Goal: Information Seeking & Learning: Learn about a topic

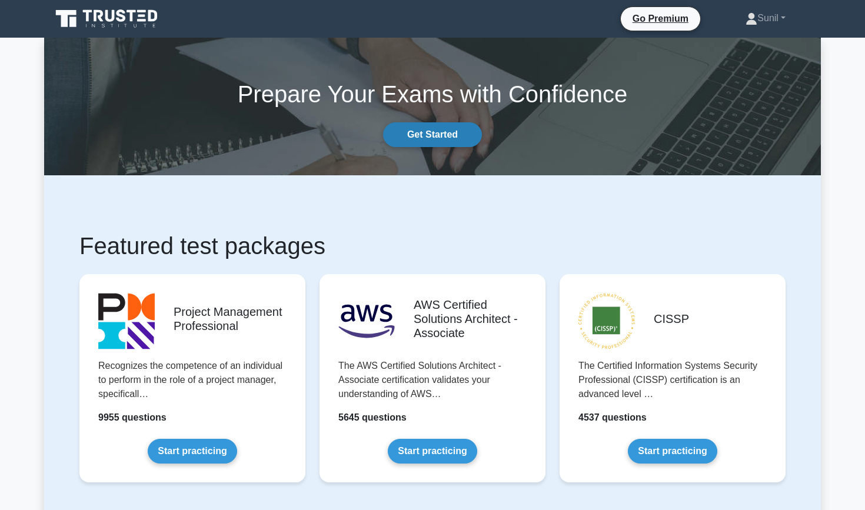
click at [449, 143] on link "Get Started" at bounding box center [432, 134] width 99 height 25
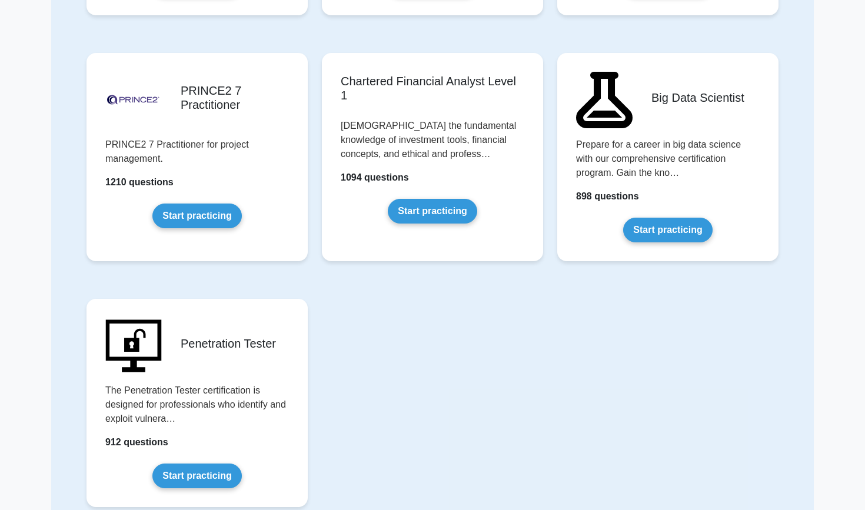
scroll to position [2299, 0]
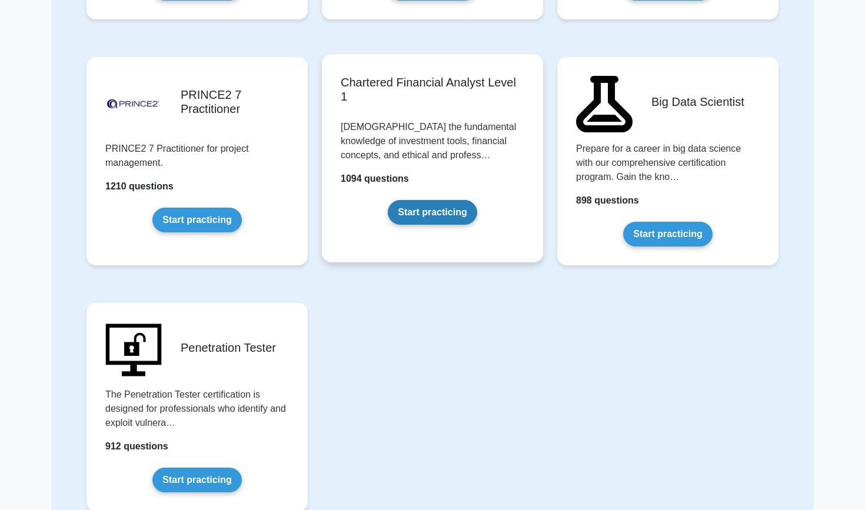
click at [429, 201] on link "Start practicing" at bounding box center [432, 212] width 89 height 25
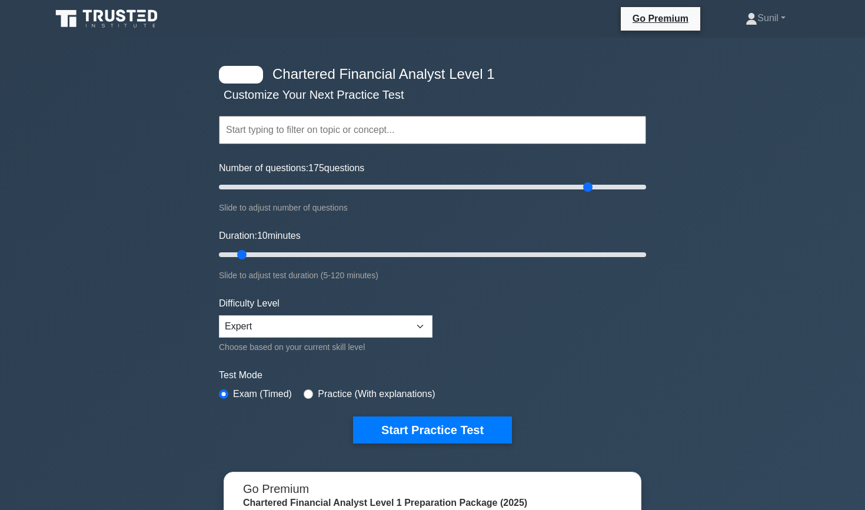
click at [588, 188] on input "Number of questions: 175 questions" at bounding box center [432, 187] width 427 height 14
click at [569, 187] on input "Number of questions: 175 questions" at bounding box center [432, 187] width 427 height 14
click at [508, 179] on div "Number of questions: 165 questions Slide to adjust number of questions" at bounding box center [432, 188] width 427 height 54
click at [644, 188] on input "Number of questions: 165 questions" at bounding box center [432, 187] width 427 height 14
click at [527, 185] on input "Number of questions: 145 questions" at bounding box center [432, 187] width 427 height 14
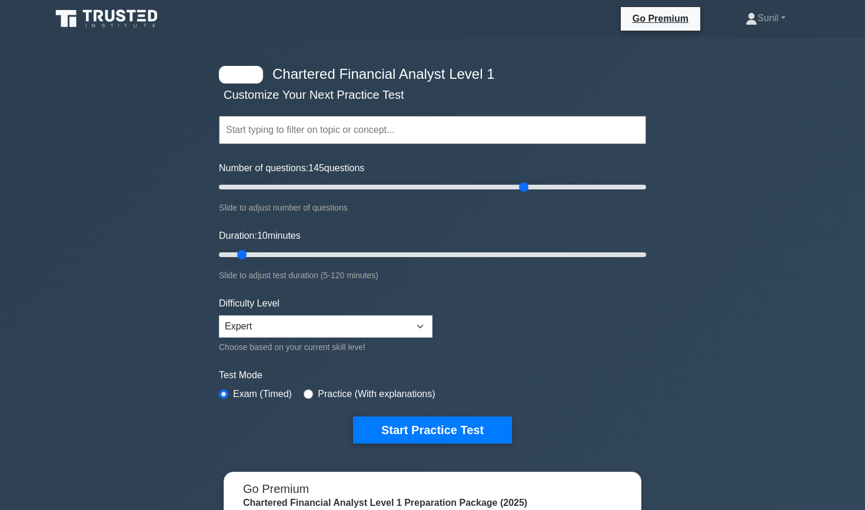
click at [480, 195] on div "Number of questions: 145 questions Slide to adjust number of questions" at bounding box center [432, 188] width 427 height 54
click at [459, 188] on input "Number of questions: 115 questions" at bounding box center [432, 187] width 427 height 14
type input "90"
click at [408, 189] on input "Number of questions: 115 questions" at bounding box center [432, 187] width 427 height 14
click at [432, 253] on input "Duration: 10 minutes" at bounding box center [432, 255] width 427 height 14
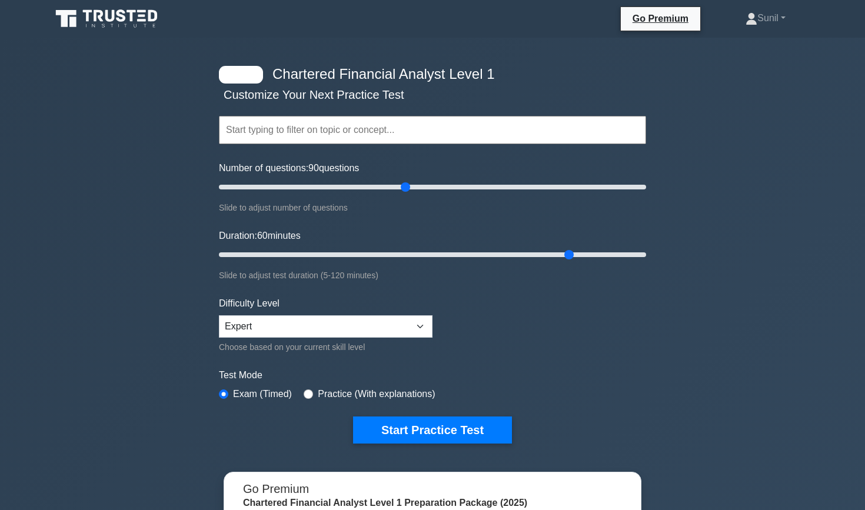
click at [563, 258] on input "Duration: 60 minutes" at bounding box center [432, 255] width 427 height 14
click at [559, 256] on input "Duration: 100 minutes" at bounding box center [432, 255] width 427 height 14
type input "90"
click at [541, 254] on input "Duration: 90 minutes" at bounding box center [432, 255] width 427 height 14
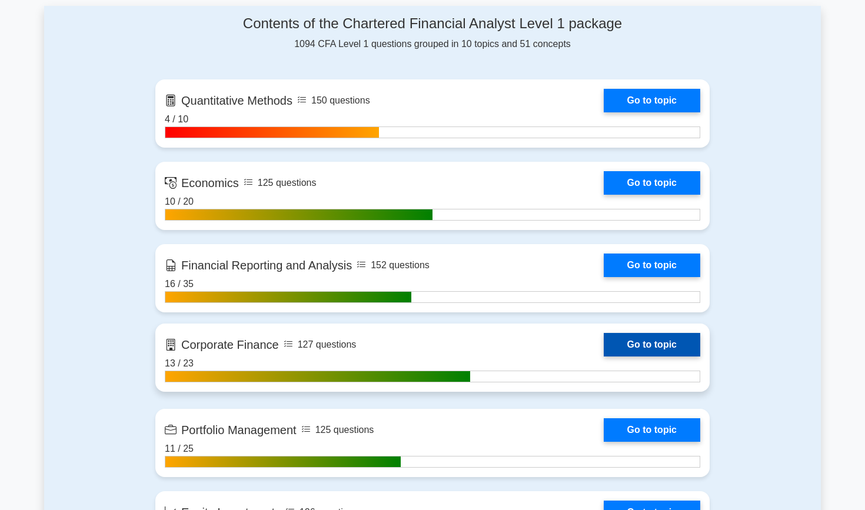
scroll to position [756, 0]
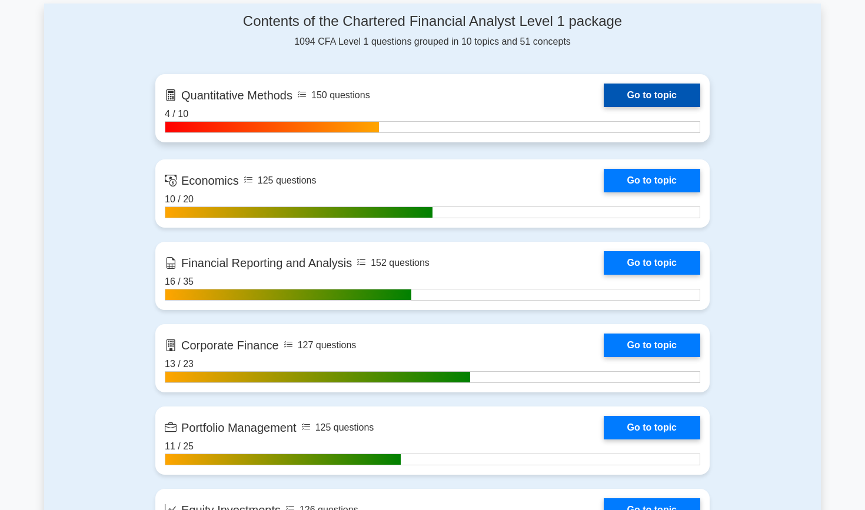
click at [604, 95] on link "Go to topic" at bounding box center [652, 96] width 97 height 24
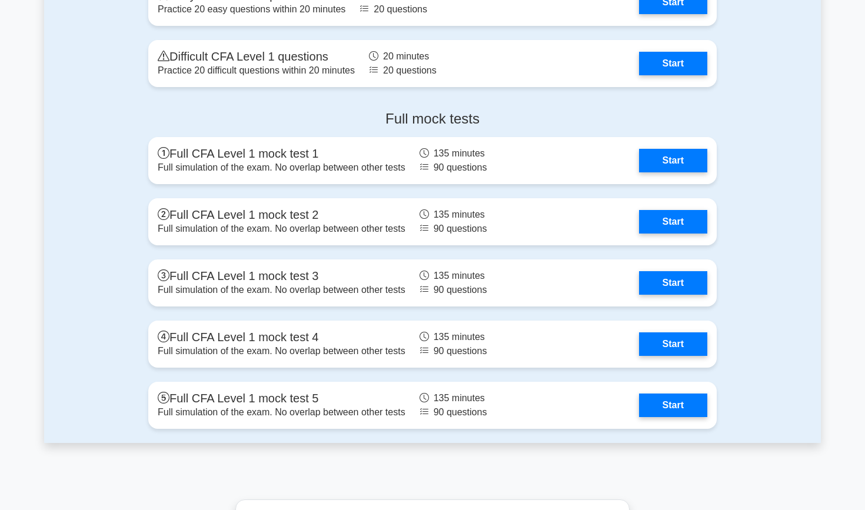
scroll to position [1986, 0]
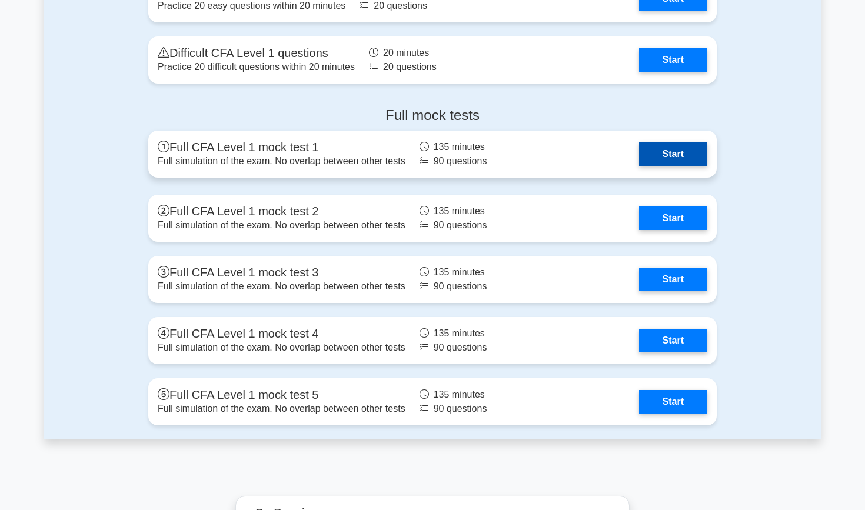
click at [678, 152] on link "Start" at bounding box center [673, 154] width 68 height 24
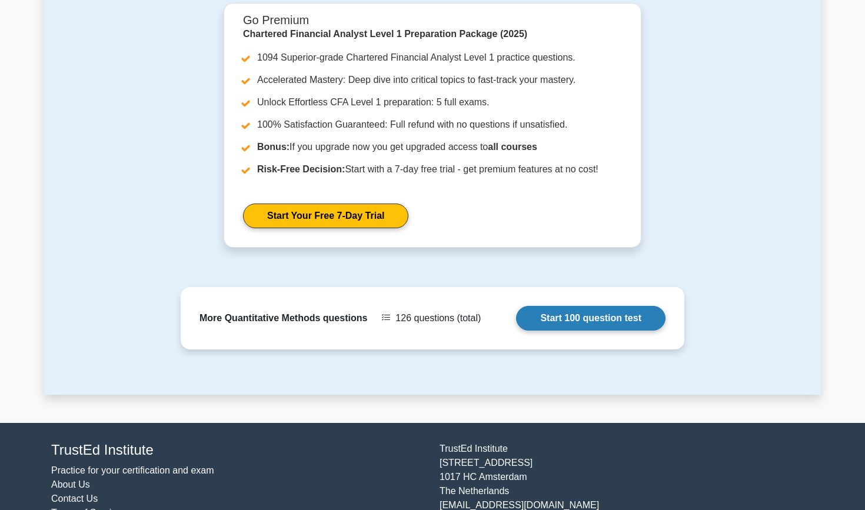
scroll to position [738, 0]
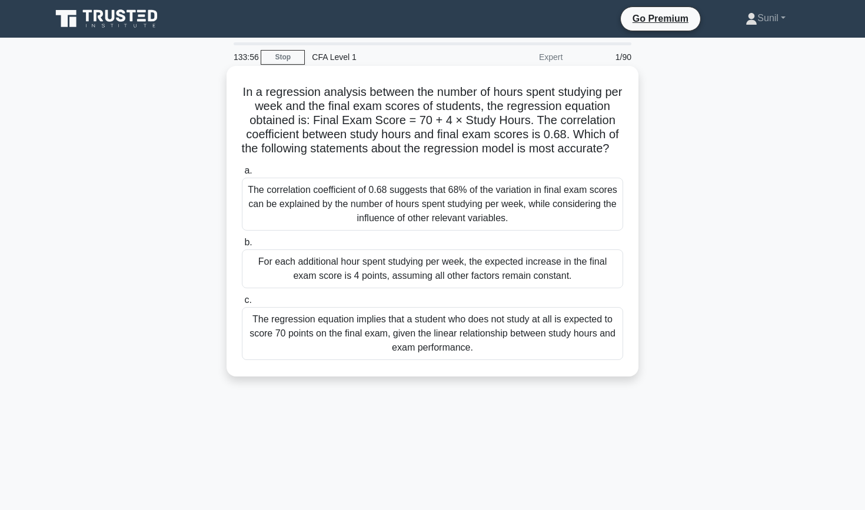
click at [486, 214] on div "The correlation coefficient of 0.68 suggests that 68% of the variation in final…" at bounding box center [432, 204] width 381 height 53
click at [242, 175] on input "a. The correlation coefficient of 0.68 suggests that 68% of the variation in fi…" at bounding box center [242, 171] width 0 height 8
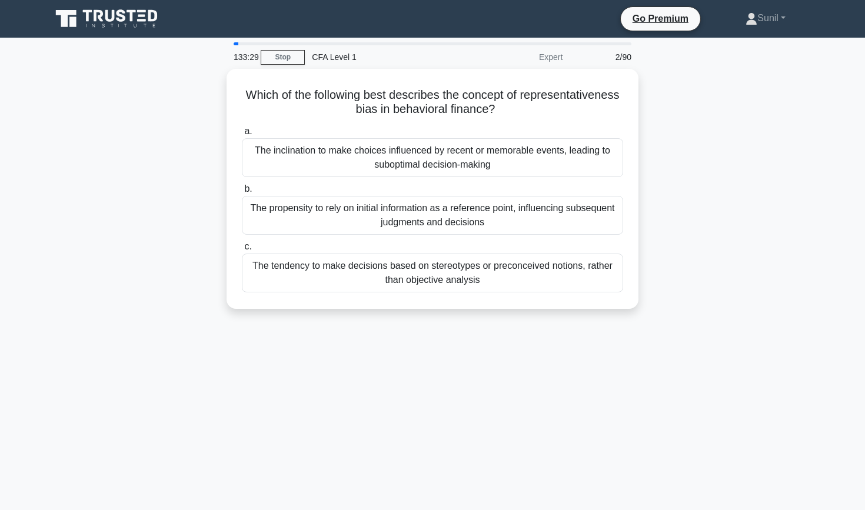
click at [486, 214] on div "The propensity to rely on initial information as a reference point, influencing…" at bounding box center [432, 215] width 381 height 39
click at [242, 193] on input "b. The propensity to rely on initial information as a reference point, influenc…" at bounding box center [242, 189] width 0 height 8
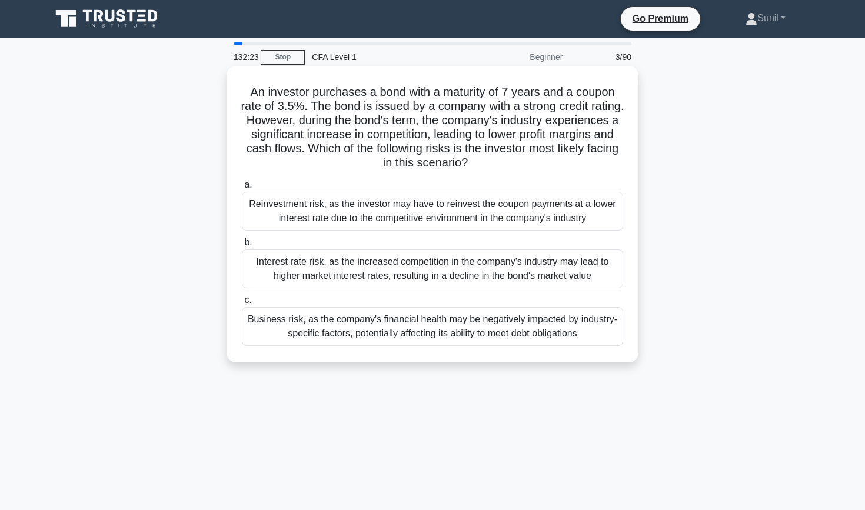
click at [434, 273] on div "Interest rate risk, as the increased competition in the company's industry may …" at bounding box center [432, 269] width 381 height 39
click at [242, 247] on input "b. Interest rate risk, as the increased competition in the company's industry m…" at bounding box center [242, 243] width 0 height 8
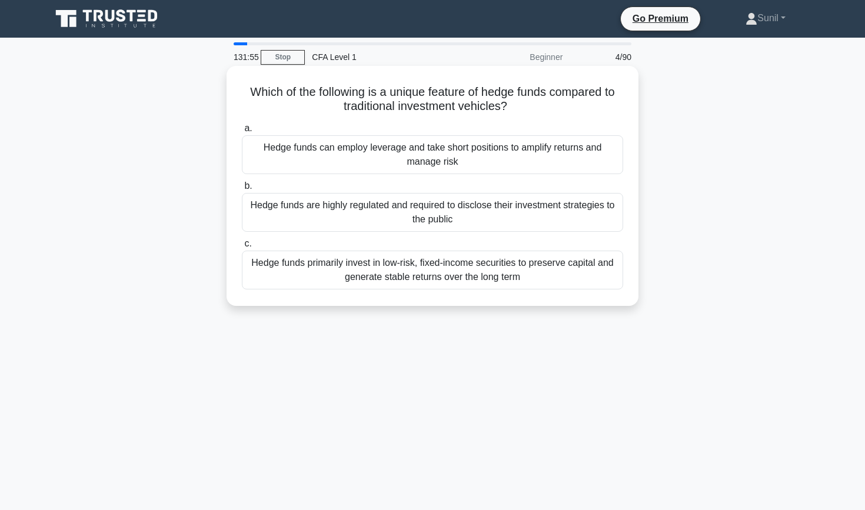
click at [427, 158] on div "Hedge funds can employ leverage and take short positions to amplify returns and…" at bounding box center [432, 154] width 381 height 39
click at [242, 132] on input "a. Hedge funds can employ leverage and take short positions to amplify returns …" at bounding box center [242, 129] width 0 height 8
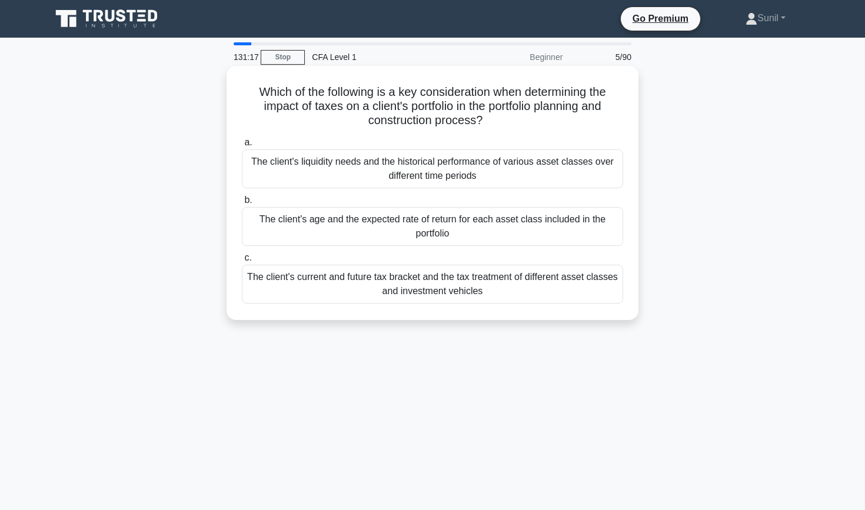
click at [425, 287] on div "The client's current and future tax bracket and the tax treatment of different …" at bounding box center [432, 284] width 381 height 39
click at [242, 262] on input "c. The client's current and future tax bracket and the tax treatment of differe…" at bounding box center [242, 258] width 0 height 8
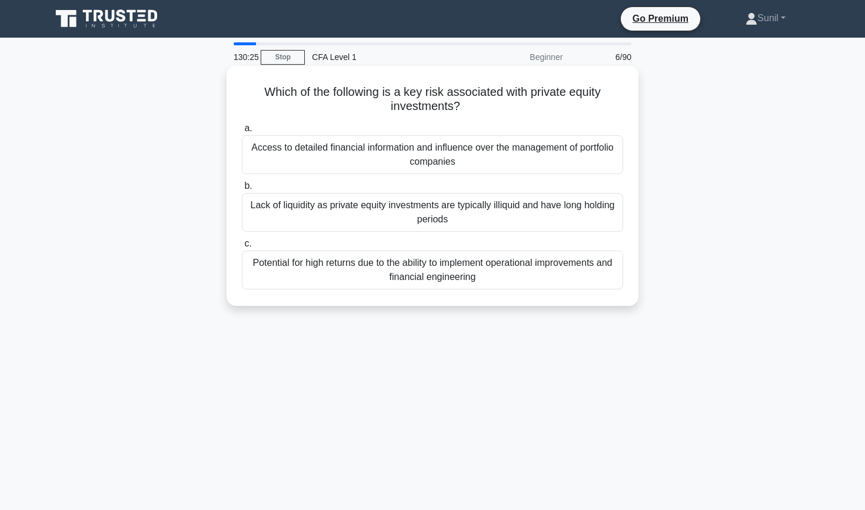
click at [421, 217] on div "Lack of liquidity as private equity investments are typically illiquid and have…" at bounding box center [432, 212] width 381 height 39
click at [242, 190] on input "b. Lack of liquidity as private equity investments are typically illiquid and h…" at bounding box center [242, 187] width 0 height 8
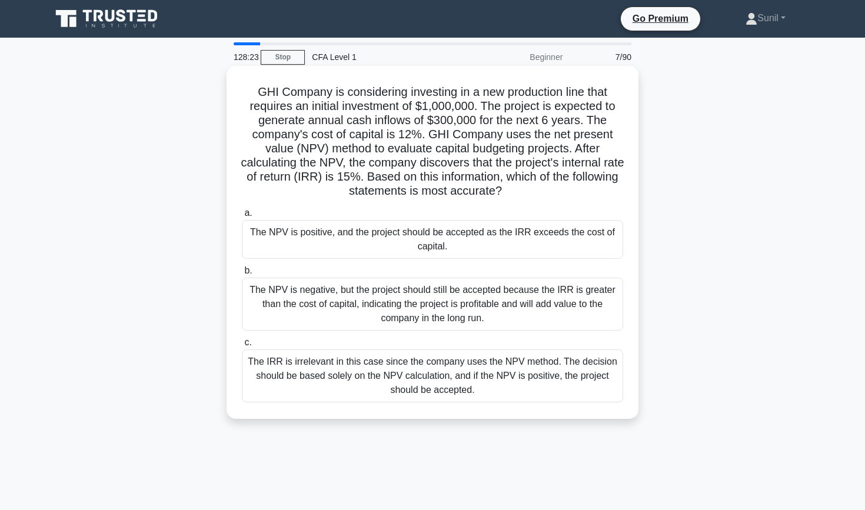
click at [419, 241] on div "The NPV is positive, and the project should be accepted as the IRR exceeds the …" at bounding box center [432, 239] width 381 height 39
click at [242, 217] on input "a. The NPV is positive, and the project should be accepted as the IRR exceeds t…" at bounding box center [242, 214] width 0 height 8
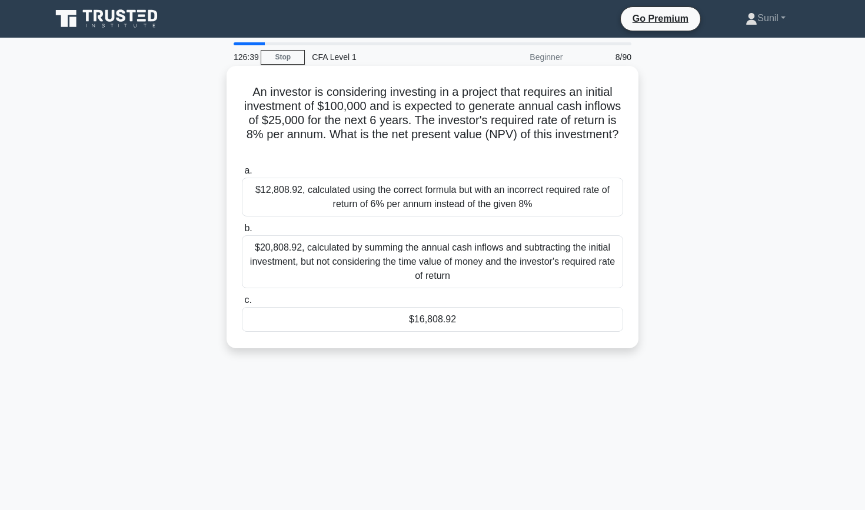
click at [417, 329] on div "$16,808.92" at bounding box center [432, 319] width 381 height 25
click at [242, 304] on input "c. $16,808.92" at bounding box center [242, 301] width 0 height 8
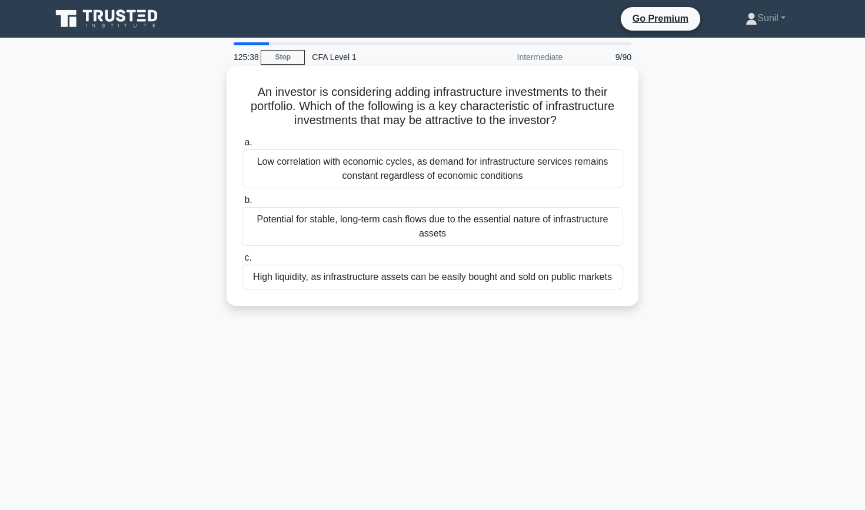
click at [456, 229] on div "Potential for stable, long-term cash flows due to the essential nature of infra…" at bounding box center [432, 226] width 381 height 39
click at [242, 204] on input "b. Potential for stable, long-term cash flows due to the essential nature of in…" at bounding box center [242, 201] width 0 height 8
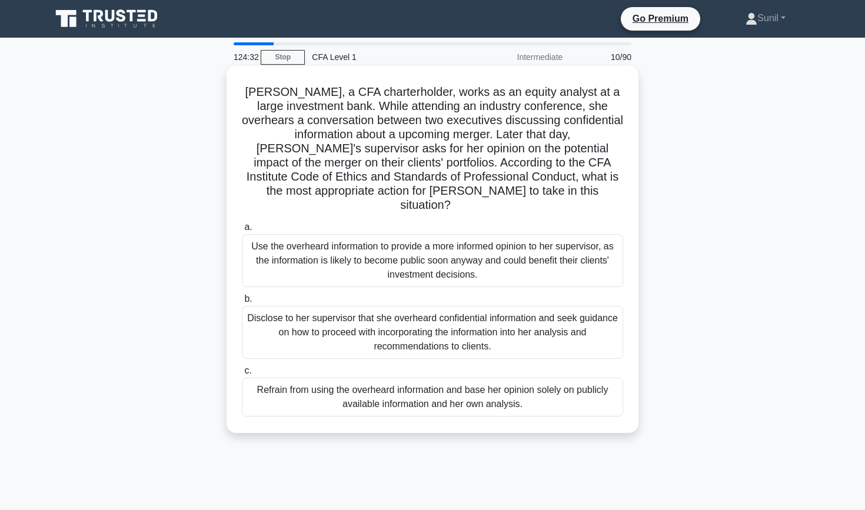
click at [513, 389] on div "Refrain from using the overheard information and base her opinion solely on pub…" at bounding box center [432, 397] width 381 height 39
click at [242, 375] on input "c. Refrain from using the overheard information and base her opinion solely on …" at bounding box center [242, 371] width 0 height 8
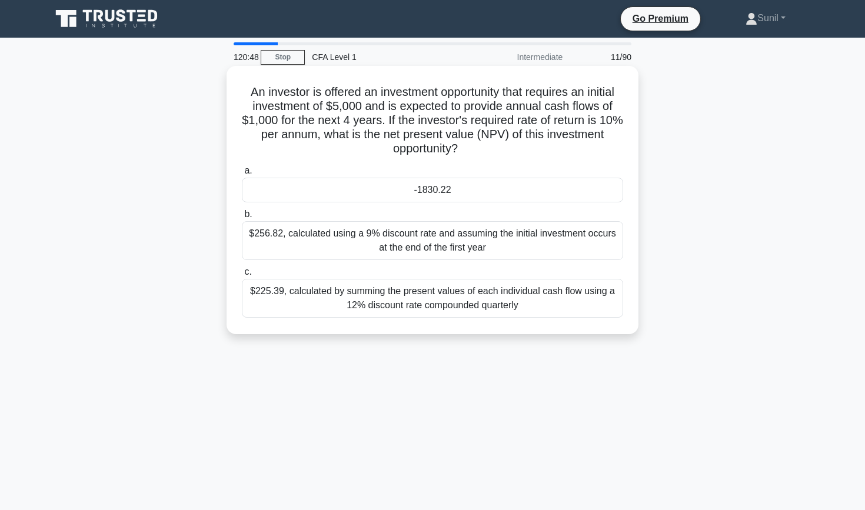
click at [499, 193] on div "-1830.22" at bounding box center [432, 190] width 381 height 25
click at [242, 175] on input "a. -1830.22" at bounding box center [242, 171] width 0 height 8
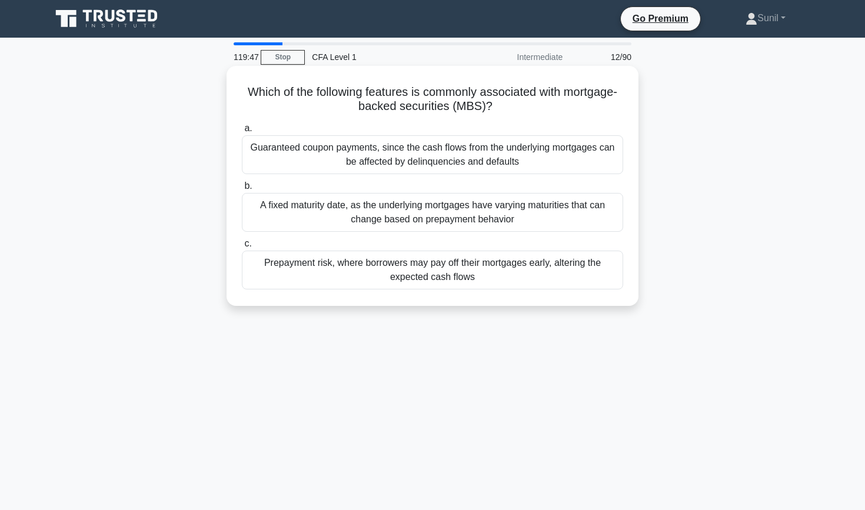
click at [533, 148] on div "Guaranteed coupon payments, since the cash flows from the underlying mortgages …" at bounding box center [432, 154] width 381 height 39
click at [242, 132] on input "a. Guaranteed coupon payments, since the cash flows from the underlying mortgag…" at bounding box center [242, 129] width 0 height 8
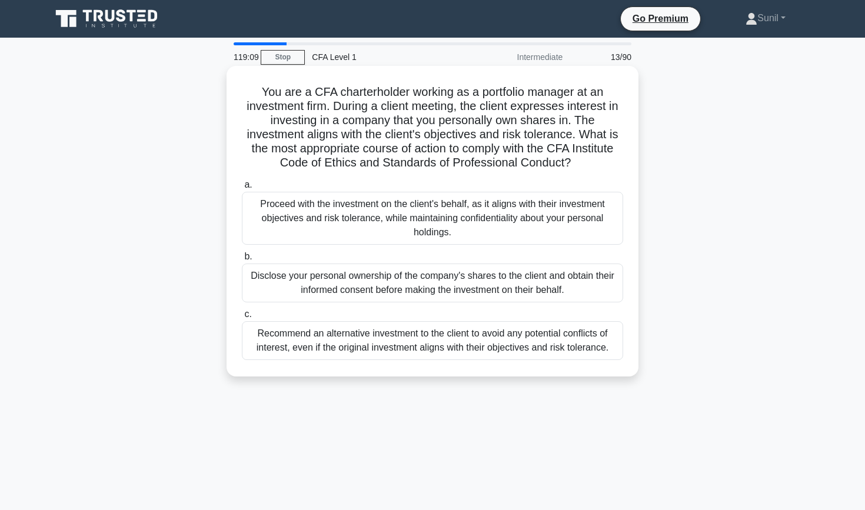
click at [462, 229] on div "Proceed with the investment on the client's behalf, as it aligns with their inv…" at bounding box center [432, 218] width 381 height 53
click at [242, 189] on input "a. Proceed with the investment on the client's behalf, as it aligns with their …" at bounding box center [242, 185] width 0 height 8
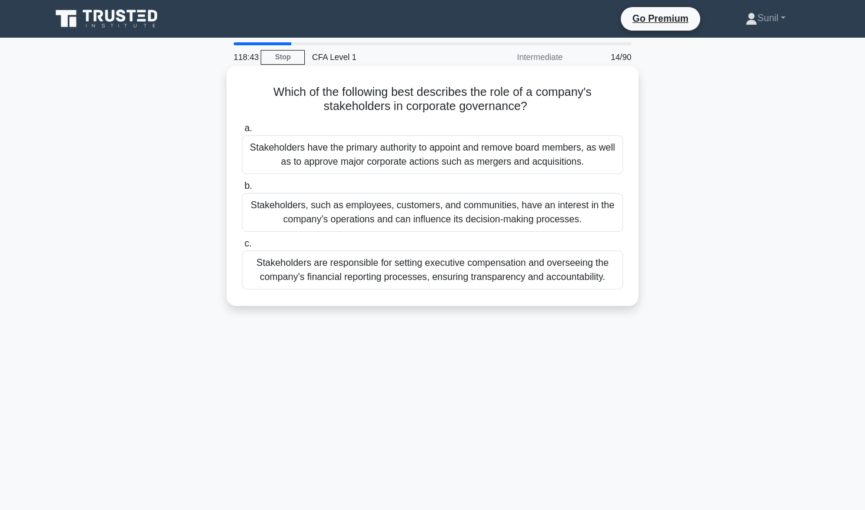
click at [481, 150] on div "Stakeholders have the primary authority to appoint and remove board members, as…" at bounding box center [432, 154] width 381 height 39
click at [242, 132] on input "a. Stakeholders have the primary authority to appoint and remove board members,…" at bounding box center [242, 129] width 0 height 8
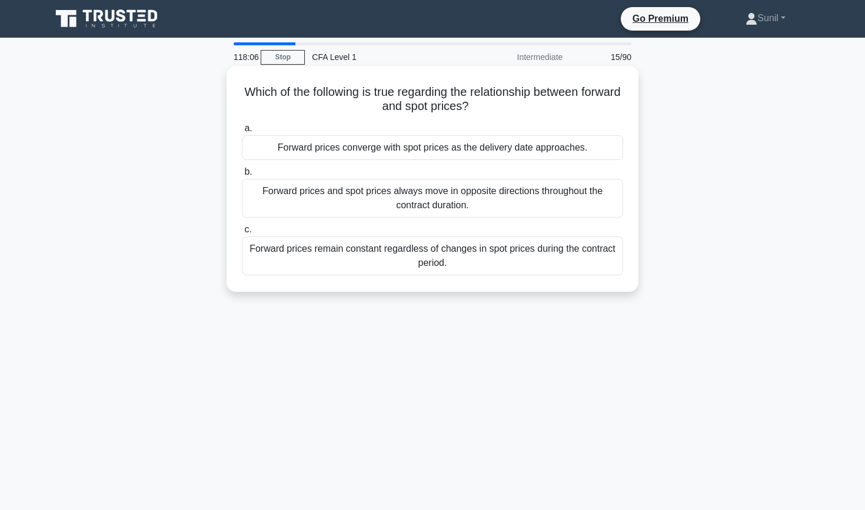
click at [481, 150] on div "Forward prices converge with spot prices as the delivery date approaches." at bounding box center [432, 147] width 381 height 25
click at [242, 132] on input "a. Forward prices converge with spot prices as the delivery date approaches." at bounding box center [242, 129] width 0 height 8
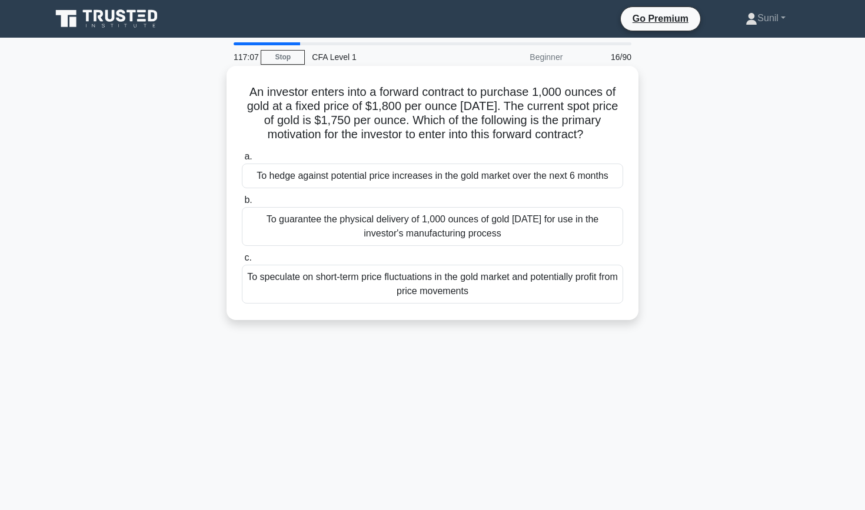
click at [468, 180] on div "To hedge against potential price increases in the gold market over the next 6 m…" at bounding box center [432, 176] width 381 height 25
click at [242, 161] on input "a. To hedge against potential price increases in the gold market over the next …" at bounding box center [242, 157] width 0 height 8
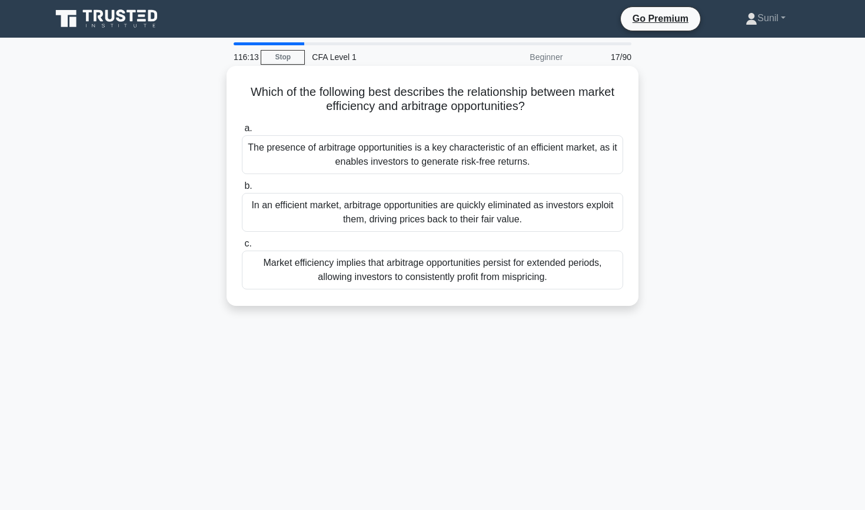
click at [487, 154] on div "The presence of arbitrage opportunities is a key characteristic of an efficient…" at bounding box center [432, 154] width 381 height 39
click at [242, 132] on input "a. The presence of arbitrage opportunities is a key characteristic of an effici…" at bounding box center [242, 129] width 0 height 8
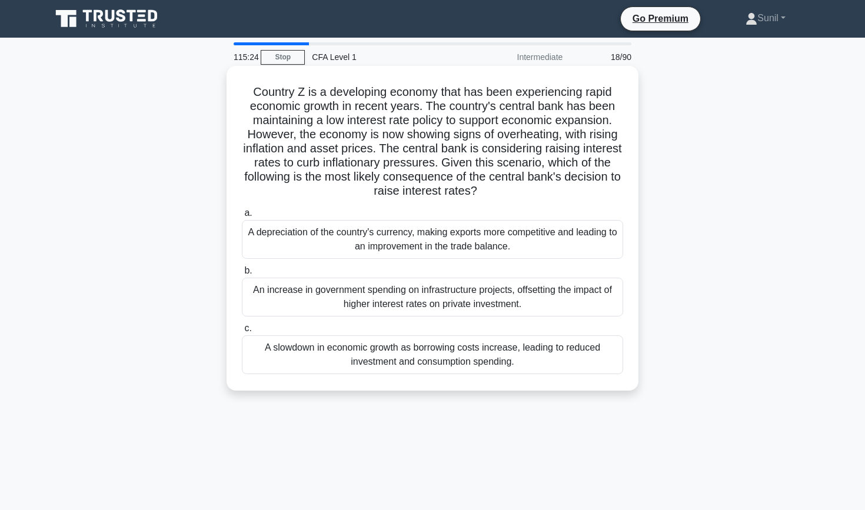
click at [438, 349] on div "A slowdown in economic growth as borrowing costs increase, leading to reduced i…" at bounding box center [432, 355] width 381 height 39
click at [242, 333] on input "c. A slowdown in economic growth as borrowing costs increase, leading to reduce…" at bounding box center [242, 329] width 0 height 8
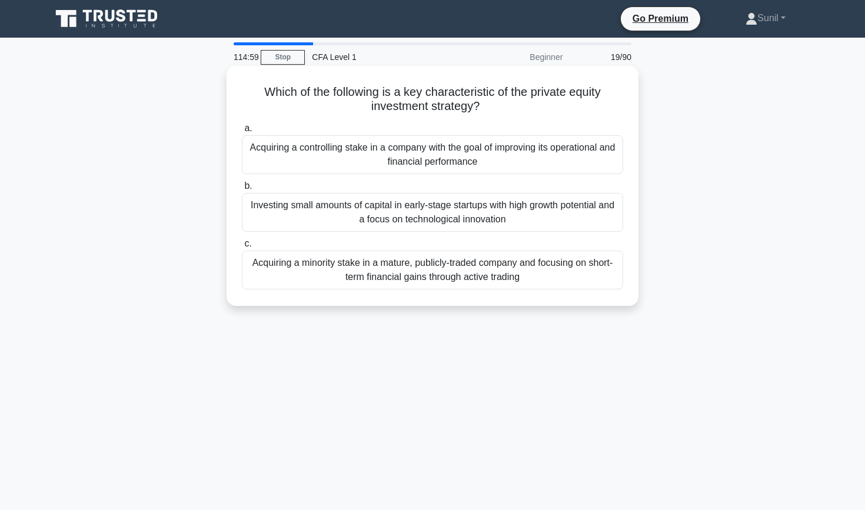
click at [530, 157] on div "Acquiring a controlling stake in a company with the goal of improving its opera…" at bounding box center [432, 154] width 381 height 39
click at [242, 132] on input "a. Acquiring a controlling stake in a company with the goal of improving its op…" at bounding box center [242, 129] width 0 height 8
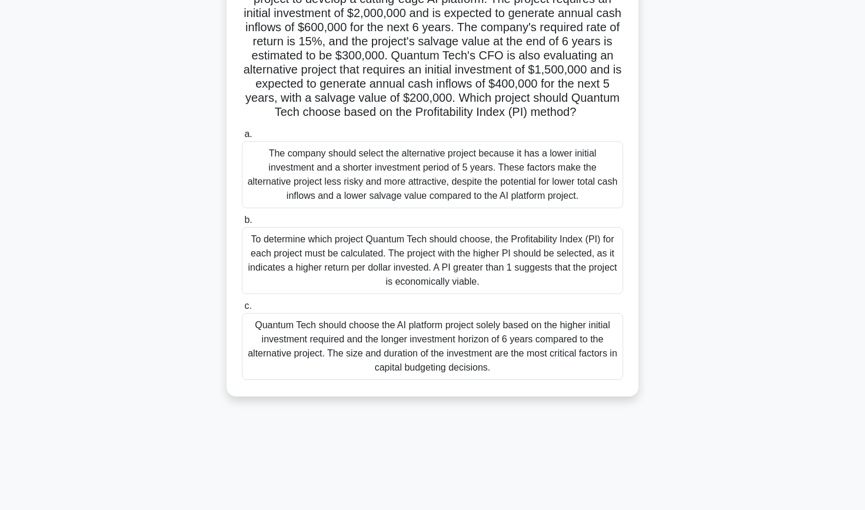
scroll to position [109, 0]
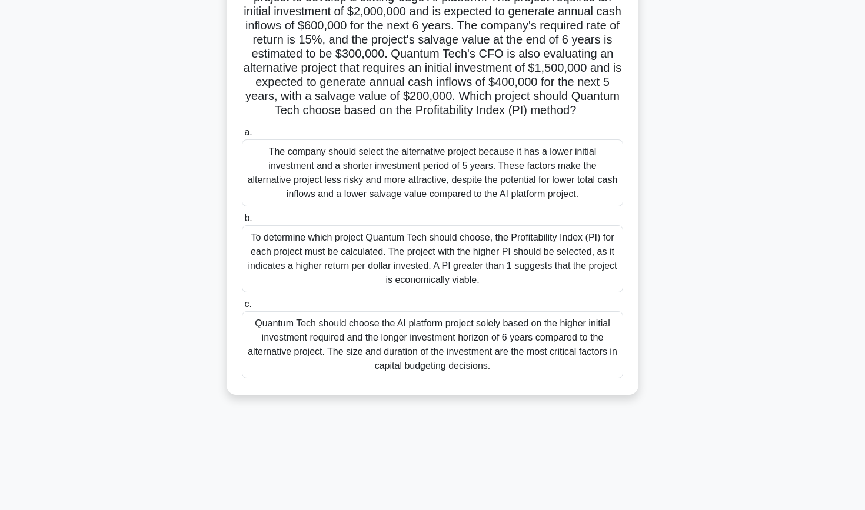
click at [572, 254] on div "To determine which project Quantum Tech should choose, the Profitability Index …" at bounding box center [432, 258] width 381 height 67
click at [242, 223] on input "b. To determine which project Quantum Tech should choose, the Profitability Ind…" at bounding box center [242, 219] width 0 height 8
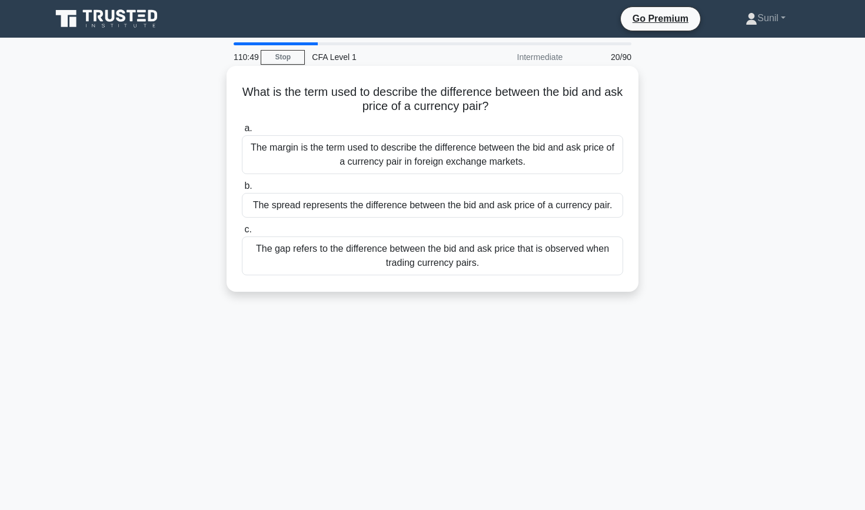
scroll to position [0, 0]
click at [545, 208] on div "The spread represents the difference between the bid and ask price of a currenc…" at bounding box center [432, 205] width 381 height 25
click at [242, 190] on input "b. The spread represents the difference between the bid and ask price of a curr…" at bounding box center [242, 187] width 0 height 8
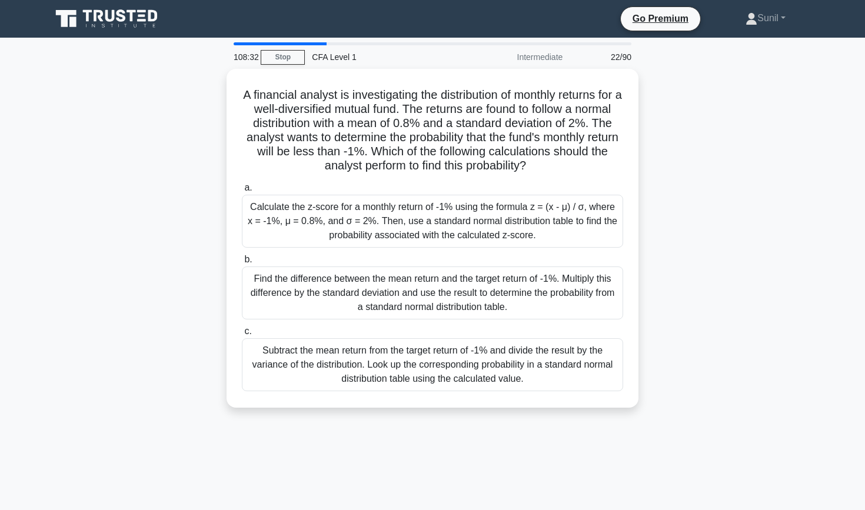
click at [545, 208] on div "Calculate the z-score for a monthly return of -1% using the formula z = (x - μ)…" at bounding box center [432, 221] width 381 height 53
click at [242, 192] on input "a. Calculate the z-score for a monthly return of -1% using the formula z = (x -…" at bounding box center [242, 188] width 0 height 8
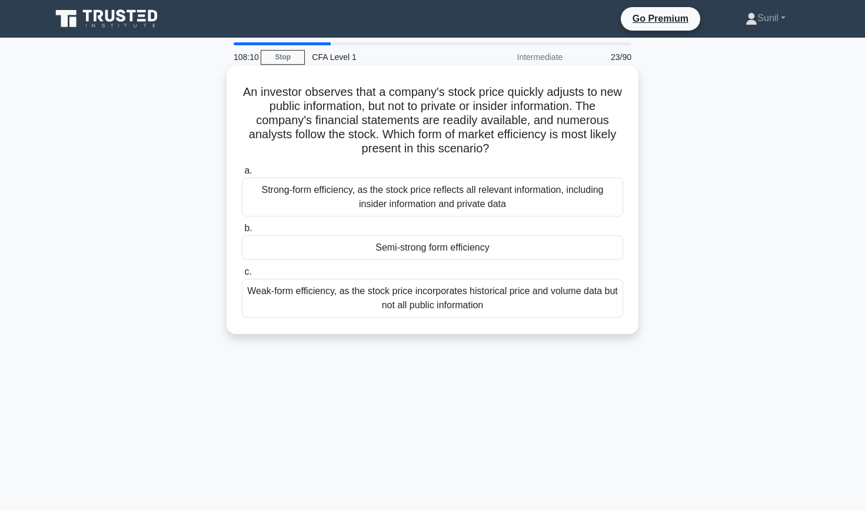
click at [532, 246] on div "Semi-strong form efficiency" at bounding box center [432, 247] width 381 height 25
click at [242, 233] on input "b. Semi-strong form efficiency" at bounding box center [242, 229] width 0 height 8
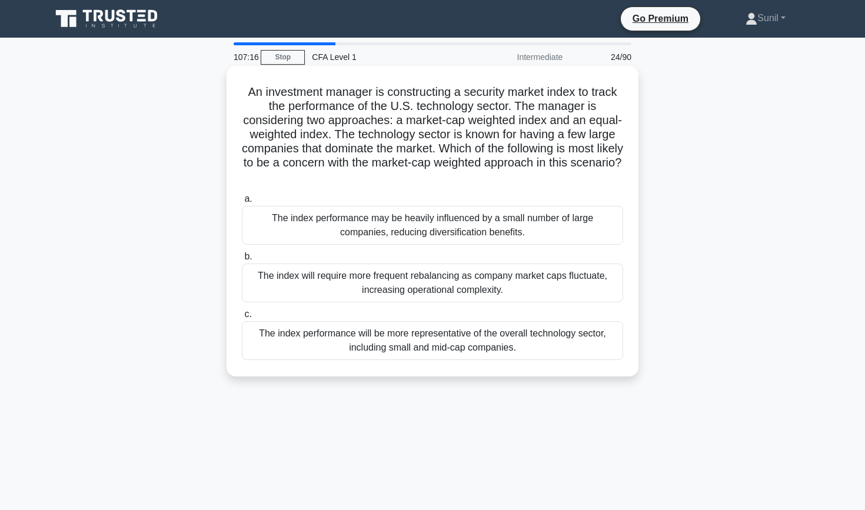
click at [527, 235] on div "The index performance may be heavily influenced by a small number of large comp…" at bounding box center [432, 225] width 381 height 39
click at [242, 203] on input "a. The index performance may be heavily influenced by a small number of large c…" at bounding box center [242, 199] width 0 height 8
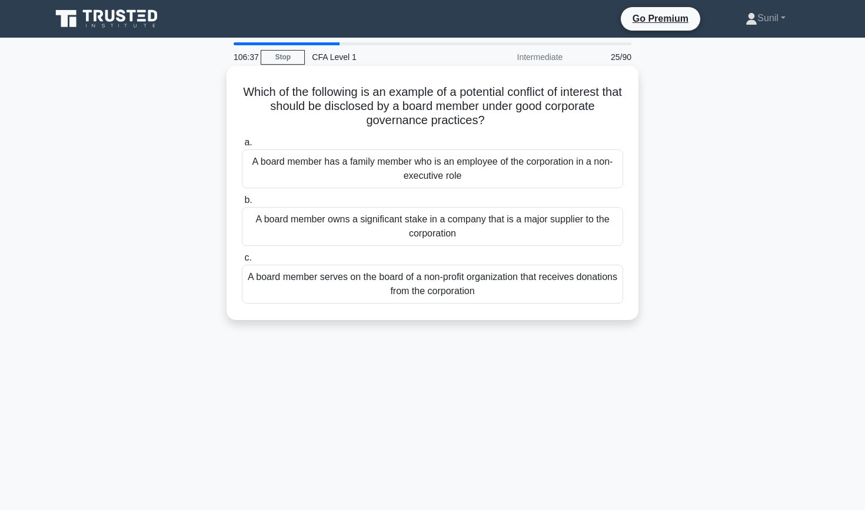
click at [536, 168] on div "A board member has a family member who is an employee of the corporation in a n…" at bounding box center [432, 169] width 381 height 39
click at [242, 147] on input "a. A board member has a family member who is an employee of the corporation in …" at bounding box center [242, 143] width 0 height 8
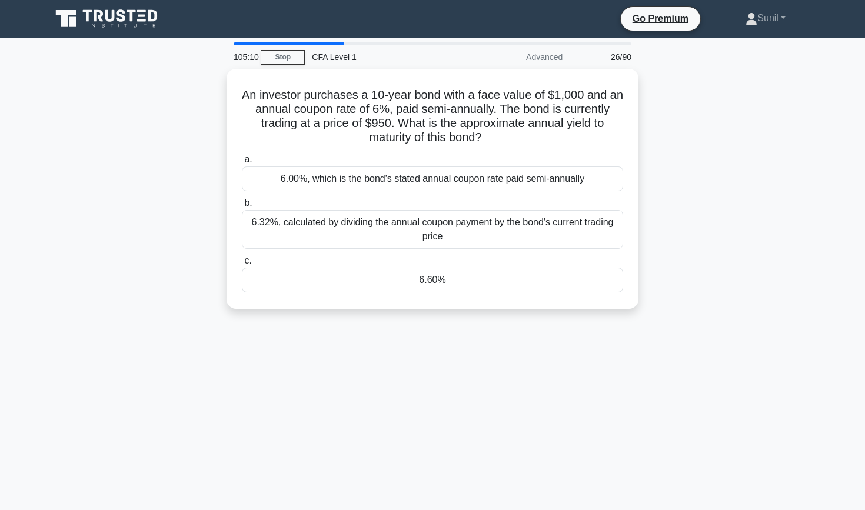
drag, startPoint x: 515, startPoint y: 280, endPoint x: 425, endPoint y: 366, distance: 124.1
click at [426, 366] on div "105:10 Stop CFA Level 1 Advanced 26/90 An investor purchases a 10-year bond wit…" at bounding box center [432, 336] width 777 height 589
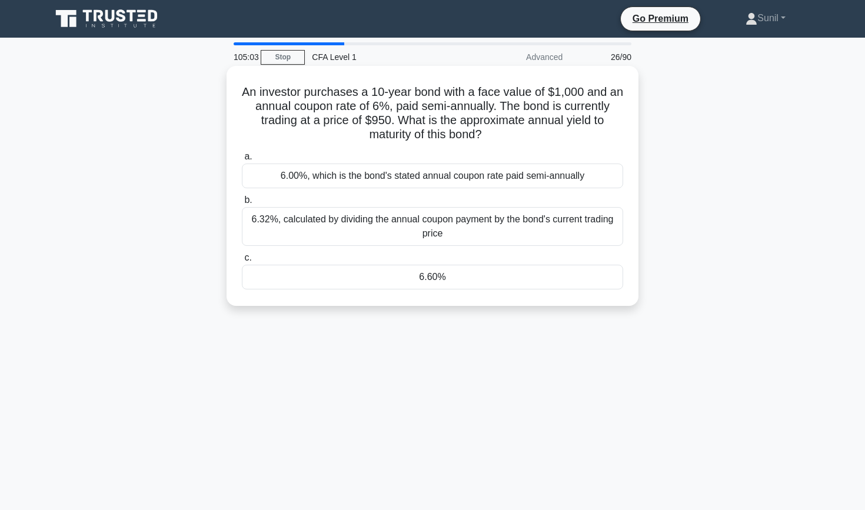
click at [452, 278] on div "6.60%" at bounding box center [432, 277] width 381 height 25
click at [242, 262] on input "c. 6.60%" at bounding box center [242, 258] width 0 height 8
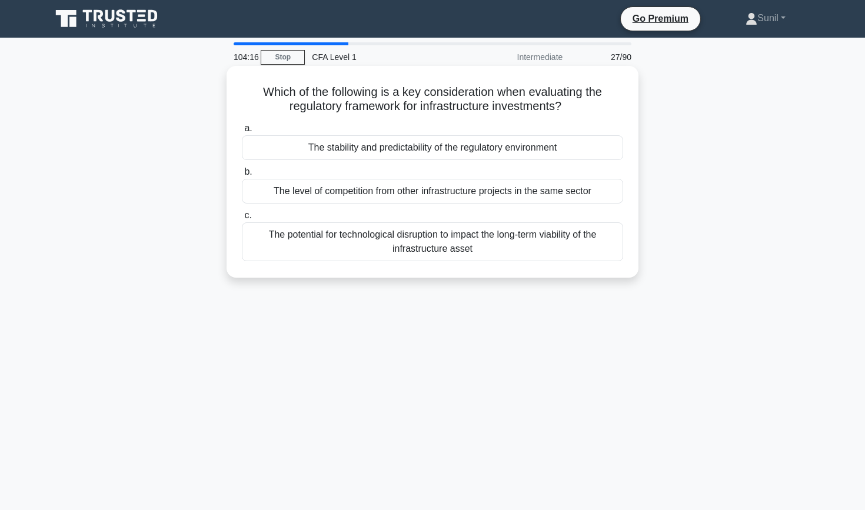
click at [452, 145] on div "The stability and predictability of the regulatory environment" at bounding box center [432, 147] width 381 height 25
click at [242, 132] on input "a. The stability and predictability of the regulatory environment" at bounding box center [242, 129] width 0 height 8
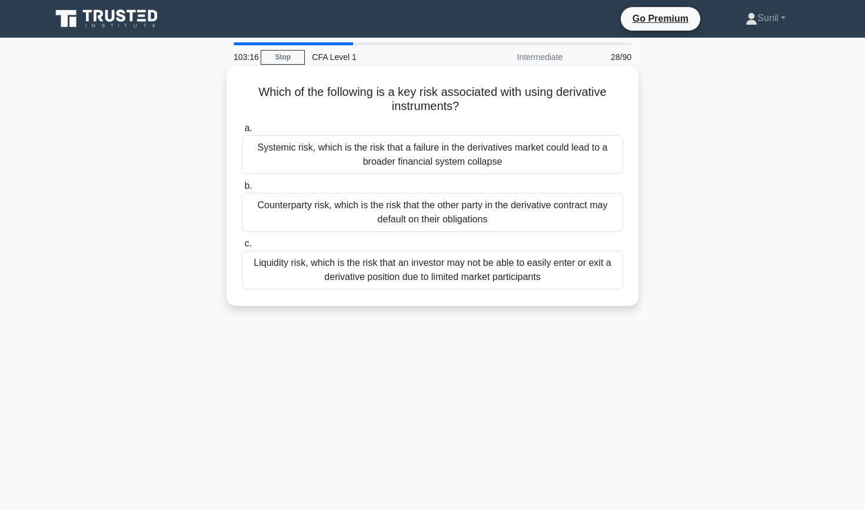
click at [468, 266] on div "Liquidity risk, which is the risk that an investor may not be able to easily en…" at bounding box center [432, 270] width 381 height 39
click at [242, 248] on input "c. Liquidity risk, which is the risk that an investor may not be able to easily…" at bounding box center [242, 244] width 0 height 8
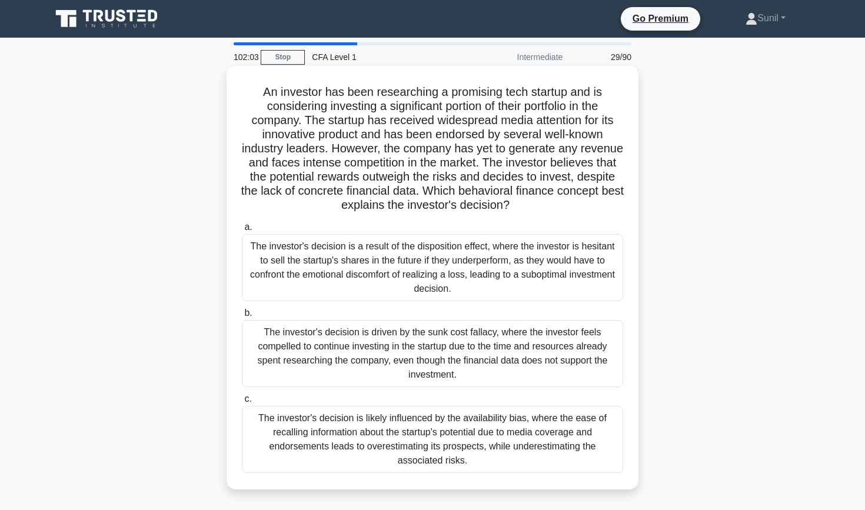
click at [467, 453] on div "The investor's decision is likely influenced by the availability bias, where th…" at bounding box center [432, 439] width 381 height 67
click at [242, 403] on input "c. The investor's decision is likely influenced by the availability bias, where…" at bounding box center [242, 400] width 0 height 8
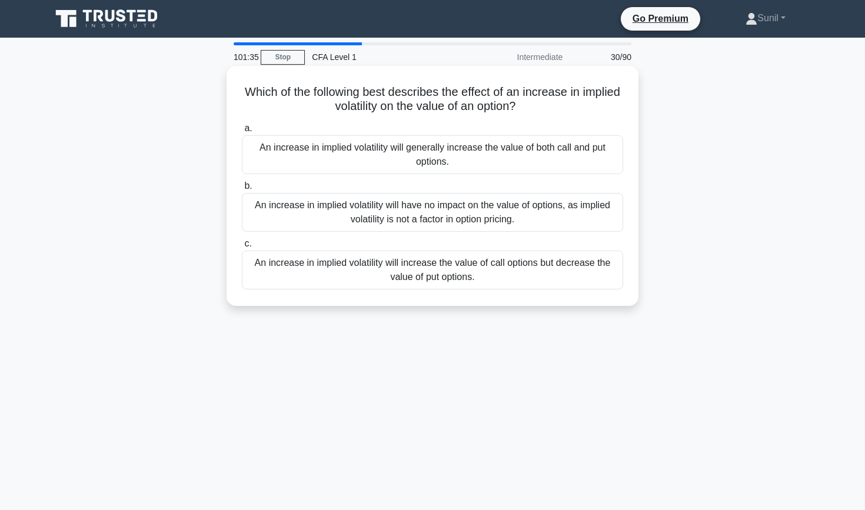
click at [470, 147] on div "An increase in implied volatility will generally increase the value of both cal…" at bounding box center [432, 154] width 381 height 39
click at [242, 132] on input "a. An increase in implied volatility will generally increase the value of both …" at bounding box center [242, 129] width 0 height 8
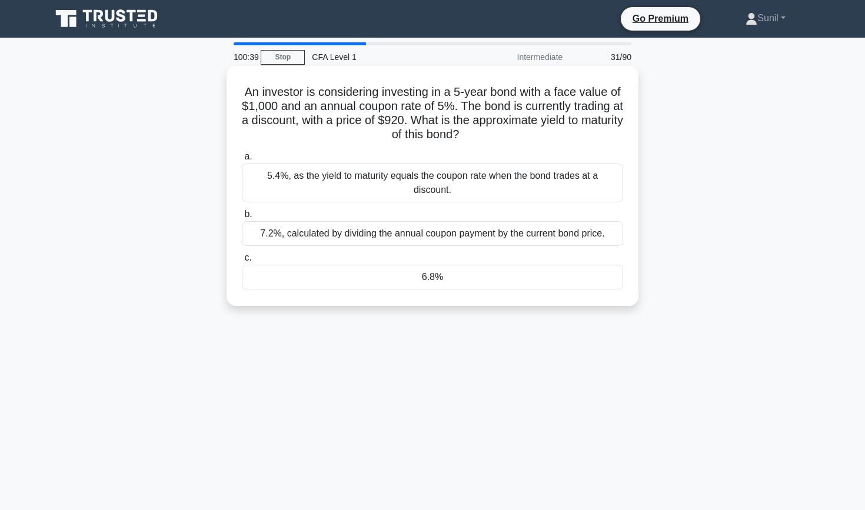
click at [427, 279] on div "6.8%" at bounding box center [432, 277] width 381 height 25
click at [242, 262] on input "c. 6.8%" at bounding box center [242, 258] width 0 height 8
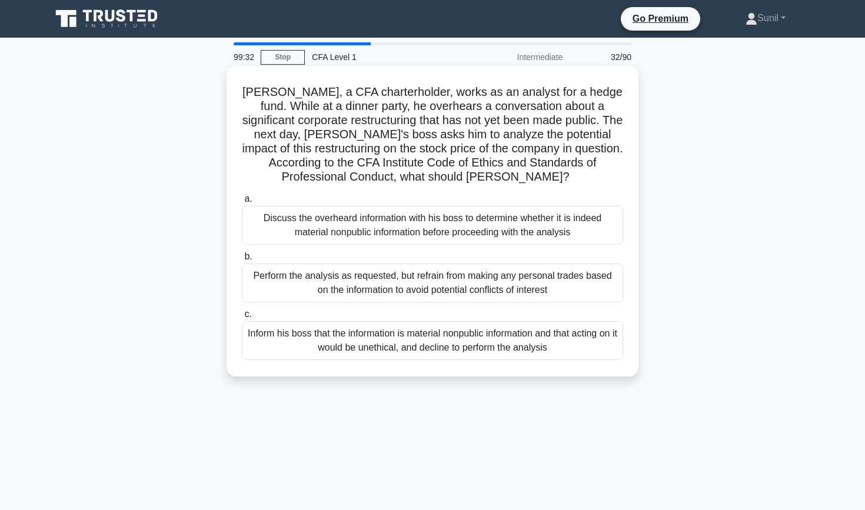
click at [463, 338] on div "Inform his boss that the information is material nonpublic information and that…" at bounding box center [432, 340] width 381 height 39
click at [242, 318] on input "c. Inform his boss that the information is material nonpublic information and t…" at bounding box center [242, 315] width 0 height 8
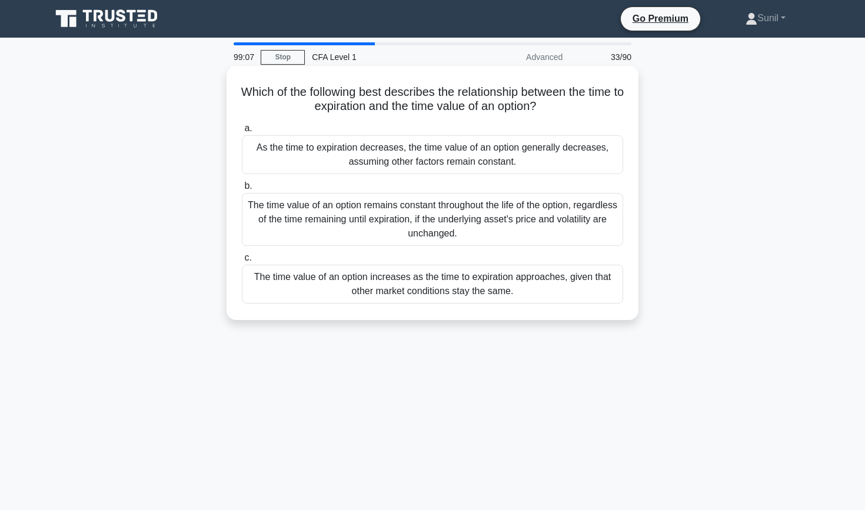
click at [488, 164] on div "As the time to expiration decreases, the time value of an option generally decr…" at bounding box center [432, 154] width 381 height 39
click at [242, 132] on input "a. As the time to expiration decreases, the time value of an option generally d…" at bounding box center [242, 129] width 0 height 8
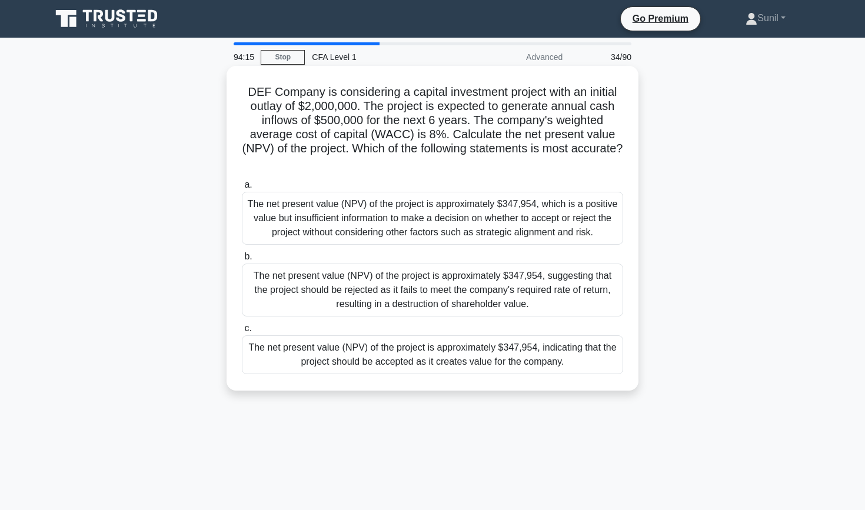
click at [442, 370] on div "The net present value (NPV) of the project is approximately $347,954, indicatin…" at bounding box center [432, 355] width 381 height 39
click at [242, 333] on input "c. The net present value (NPV) of the project is approximately $347,954, indica…" at bounding box center [242, 329] width 0 height 8
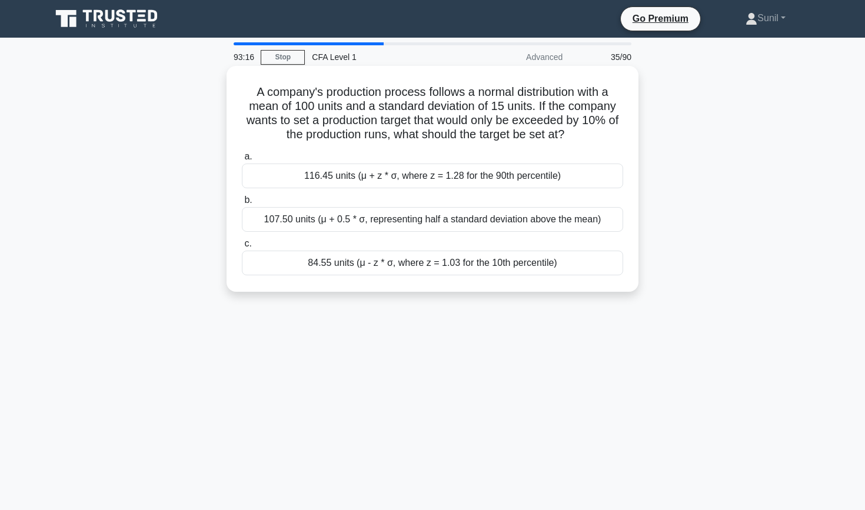
click at [437, 177] on div "116.45 units (μ + z * σ, where z = 1.28 for the 90th percentile)" at bounding box center [432, 176] width 381 height 25
click at [242, 161] on input "a. 116.45 units (μ + z * σ, where z = 1.28 for the 90th percentile)" at bounding box center [242, 157] width 0 height 8
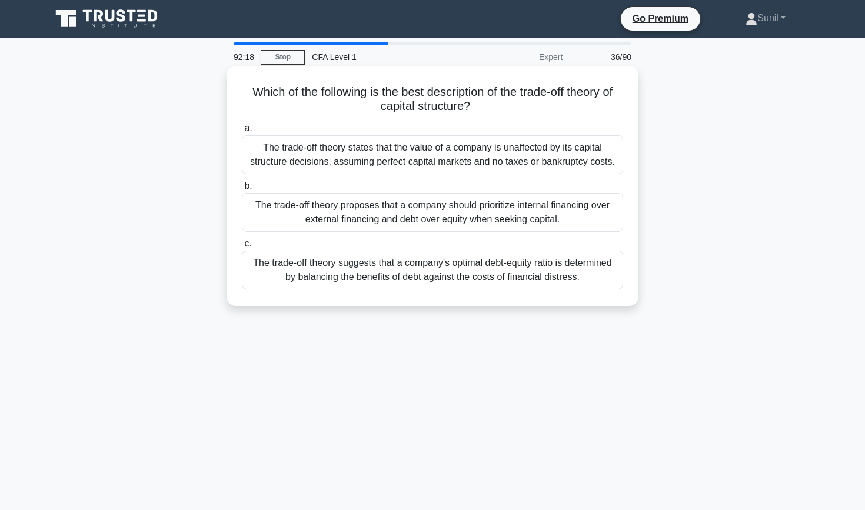
click at [436, 267] on div "The trade-off theory suggests that a company's optimal debt-equity ratio is det…" at bounding box center [432, 270] width 381 height 39
click at [242, 248] on input "c. The trade-off theory suggests that a company's optimal debt-equity ratio is …" at bounding box center [242, 244] width 0 height 8
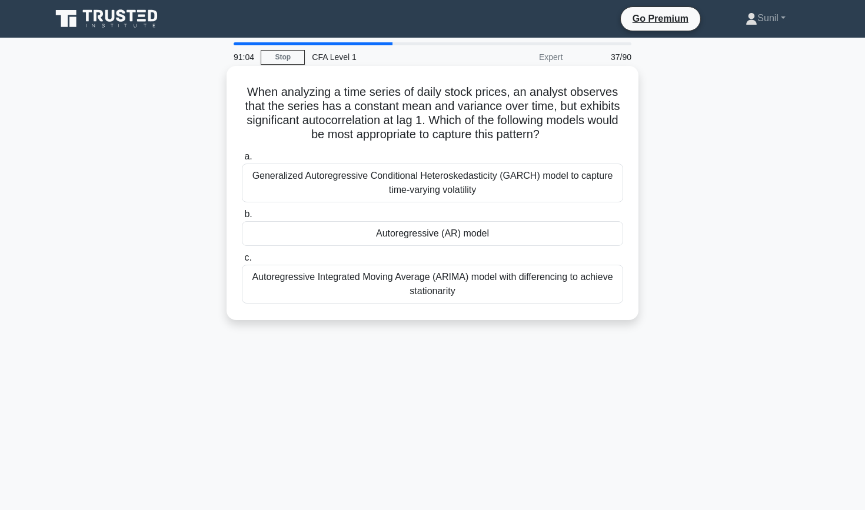
click at [532, 226] on div "Autoregressive (AR) model" at bounding box center [432, 233] width 381 height 25
click at [242, 218] on input "b. Autoregressive (AR) model" at bounding box center [242, 215] width 0 height 8
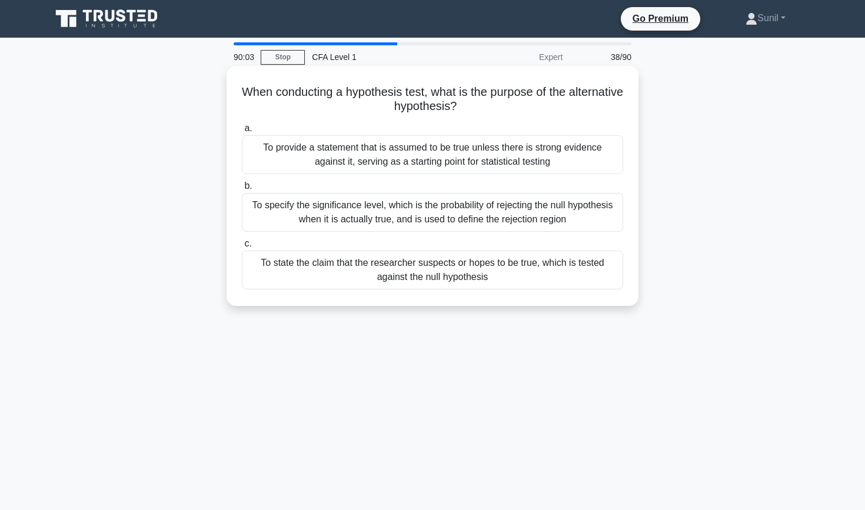
click at [532, 218] on div "To specify the significance level, which is the probability of rejecting the nu…" at bounding box center [432, 212] width 381 height 39
click at [242, 190] on input "b. To specify the significance level, which is the probability of rejecting the…" at bounding box center [242, 187] width 0 height 8
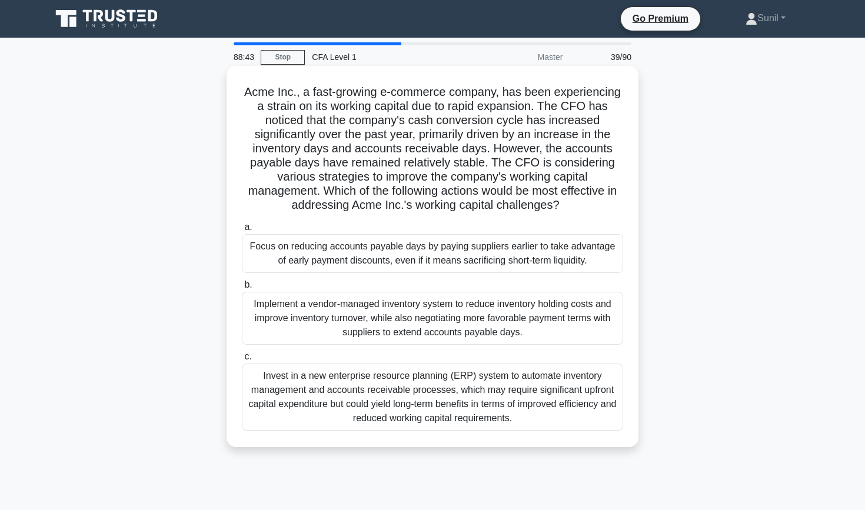
click at [477, 316] on div "Implement a vendor-managed inventory system to reduce inventory holding costs a…" at bounding box center [432, 318] width 381 height 53
click at [242, 289] on input "b. Implement a vendor-managed inventory system to reduce inventory holding cost…" at bounding box center [242, 285] width 0 height 8
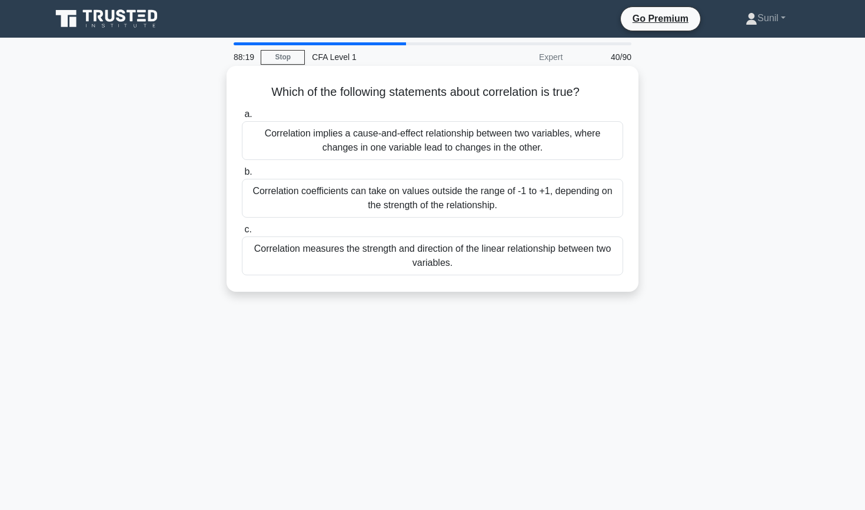
click at [504, 205] on div "Correlation coefficients can take on values outside the range of -1 to +1, depe…" at bounding box center [432, 198] width 381 height 39
click at [242, 176] on input "b. Correlation coefficients can take on values outside the range of -1 to +1, d…" at bounding box center [242, 172] width 0 height 8
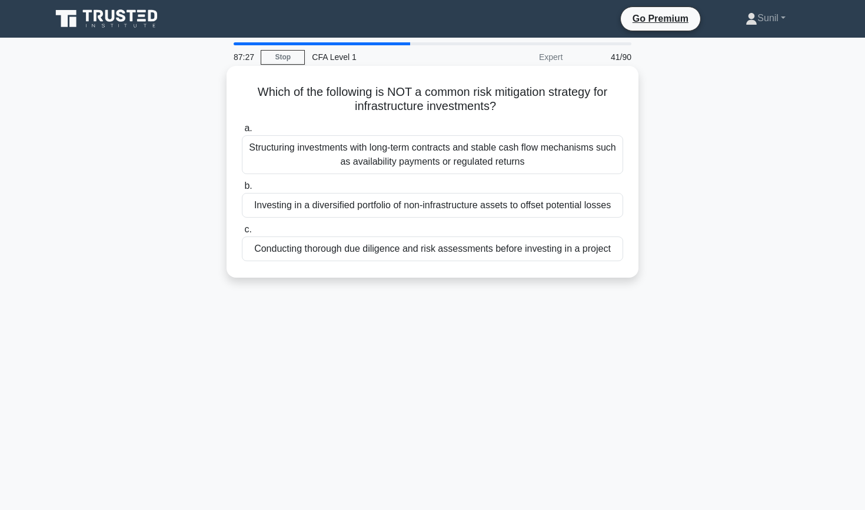
click at [414, 147] on div "Structuring investments with long-term contracts and stable cash flow mechanism…" at bounding box center [432, 154] width 381 height 39
click at [242, 132] on input "a. Structuring investments with long-term contracts and stable cash flow mechan…" at bounding box center [242, 129] width 0 height 8
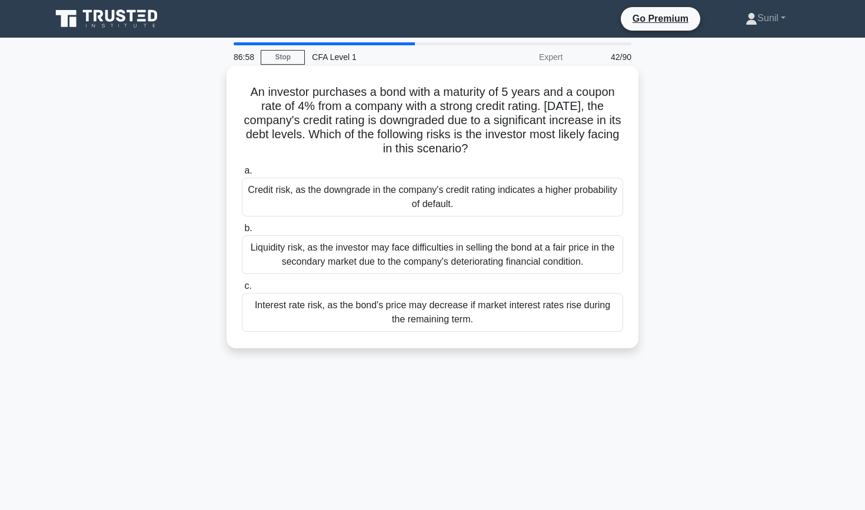
drag, startPoint x: 427, startPoint y: 198, endPoint x: 318, endPoint y: 251, distance: 121.6
click at [318, 251] on div "a. Credit risk, as the downgrade in the company's credit rating indicates a hig…" at bounding box center [433, 247] width 396 height 173
click at [384, 284] on label "c. Interest rate risk, as the bond's price may decrease if market interest rate…" at bounding box center [432, 305] width 381 height 53
click at [242, 284] on input "c. Interest rate risk, as the bond's price may decrease if market interest rate…" at bounding box center [242, 287] width 0 height 8
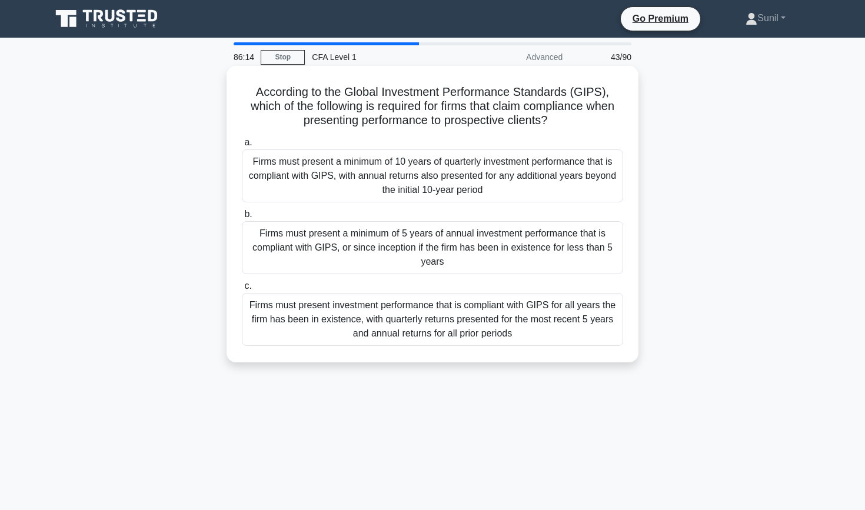
click at [339, 328] on div "Firms must present investment performance that is compliant with GIPS for all y…" at bounding box center [432, 319] width 381 height 53
click at [242, 290] on input "c. Firms must present investment performance that is compliant with GIPS for al…" at bounding box center [242, 287] width 0 height 8
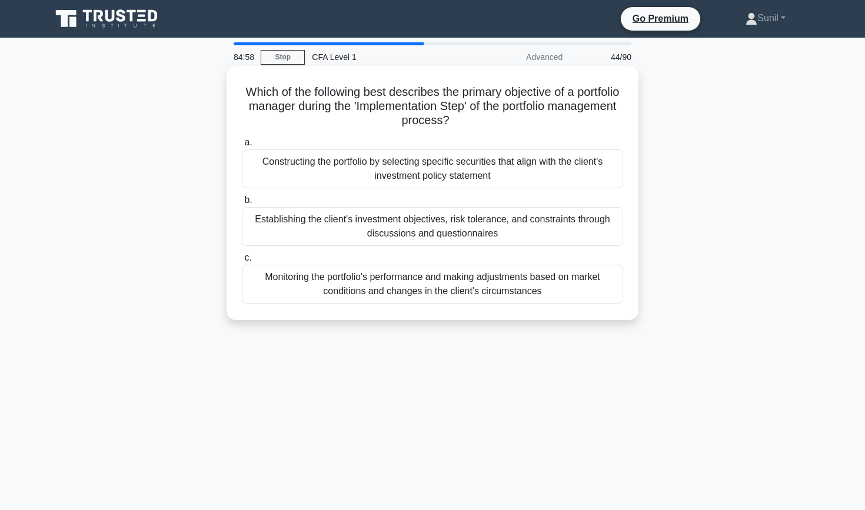
click at [432, 163] on div "Constructing the portfolio by selecting specific securities that align with the…" at bounding box center [432, 169] width 381 height 39
click at [242, 147] on input "a. Constructing the portfolio by selecting specific securities that align with …" at bounding box center [242, 143] width 0 height 8
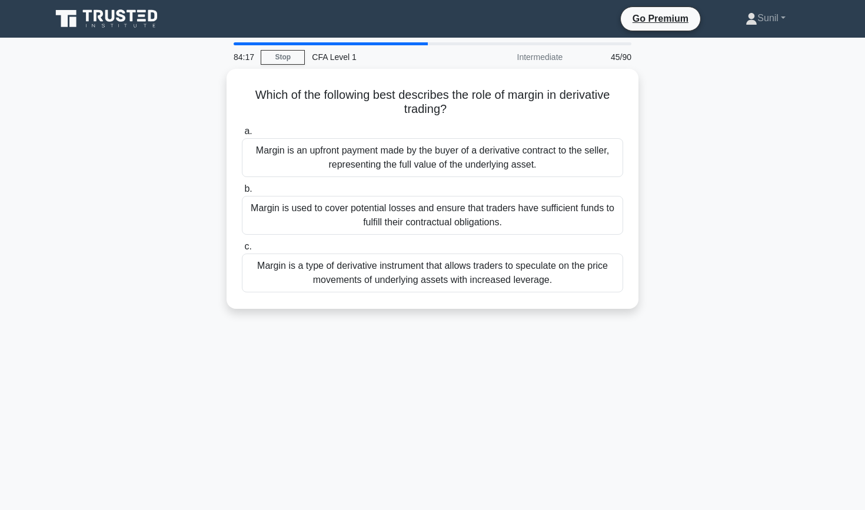
click at [432, 163] on div "Margin is an upfront payment made by the buyer of a derivative contract to the …" at bounding box center [432, 157] width 381 height 39
click at [242, 135] on input "a. Margin is an upfront payment made by the buyer of a derivative contract to t…" at bounding box center [242, 132] width 0 height 8
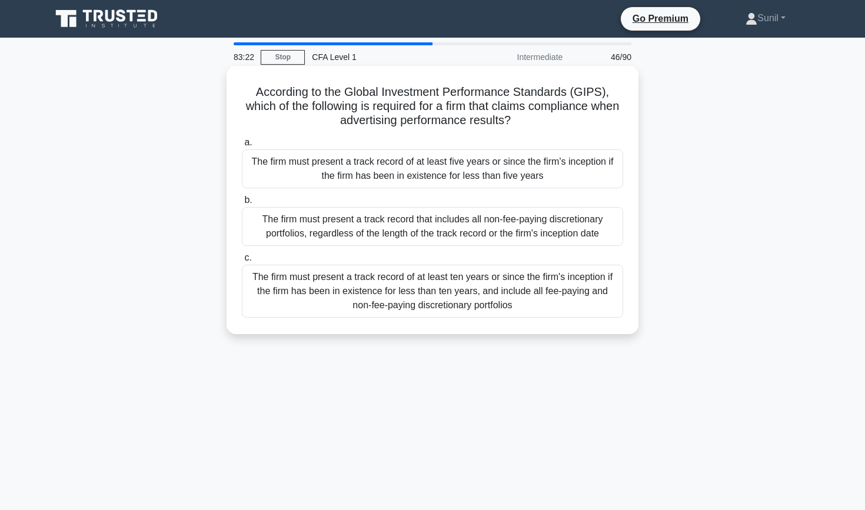
click at [466, 180] on div "The firm must present a track record of at least five years or since the firm's…" at bounding box center [432, 169] width 381 height 39
click at [242, 147] on input "a. The firm must present a track record of at least five years or since the fir…" at bounding box center [242, 143] width 0 height 8
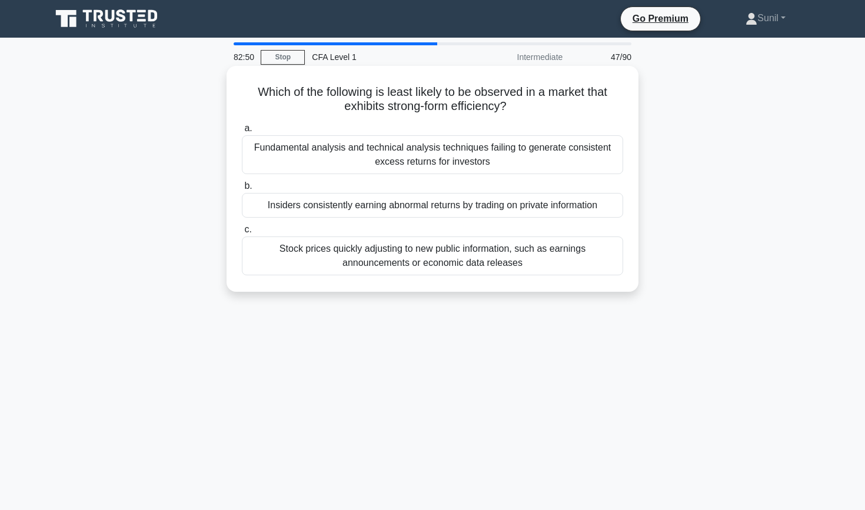
click at [476, 154] on div "Fundamental analysis and technical analysis techniques failing to generate cons…" at bounding box center [432, 154] width 381 height 39
click at [242, 132] on input "a. Fundamental analysis and technical analysis techniques failing to generate c…" at bounding box center [242, 129] width 0 height 8
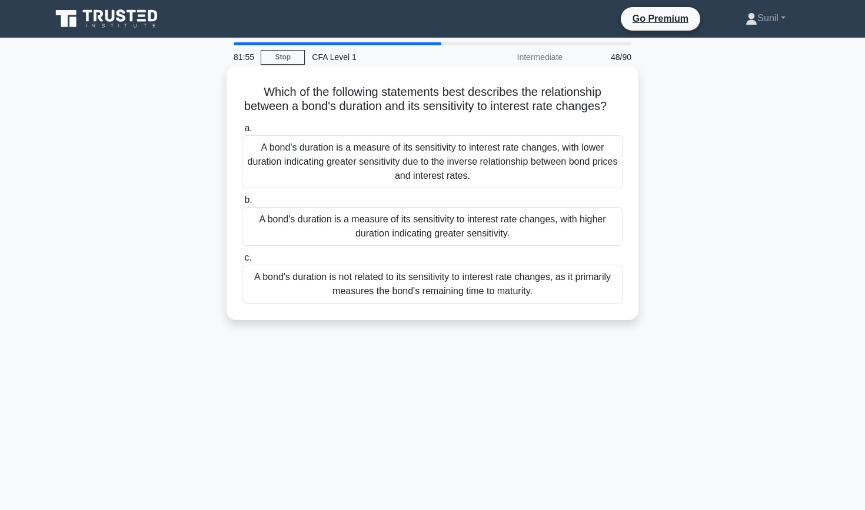
click at [476, 154] on div "A bond's duration is a measure of its sensitivity to interest rate changes, wit…" at bounding box center [432, 161] width 381 height 53
click at [242, 132] on input "a. A bond's duration is a measure of its sensitivity to interest rate changes, …" at bounding box center [242, 129] width 0 height 8
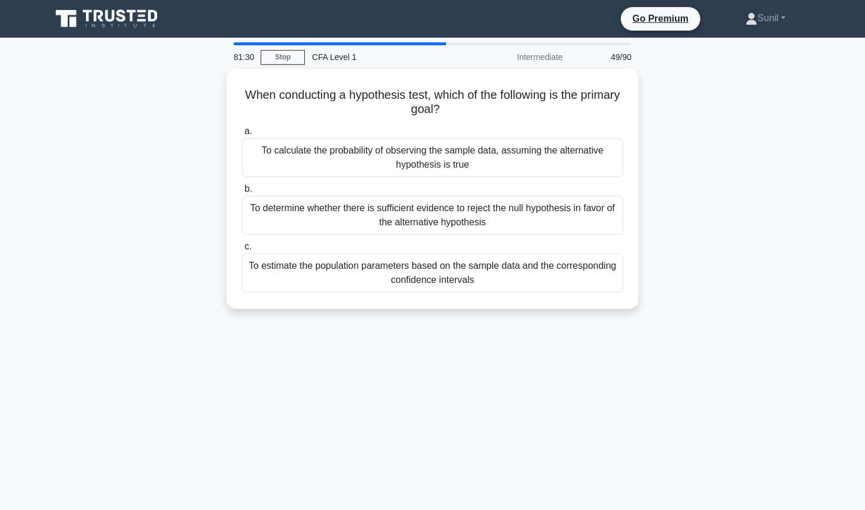
click at [476, 154] on div "To calculate the probability of observing the sample data, assuming the alterna…" at bounding box center [432, 157] width 381 height 39
click at [242, 135] on input "a. To calculate the probability of observing the sample data, assuming the alte…" at bounding box center [242, 132] width 0 height 8
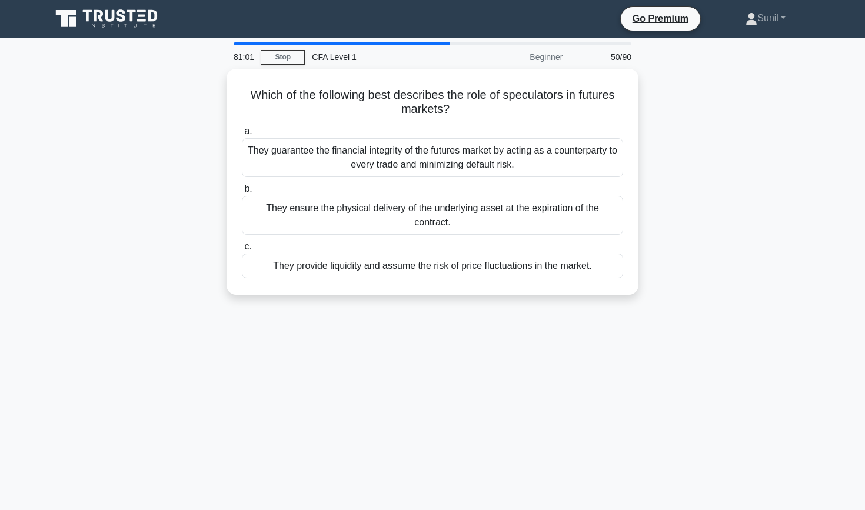
click at [476, 154] on div "They guarantee the financial integrity of the futures market by acting as a cou…" at bounding box center [432, 157] width 381 height 39
click at [242, 135] on input "a. They guarantee the financial integrity of the futures market by acting as a …" at bounding box center [242, 132] width 0 height 8
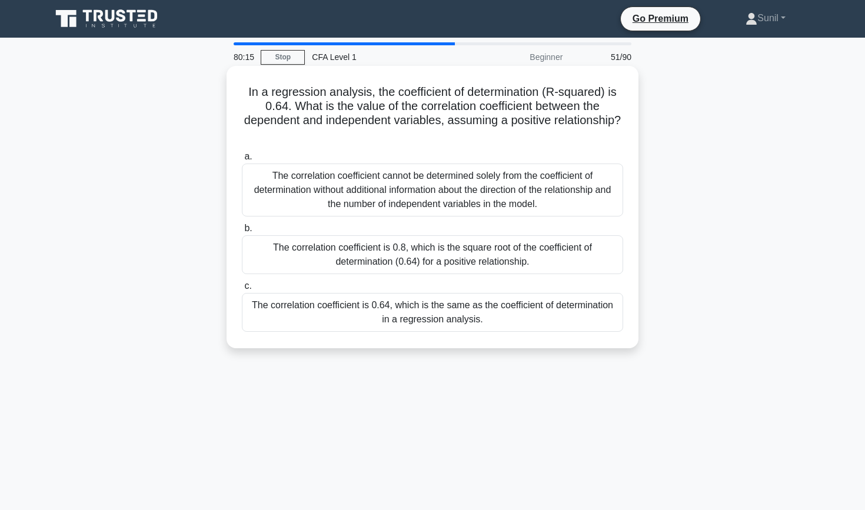
click at [475, 205] on div "The correlation coefficient cannot be determined solely from the coefficient of…" at bounding box center [432, 190] width 381 height 53
click at [242, 161] on input "a. The correlation coefficient cannot be determined solely from the coefficient…" at bounding box center [242, 157] width 0 height 8
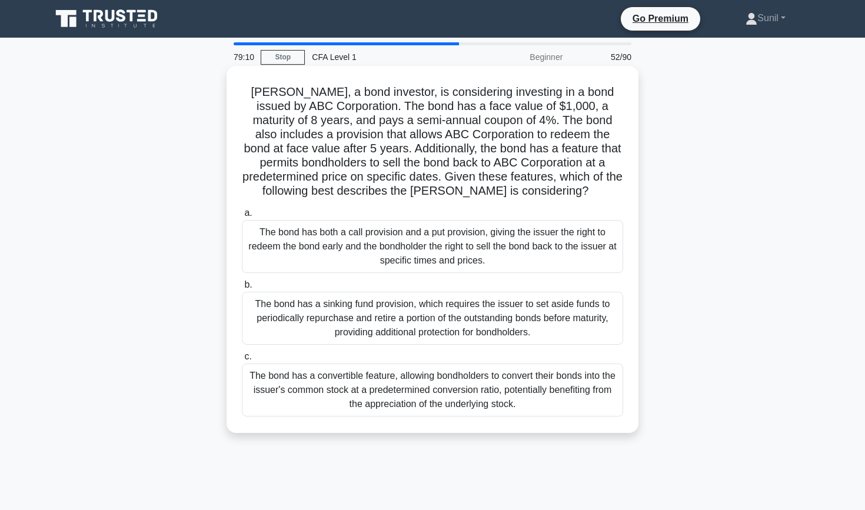
click at [548, 396] on div "The bond has a convertible feature, allowing bondholders to convert their bonds…" at bounding box center [432, 390] width 381 height 53
click at [242, 361] on input "c. The bond has a convertible feature, allowing bondholders to convert their bo…" at bounding box center [242, 357] width 0 height 8
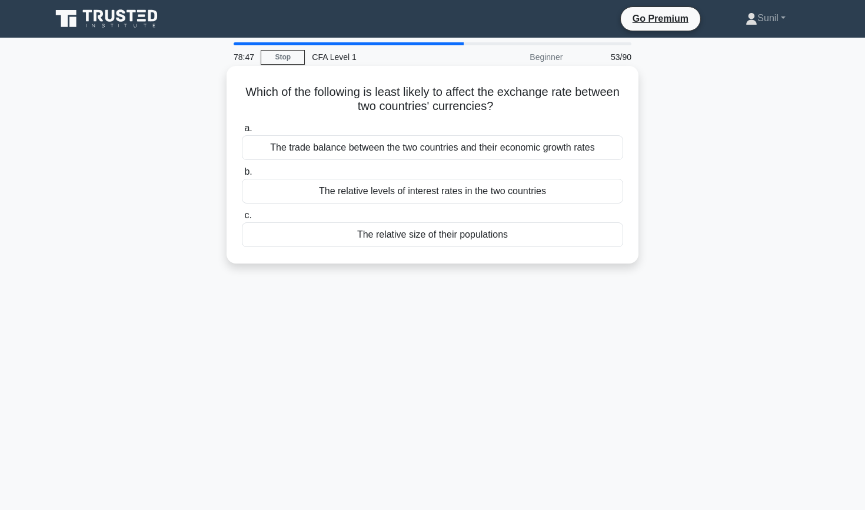
click at [553, 231] on div "The relative size of their populations" at bounding box center [432, 235] width 381 height 25
click at [242, 220] on input "c. The relative size of their populations" at bounding box center [242, 216] width 0 height 8
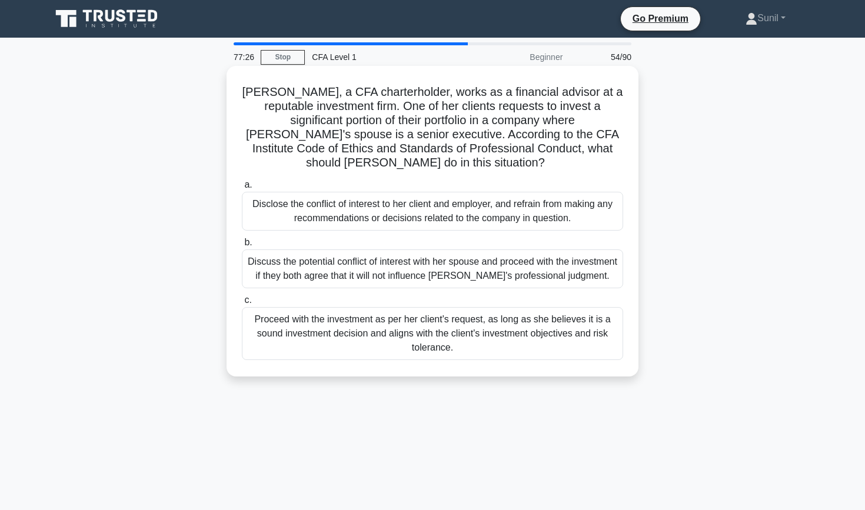
click at [550, 210] on div "Disclose the conflict of interest to her client and employer, and refrain from …" at bounding box center [432, 211] width 381 height 39
click at [242, 189] on input "a. Disclose the conflict of interest to her client and employer, and refrain fr…" at bounding box center [242, 185] width 0 height 8
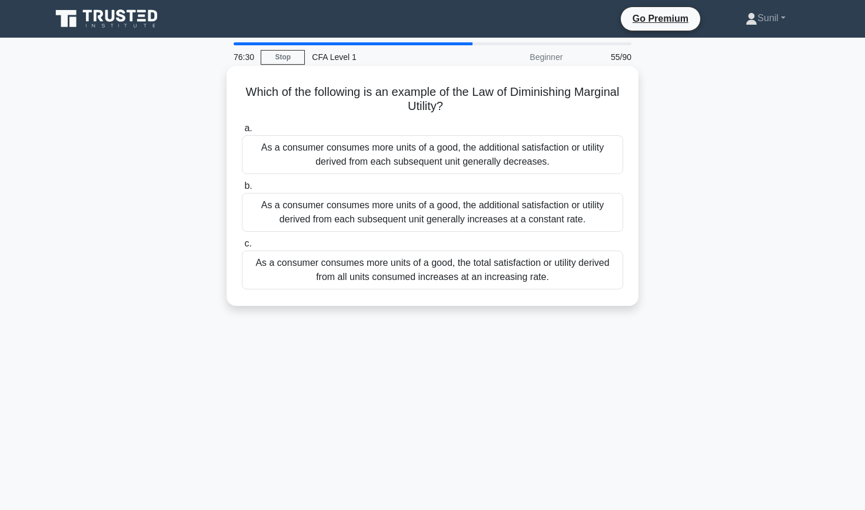
click at [557, 156] on div "As a consumer consumes more units of a good, the additional satisfaction or uti…" at bounding box center [432, 154] width 381 height 39
click at [242, 132] on input "a. As a consumer consumes more units of a good, the additional satisfaction or …" at bounding box center [242, 129] width 0 height 8
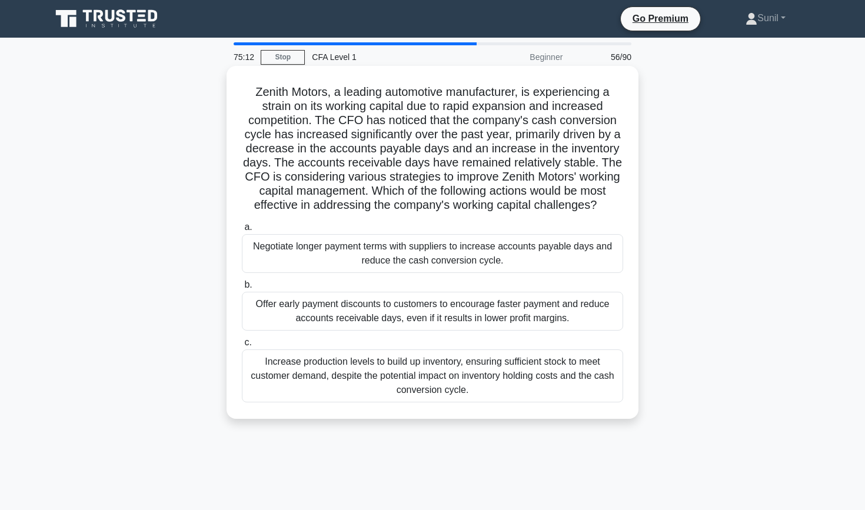
click at [536, 363] on div "Increase production levels to build up inventory, ensuring sufficient stock to …" at bounding box center [432, 376] width 381 height 53
click at [242, 347] on input "c. Increase production levels to build up inventory, ensuring sufficient stock …" at bounding box center [242, 343] width 0 height 8
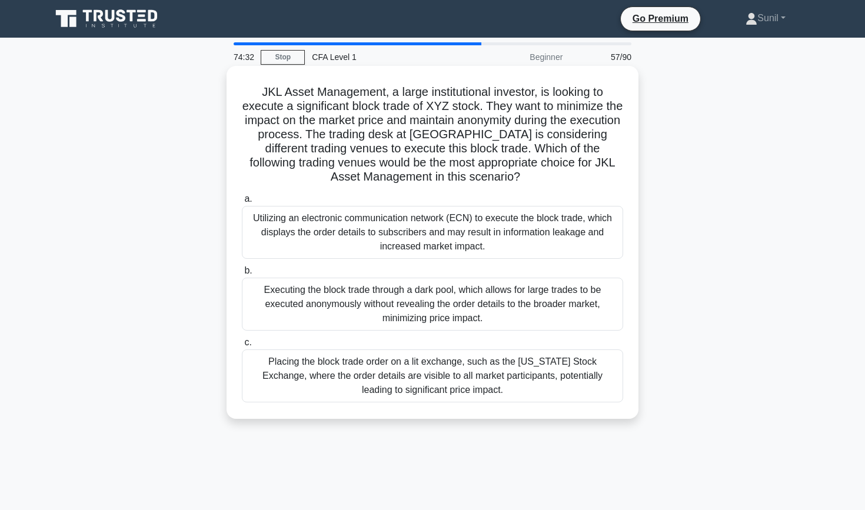
click at [537, 314] on div "Executing the block trade through a dark pool, which allows for large trades to…" at bounding box center [432, 304] width 381 height 53
click at [242, 275] on input "b. Executing the block trade through a dark pool, which allows for large trades…" at bounding box center [242, 271] width 0 height 8
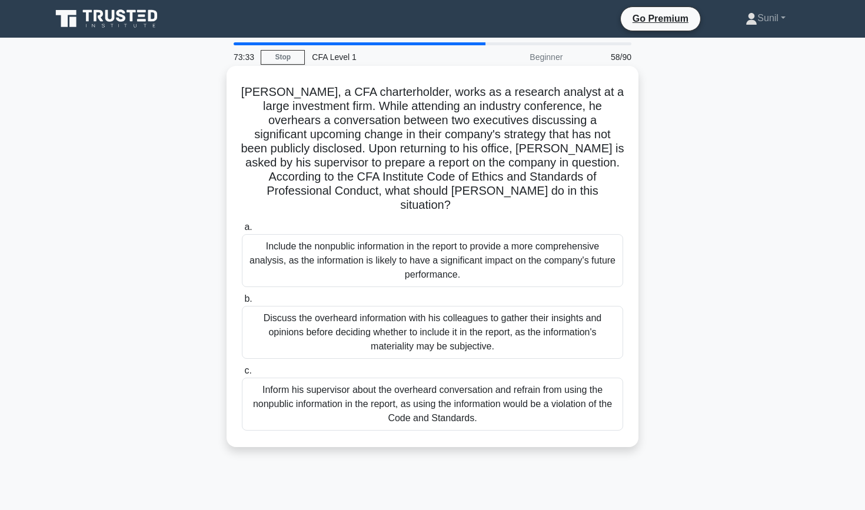
click at [528, 399] on div "Inform his supervisor about the overheard conversation and refrain from using t…" at bounding box center [432, 404] width 381 height 53
click at [242, 375] on input "c. Inform his supervisor about the overheard conversation and refrain from usin…" at bounding box center [242, 371] width 0 height 8
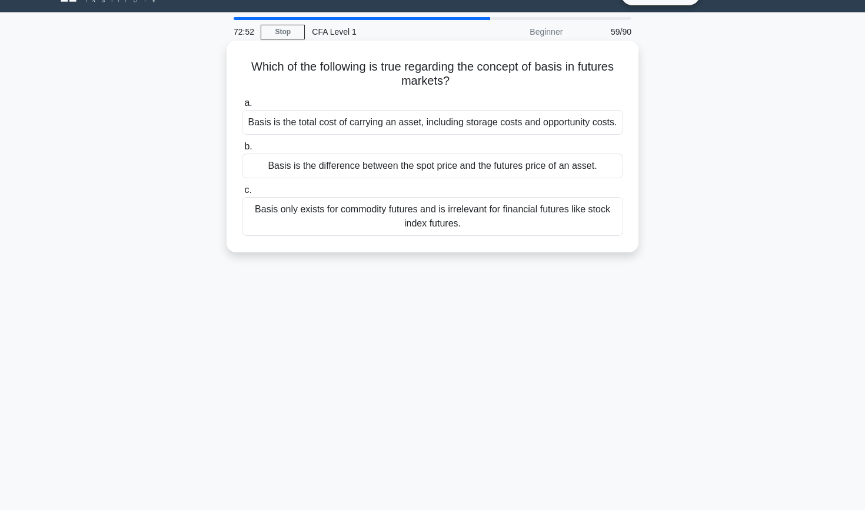
scroll to position [19, 0]
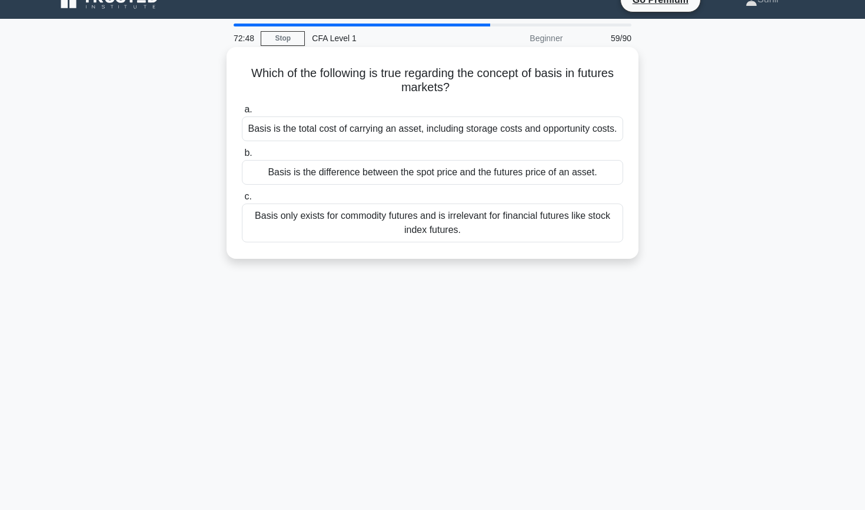
click at [503, 180] on div "Basis is the difference between the spot price and the futures price of an asse…" at bounding box center [432, 172] width 381 height 25
click at [242, 157] on input "b. Basis is the difference between the spot price and the futures price of an a…" at bounding box center [242, 154] width 0 height 8
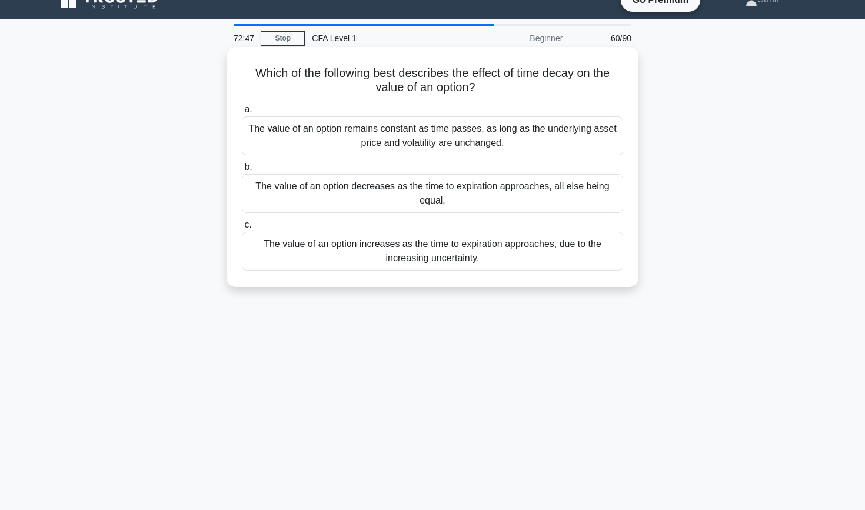
scroll to position [0, 0]
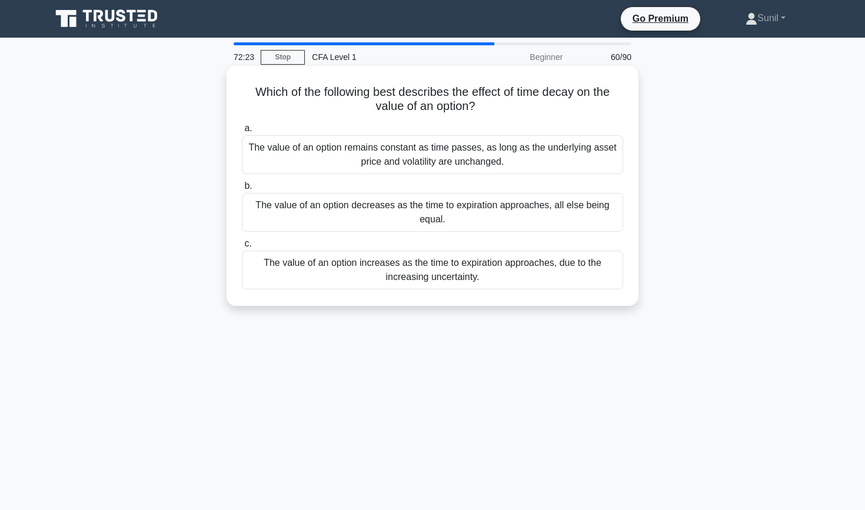
click at [501, 220] on div "The value of an option decreases as the time to expiration approaches, all else…" at bounding box center [432, 212] width 381 height 39
click at [242, 190] on input "b. The value of an option decreases as the time to expiration approaches, all e…" at bounding box center [242, 187] width 0 height 8
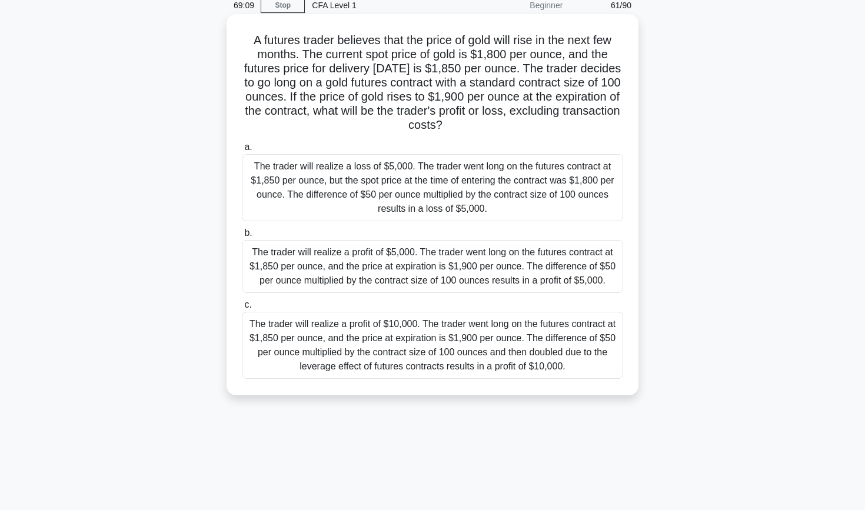
scroll to position [39, 0]
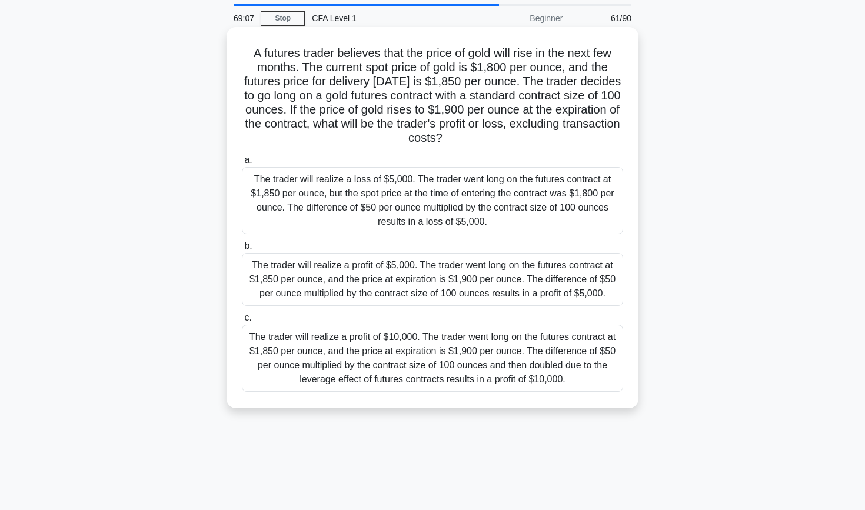
click at [516, 361] on div "The trader will realize a profit of $10,000. The trader went long on the future…" at bounding box center [432, 358] width 381 height 67
click at [242, 322] on input "c. The trader will realize a profit of $10,000. The trader went long on the fut…" at bounding box center [242, 318] width 0 height 8
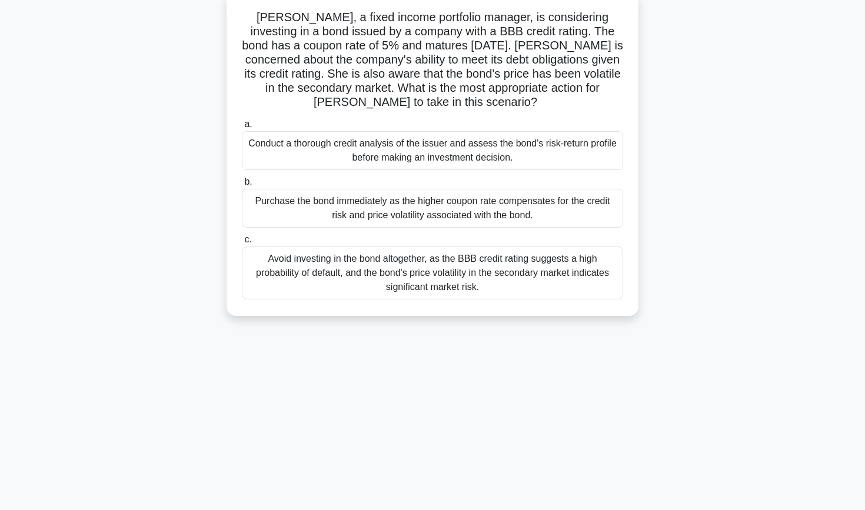
scroll to position [0, 0]
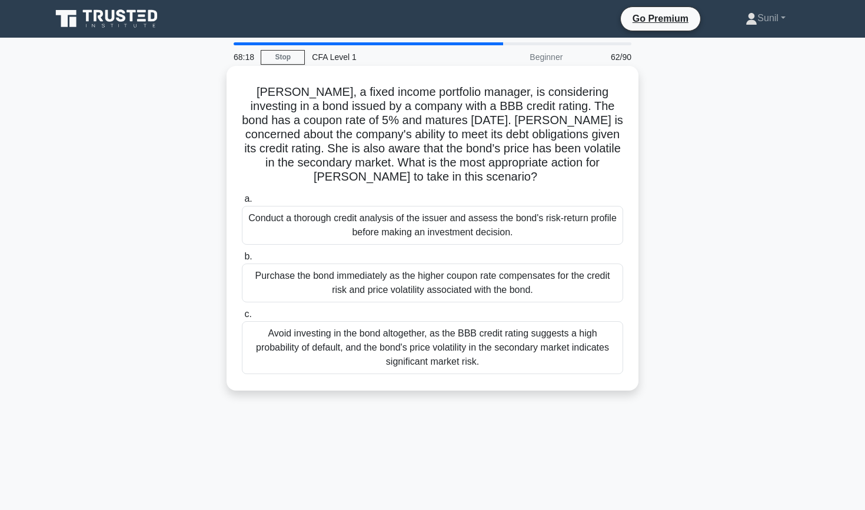
click at [526, 353] on div "Avoid investing in the bond altogether, as the BBB credit rating suggests a hig…" at bounding box center [432, 347] width 381 height 53
click at [242, 318] on input "c. Avoid investing in the bond altogether, as the BBB credit rating suggests a …" at bounding box center [242, 315] width 0 height 8
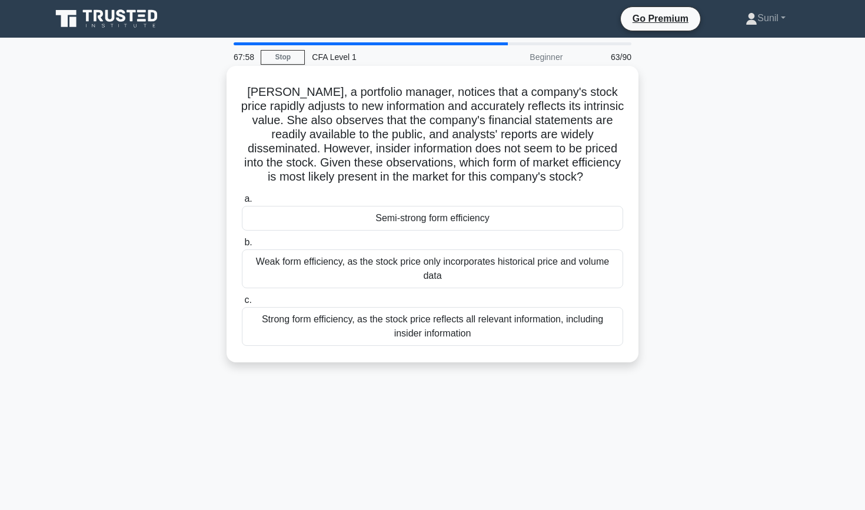
click at [512, 228] on div "Semi-strong form efficiency" at bounding box center [432, 218] width 381 height 25
click at [242, 203] on input "a. Semi-strong form efficiency" at bounding box center [242, 199] width 0 height 8
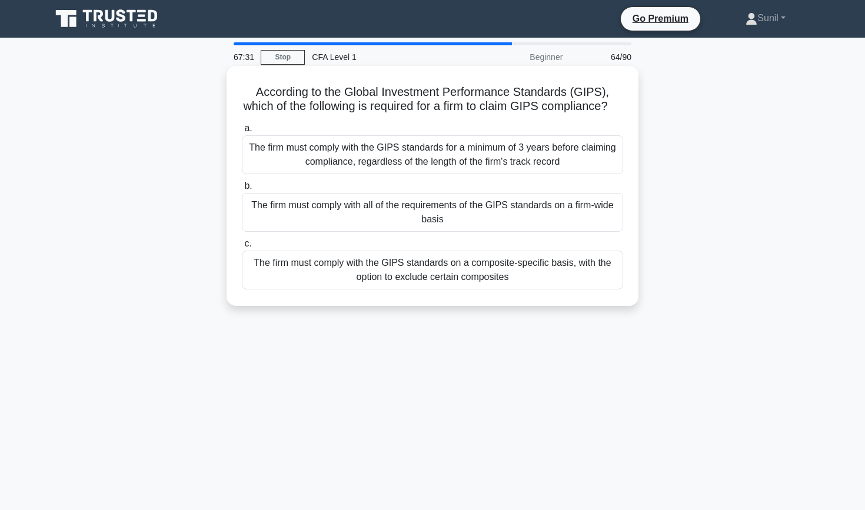
click at [471, 211] on div "The firm must comply with all of the requirements of the GIPS standards on a fi…" at bounding box center [432, 212] width 381 height 39
click at [242, 190] on input "b. The firm must comply with all of the requirements of the GIPS standards on a…" at bounding box center [242, 187] width 0 height 8
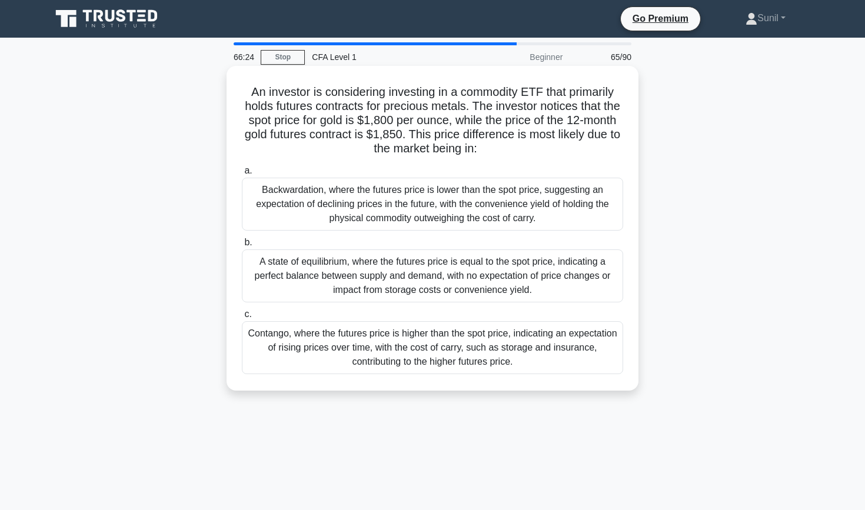
click at [453, 344] on div "Contango, where the futures price is higher than the spot price, indicating an …" at bounding box center [432, 347] width 381 height 53
click at [242, 318] on input "c. Contango, where the futures price is higher than the spot price, indicating …" at bounding box center [242, 315] width 0 height 8
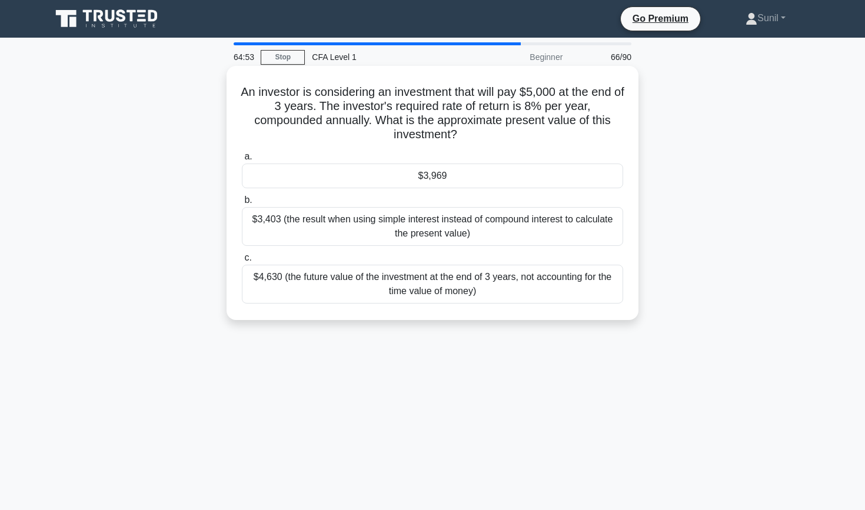
click at [417, 176] on div "$3,969" at bounding box center [432, 176] width 381 height 25
click at [242, 161] on input "a. $3,969" at bounding box center [242, 157] width 0 height 8
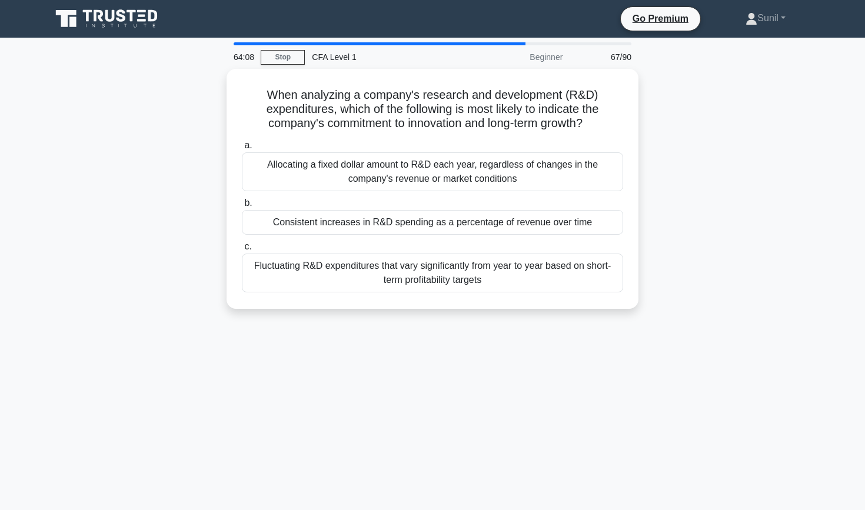
click at [417, 176] on div "Allocating a fixed dollar amount to R&D each year, regardless of changes in the…" at bounding box center [432, 171] width 381 height 39
click at [242, 150] on input "a. Allocating a fixed dollar amount to R&D each year, regardless of changes in …" at bounding box center [242, 146] width 0 height 8
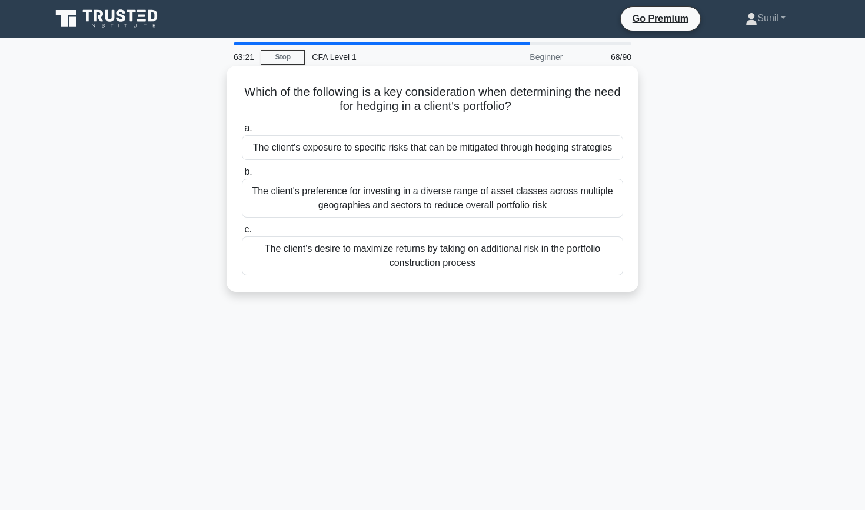
click at [383, 255] on div "The client's desire to maximize returns by taking on additional risk in the por…" at bounding box center [432, 256] width 381 height 39
click at [242, 234] on input "c. The client's desire to maximize returns by taking on additional risk in the …" at bounding box center [242, 230] width 0 height 8
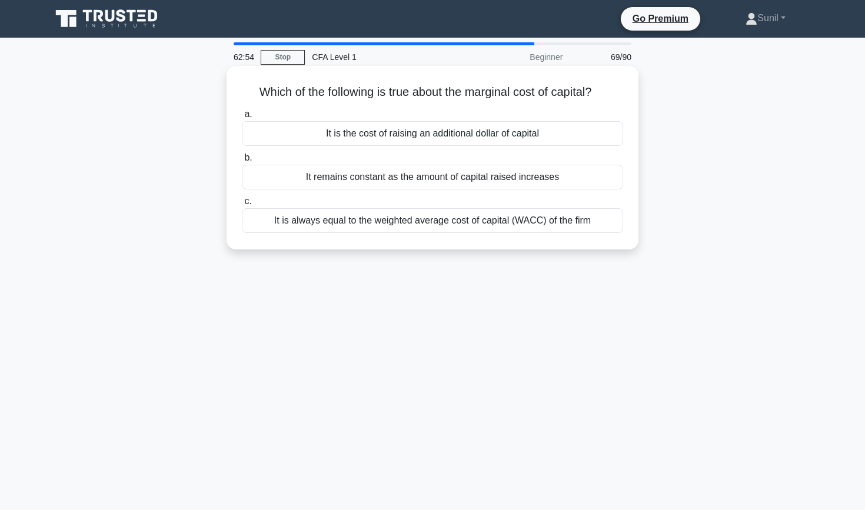
click at [356, 136] on div "It is the cost of raising an additional dollar of capital" at bounding box center [432, 133] width 381 height 25
click at [242, 118] on input "a. It is the cost of raising an additional dollar of capital" at bounding box center [242, 115] width 0 height 8
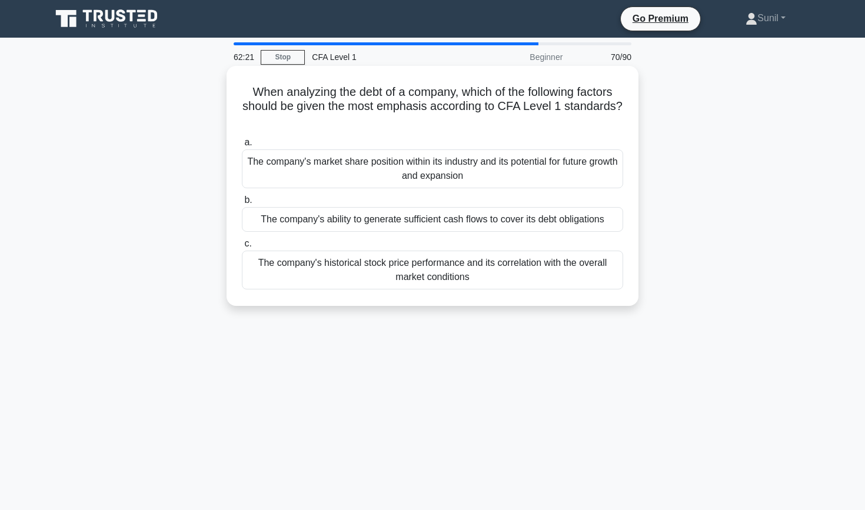
click at [319, 227] on div "The company's ability to generate sufficient cash flows to cover its debt oblig…" at bounding box center [432, 219] width 381 height 25
click at [242, 204] on input "b. The company's ability to generate sufficient cash flows to cover its debt ob…" at bounding box center [242, 201] width 0 height 8
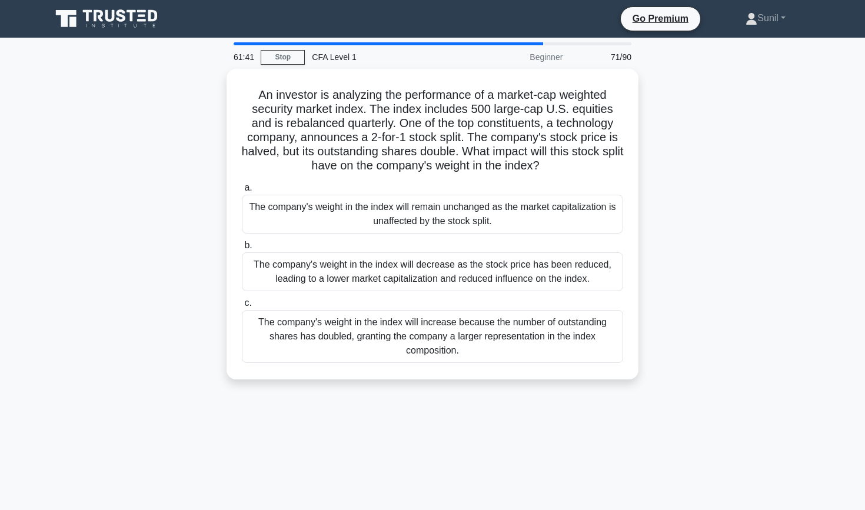
click at [319, 227] on div "The company's weight in the index will remain unchanged as the market capitaliz…" at bounding box center [432, 214] width 381 height 39
click at [242, 192] on input "a. The company's weight in the index will remain unchanged as the market capita…" at bounding box center [242, 188] width 0 height 8
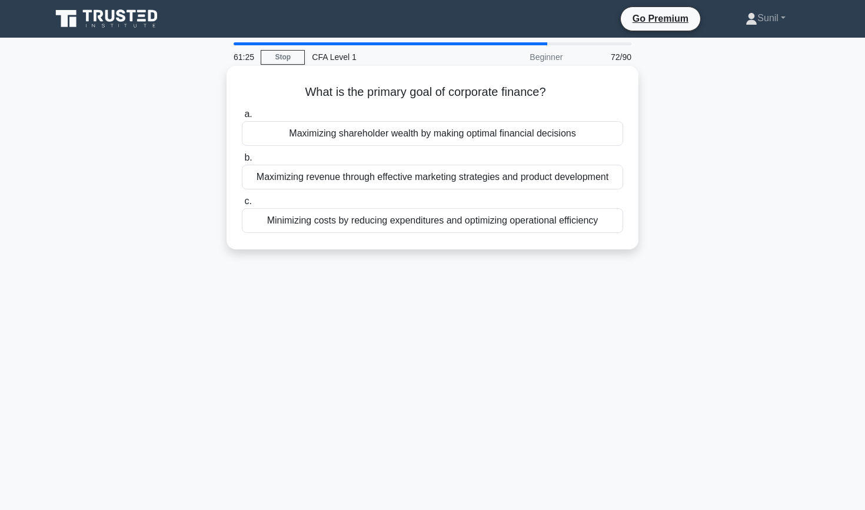
click at [354, 138] on div "Maximizing shareholder wealth by making optimal financial decisions" at bounding box center [432, 133] width 381 height 25
click at [242, 118] on input "a. Maximizing shareholder wealth by making optimal financial decisions" at bounding box center [242, 115] width 0 height 8
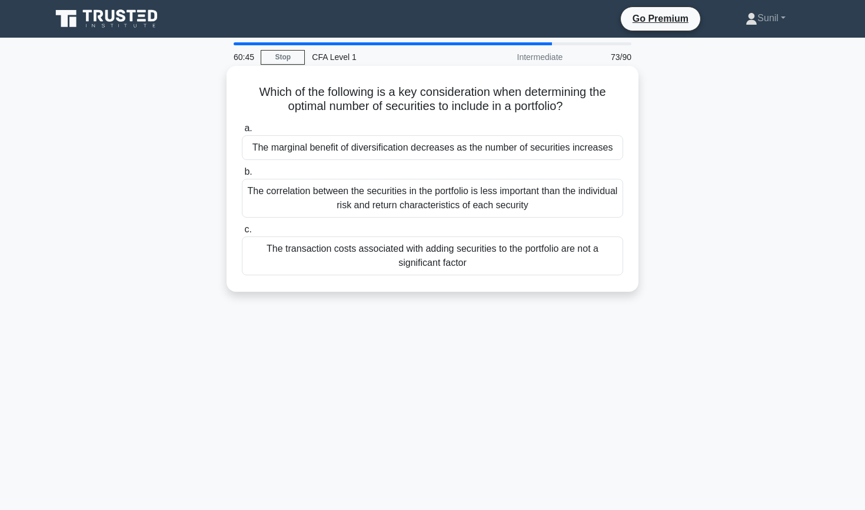
click at [354, 150] on div "The marginal benefit of diversification decreases as the number of securities i…" at bounding box center [432, 147] width 381 height 25
click at [242, 132] on input "a. The marginal benefit of diversification decreases as the number of securitie…" at bounding box center [242, 129] width 0 height 8
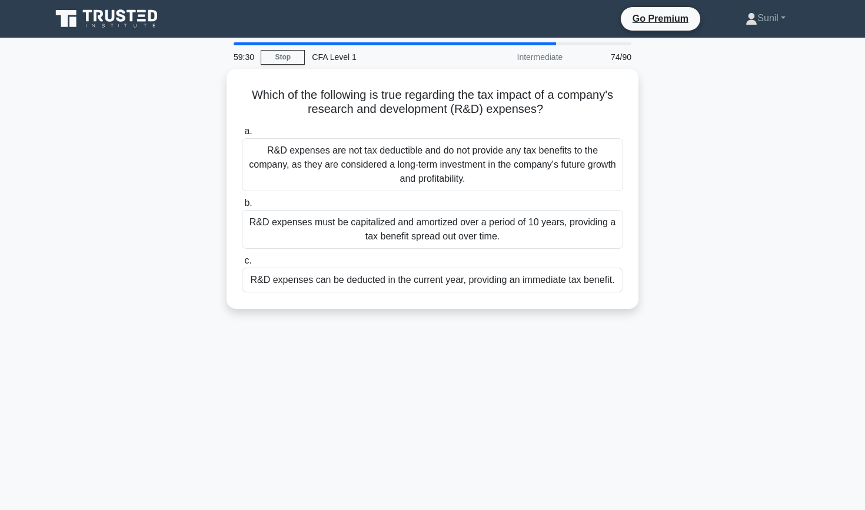
click at [354, 150] on div "R&D expenses are not tax deductible and do not provide any tax benefits to the …" at bounding box center [432, 164] width 381 height 53
click at [242, 135] on input "a. R&D expenses are not tax deductible and do not provide any tax benefits to t…" at bounding box center [242, 132] width 0 height 8
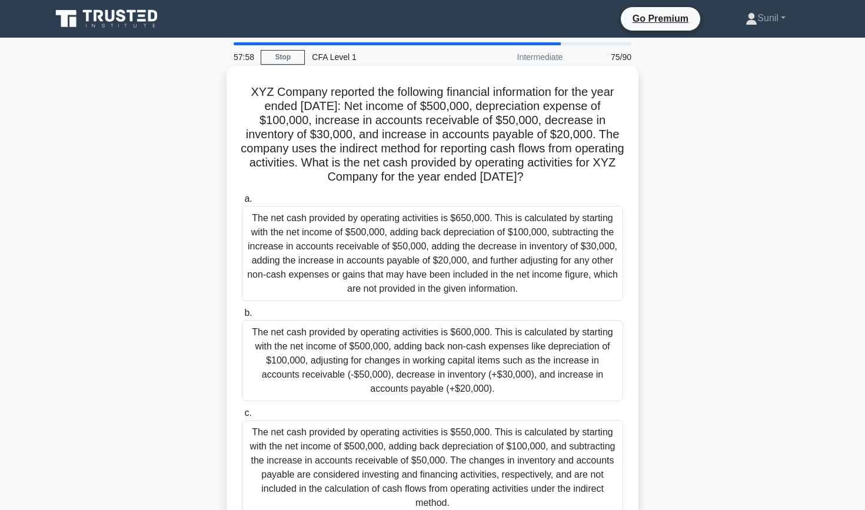
click at [318, 353] on div "The net cash provided by operating activities is $600,000. This is calculated b…" at bounding box center [432, 360] width 381 height 81
click at [242, 317] on input "b. The net cash provided by operating activities is $600,000. This is calculate…" at bounding box center [242, 314] width 0 height 8
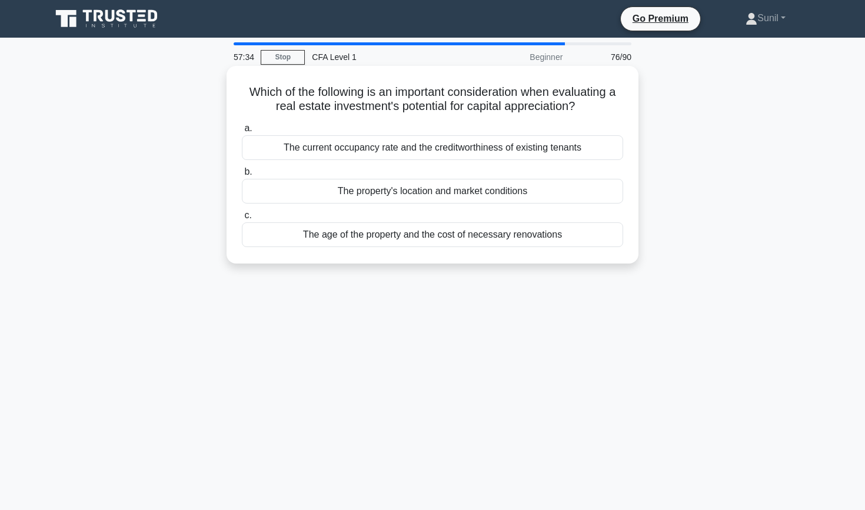
click at [330, 187] on div "The property's location and market conditions" at bounding box center [432, 191] width 381 height 25
click at [242, 176] on input "b. The property's location and market conditions" at bounding box center [242, 172] width 0 height 8
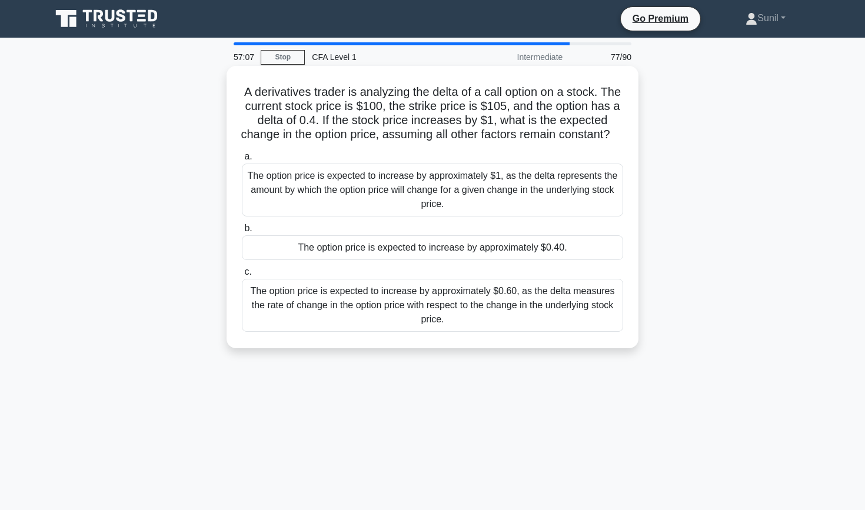
click at [337, 253] on div "The option price is expected to increase by approximately $0.40." at bounding box center [432, 247] width 381 height 25
click at [242, 233] on input "b. The option price is expected to increase by approximately $0.40." at bounding box center [242, 229] width 0 height 8
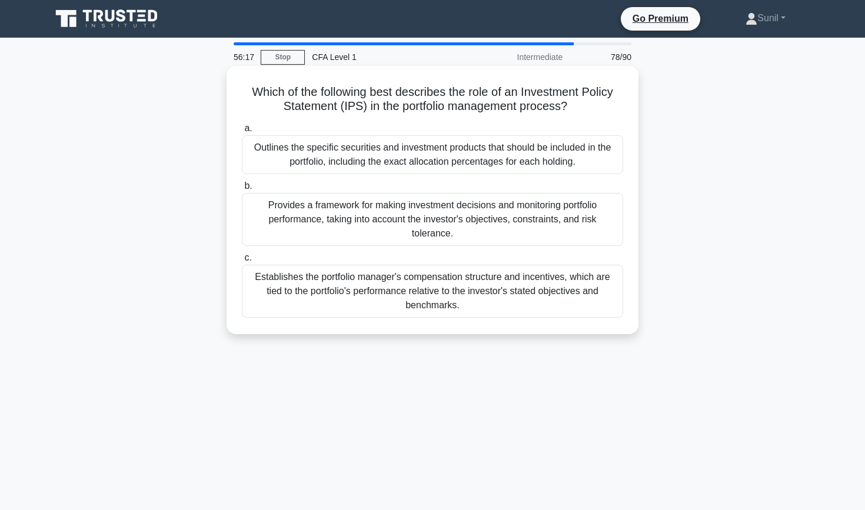
click at [525, 296] on div "Establishes the portfolio manager's compensation structure and incentives, whic…" at bounding box center [432, 291] width 381 height 53
click at [242, 262] on input "c. Establishes the portfolio manager's compensation structure and incentives, w…" at bounding box center [242, 258] width 0 height 8
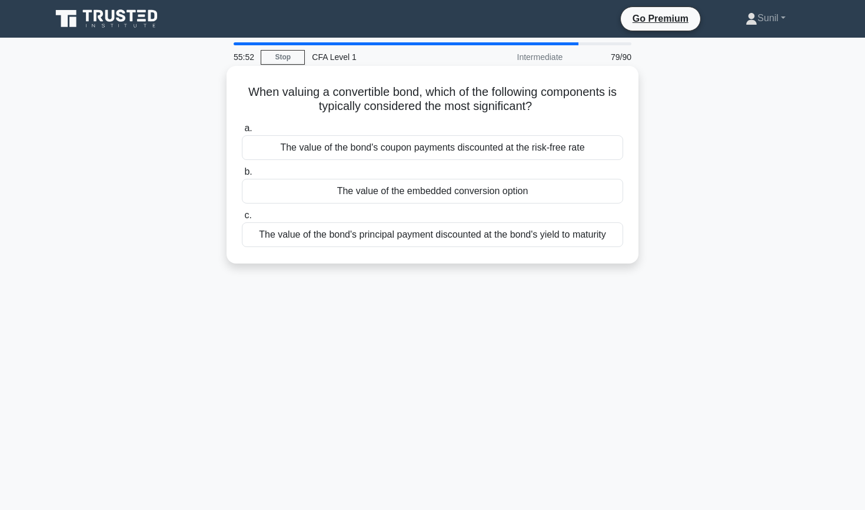
click at [476, 192] on div "The value of the embedded conversion option" at bounding box center [432, 191] width 381 height 25
click at [242, 176] on input "b. The value of the embedded conversion option" at bounding box center [242, 172] width 0 height 8
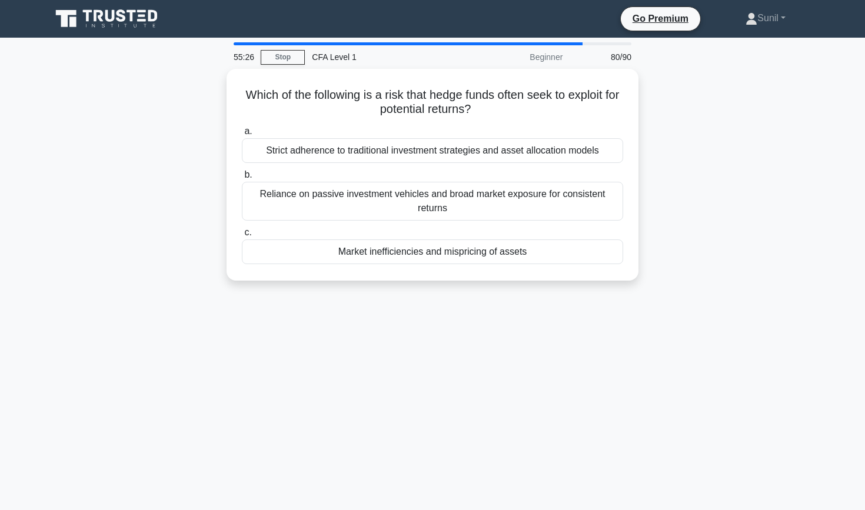
click at [476, 192] on div "Reliance on passive investment vehicles and broad market exposure for consisten…" at bounding box center [432, 201] width 381 height 39
click at [242, 179] on input "b. Reliance on passive investment vehicles and broad market exposure for consis…" at bounding box center [242, 175] width 0 height 8
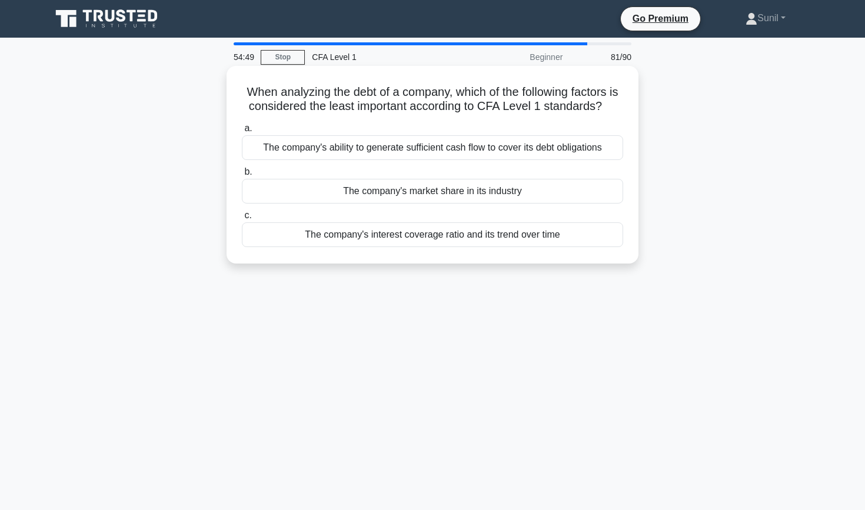
click at [414, 149] on div "The company's ability to generate sufficient cash flow to cover its debt obliga…" at bounding box center [432, 147] width 381 height 25
click at [242, 132] on input "a. The company's ability to generate sufficient cash flow to cover its debt obl…" at bounding box center [242, 129] width 0 height 8
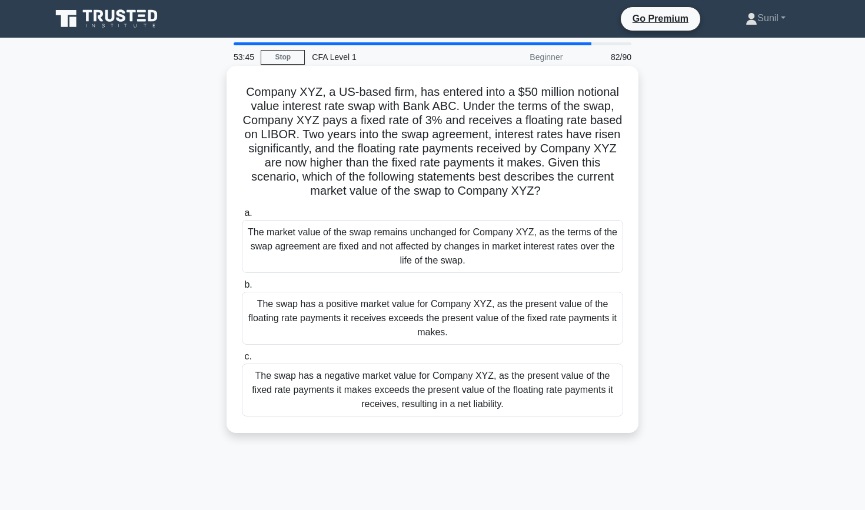
click at [390, 231] on div "The market value of the swap remains unchanged for Company XYZ, as the terms of…" at bounding box center [432, 246] width 381 height 53
click at [242, 217] on input "a. The market value of the swap remains unchanged for Company XYZ, as the terms…" at bounding box center [242, 214] width 0 height 8
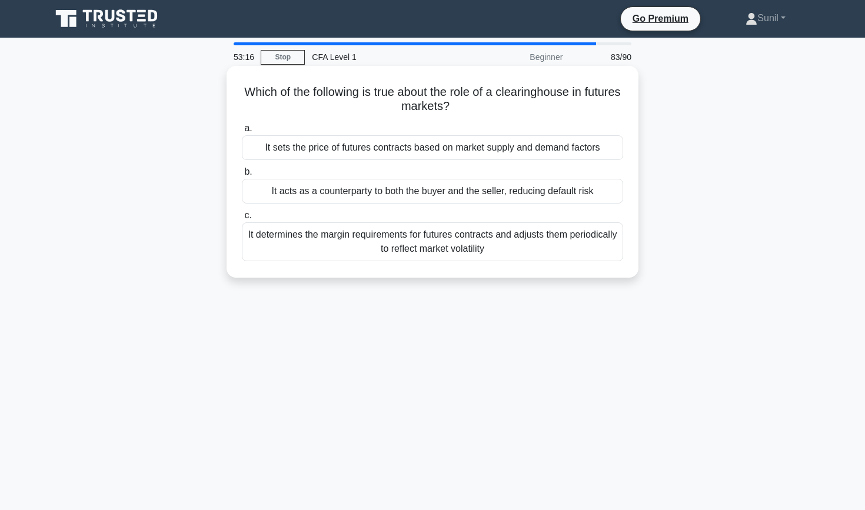
click at [389, 194] on div "It acts as a counterparty to both the buyer and the seller, reducing default ri…" at bounding box center [432, 191] width 381 height 25
click at [242, 176] on input "b. It acts as a counterparty to both the buyer and the seller, reducing default…" at bounding box center [242, 172] width 0 height 8
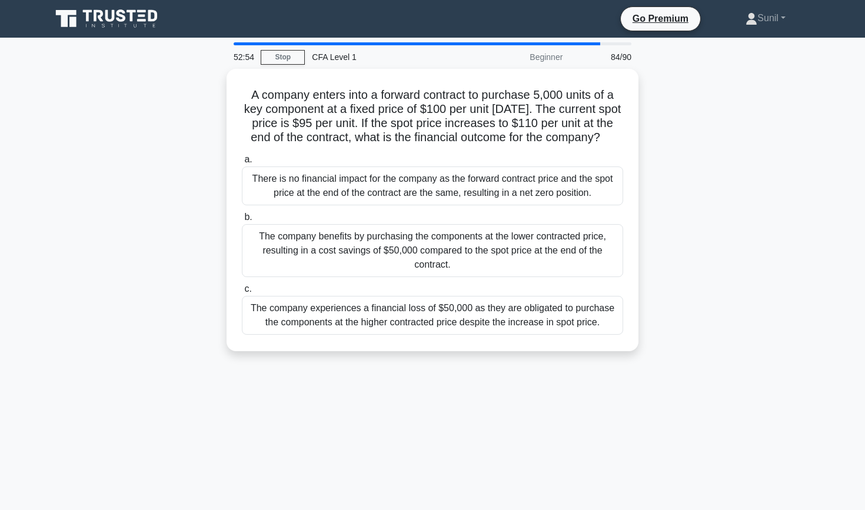
click at [389, 194] on div "There is no financial impact for the company as the forward contract price and …" at bounding box center [432, 186] width 381 height 39
click at [242, 164] on input "a. There is no financial impact for the company as the forward contract price a…" at bounding box center [242, 160] width 0 height 8
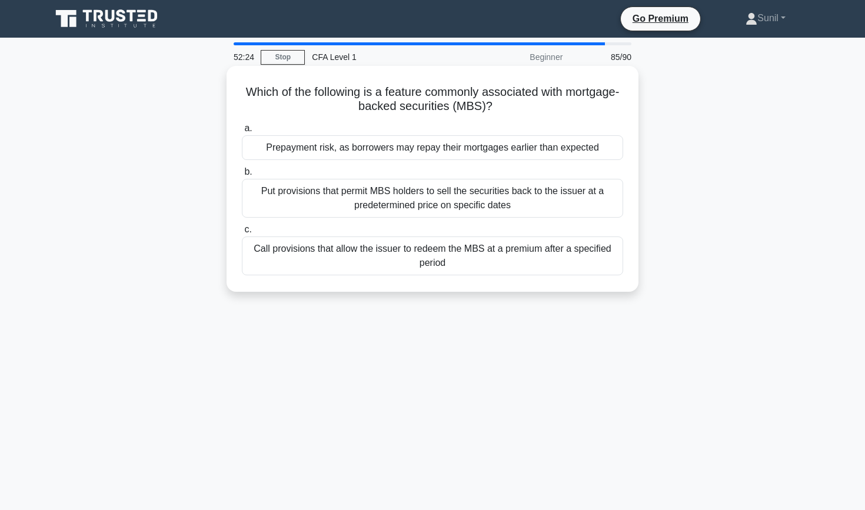
click at [376, 152] on div "Prepayment risk, as borrowers may repay their mortgages earlier than expected" at bounding box center [432, 147] width 381 height 25
click at [242, 132] on input "a. Prepayment risk, as borrowers may repay their mortgages earlier than expected" at bounding box center [242, 129] width 0 height 8
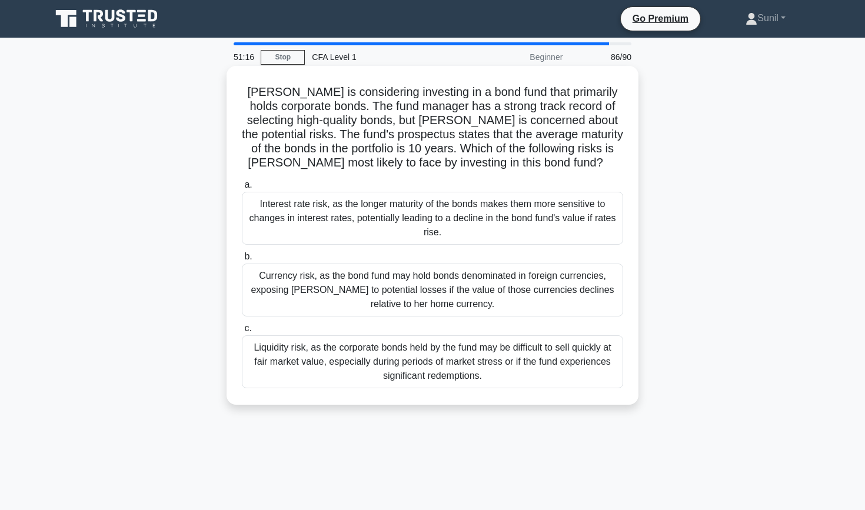
click at [368, 363] on div "Liquidity risk, as the corporate bonds held by the fund may be difficult to sel…" at bounding box center [432, 362] width 381 height 53
click at [242, 333] on input "c. Liquidity risk, as the corporate bonds held by the fund may be difficult to …" at bounding box center [242, 329] width 0 height 8
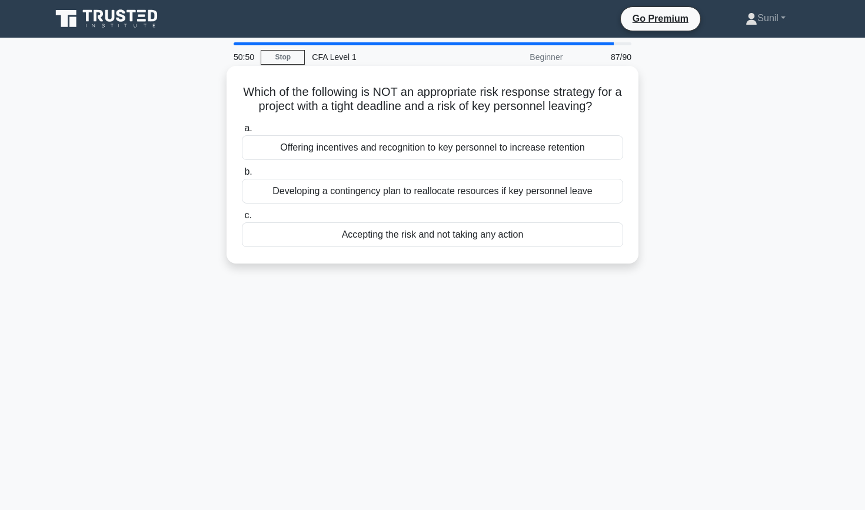
click at [379, 239] on div "Accepting the risk and not taking any action" at bounding box center [432, 235] width 381 height 25
click at [242, 220] on input "c. Accepting the risk and not taking any action" at bounding box center [242, 216] width 0 height 8
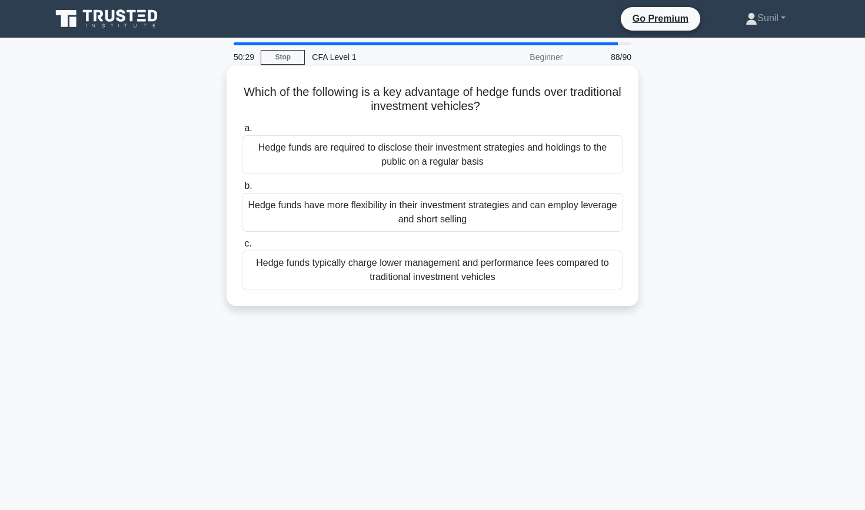
click at [384, 207] on div "Hedge funds have more flexibility in their investment strategies and can employ…" at bounding box center [432, 212] width 381 height 39
click at [242, 190] on input "b. Hedge funds have more flexibility in their investment strategies and can emp…" at bounding box center [242, 187] width 0 height 8
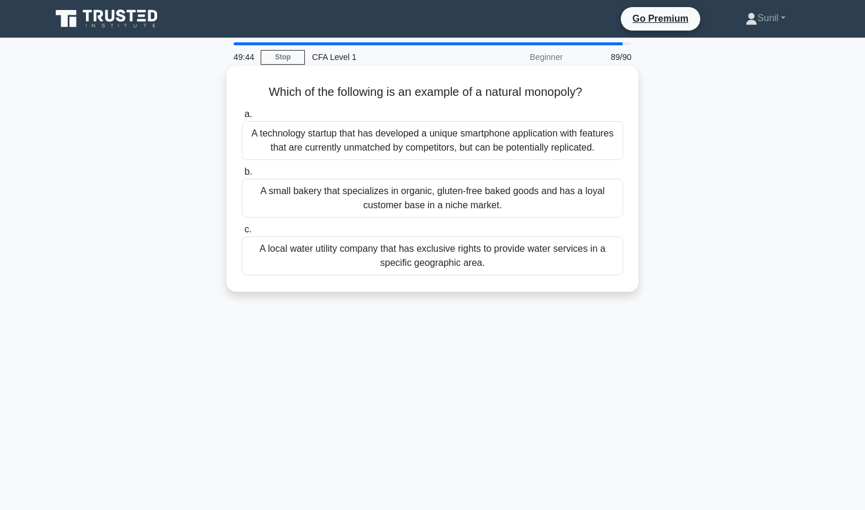
click at [405, 264] on div "A local water utility company that has exclusive rights to provide water servic…" at bounding box center [432, 256] width 381 height 39
click at [242, 234] on input "c. A local water utility company that has exclusive rights to provide water ser…" at bounding box center [242, 230] width 0 height 8
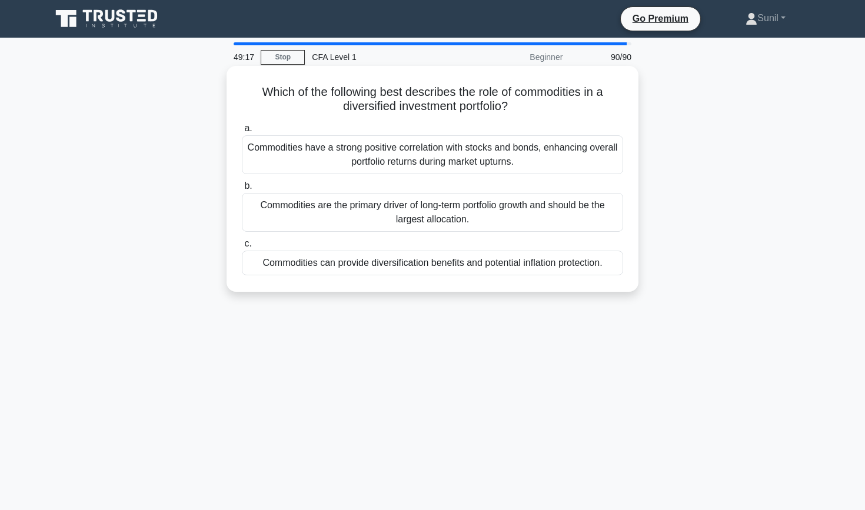
click at [387, 260] on div "Commodities can provide diversification benefits and potential inflation protec…" at bounding box center [432, 263] width 381 height 25
click at [242, 248] on input "c. Commodities can provide diversification benefits and potential inflation pro…" at bounding box center [242, 244] width 0 height 8
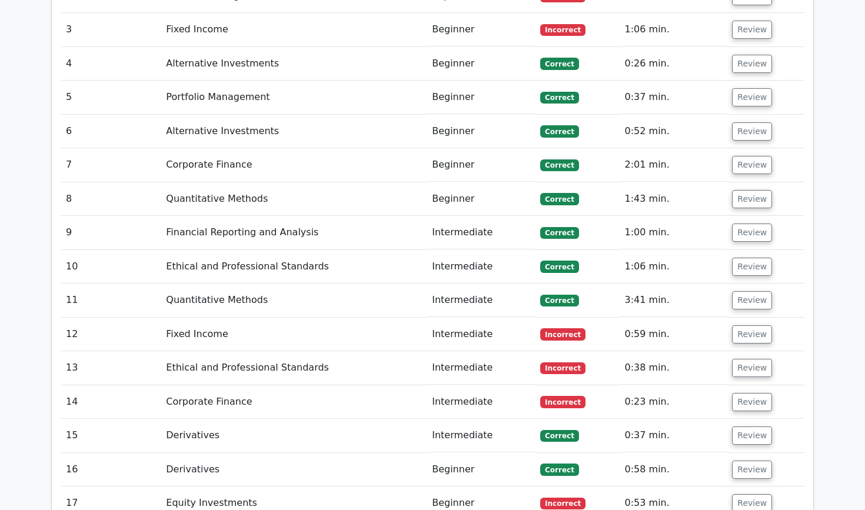
scroll to position [1876, 0]
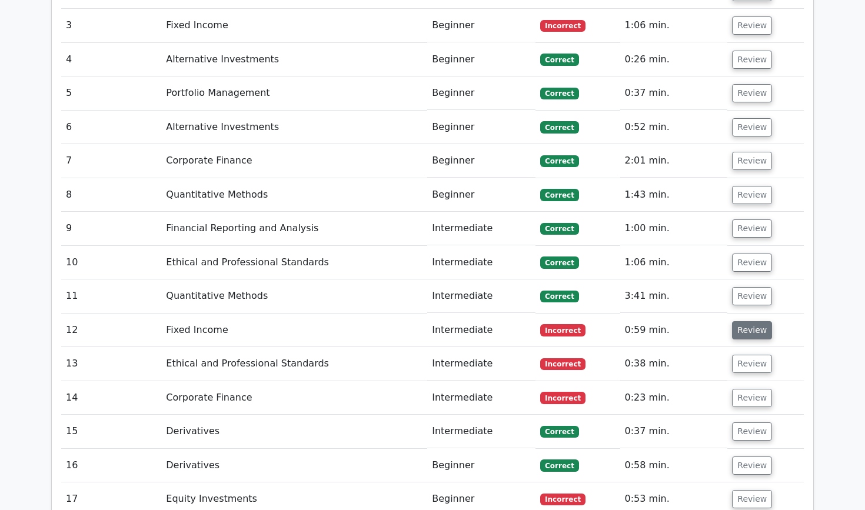
click at [733, 321] on button "Review" at bounding box center [752, 330] width 40 height 18
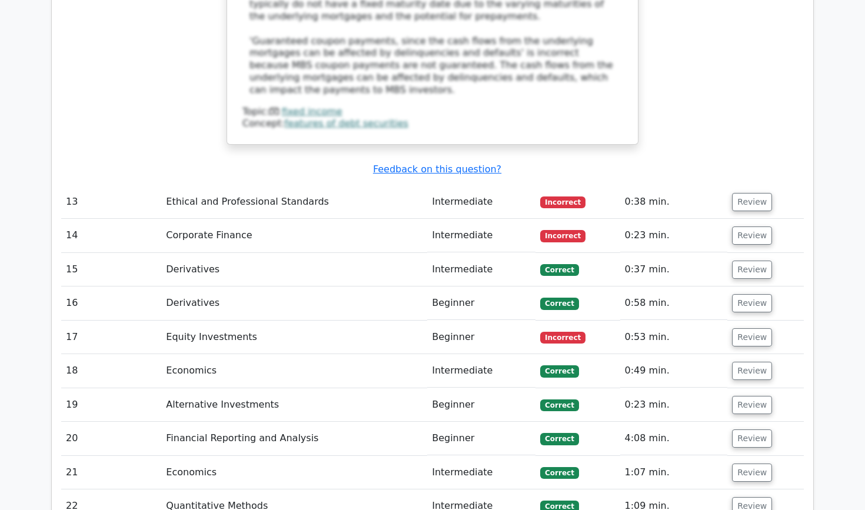
scroll to position [2636, 0]
click at [734, 328] on button "Review" at bounding box center [752, 337] width 40 height 18
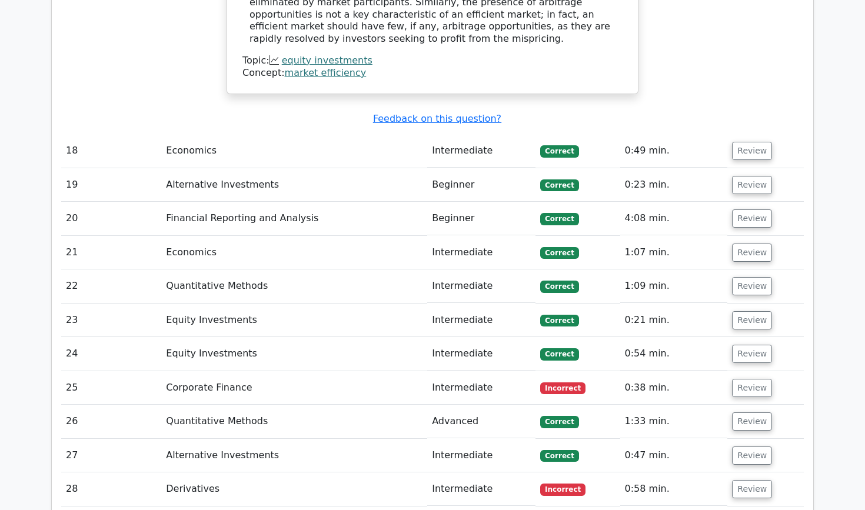
scroll to position [3456, 0]
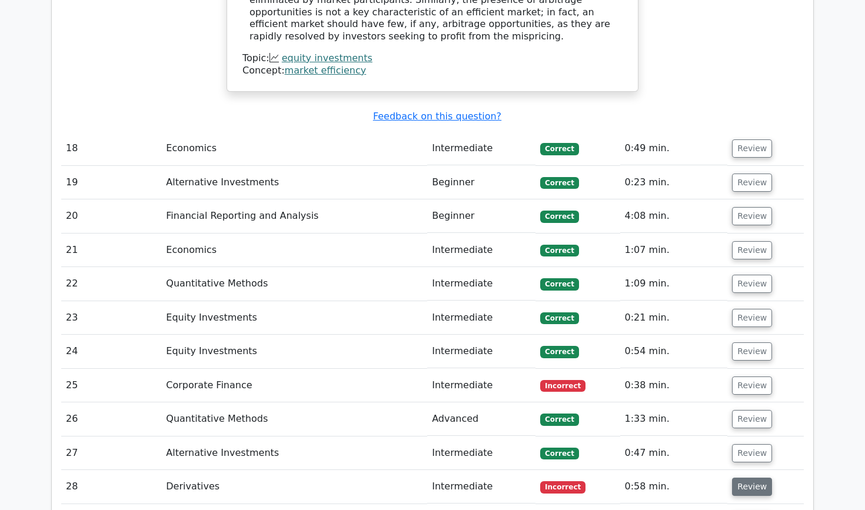
click at [739, 478] on button "Review" at bounding box center [752, 487] width 40 height 18
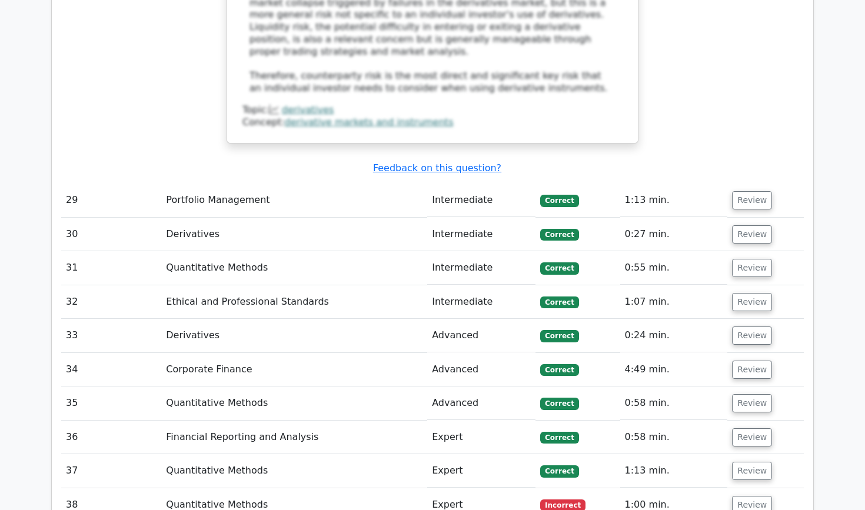
scroll to position [4338, 0]
click at [748, 496] on button "Review" at bounding box center [752, 505] width 40 height 18
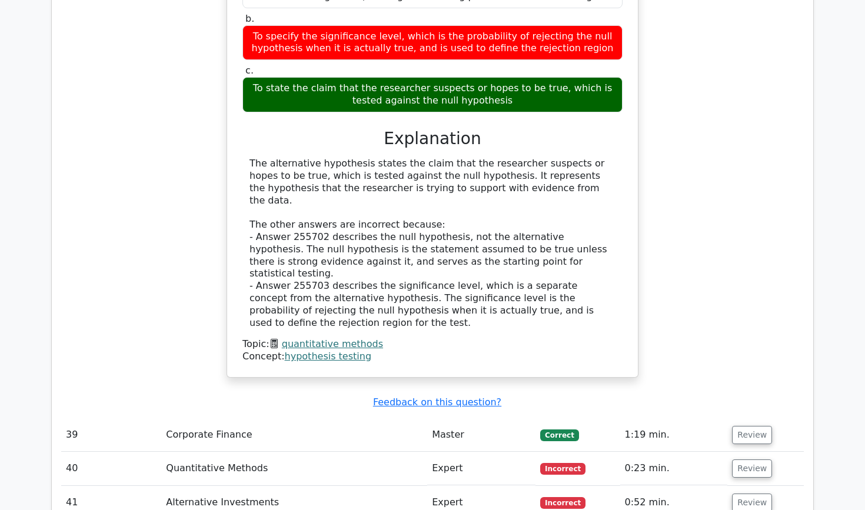
scroll to position [4955, 0]
drag, startPoint x: 464, startPoint y: 184, endPoint x: 413, endPoint y: 187, distance: 50.7
click at [413, 419] on tr "39 Corporate Finance Master [GEOGRAPHIC_DATA] 1:19 min. Review" at bounding box center [432, 436] width 743 height 34
click at [437, 419] on td "Master" at bounding box center [481, 436] width 108 height 34
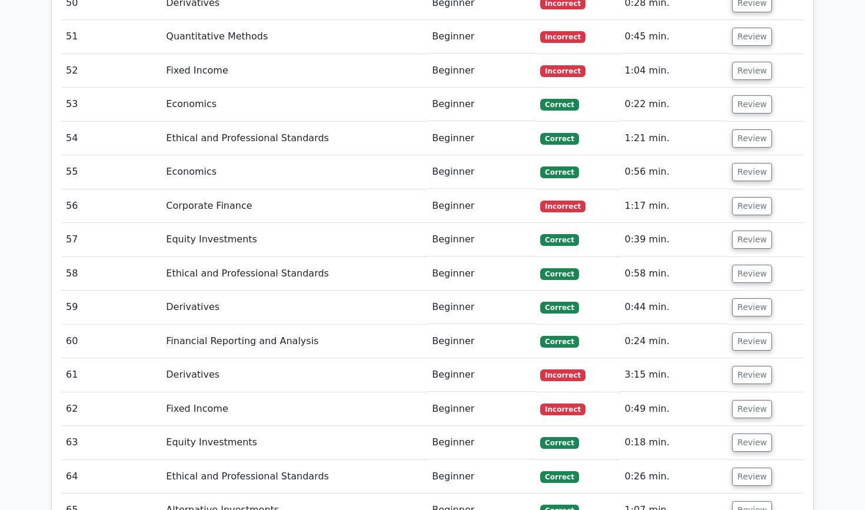
scroll to position [6348, 0]
click at [752, 367] on button "Review" at bounding box center [752, 376] width 40 height 18
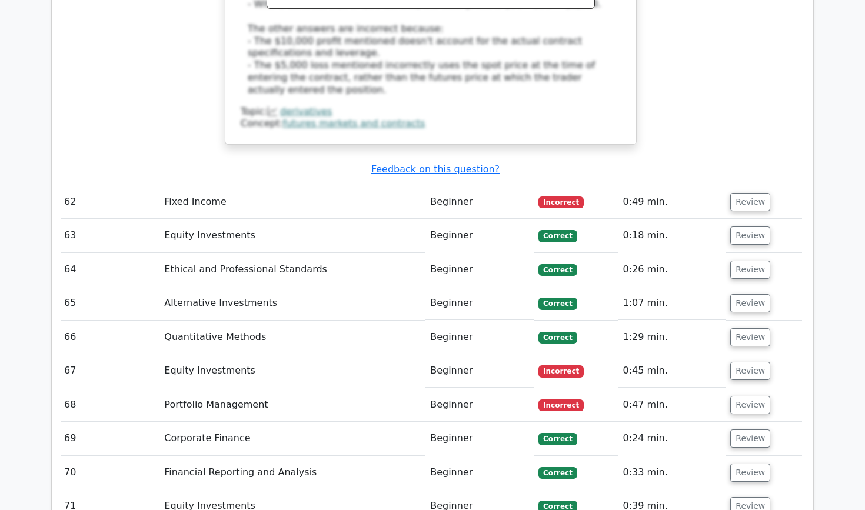
scroll to position [7265, 0]
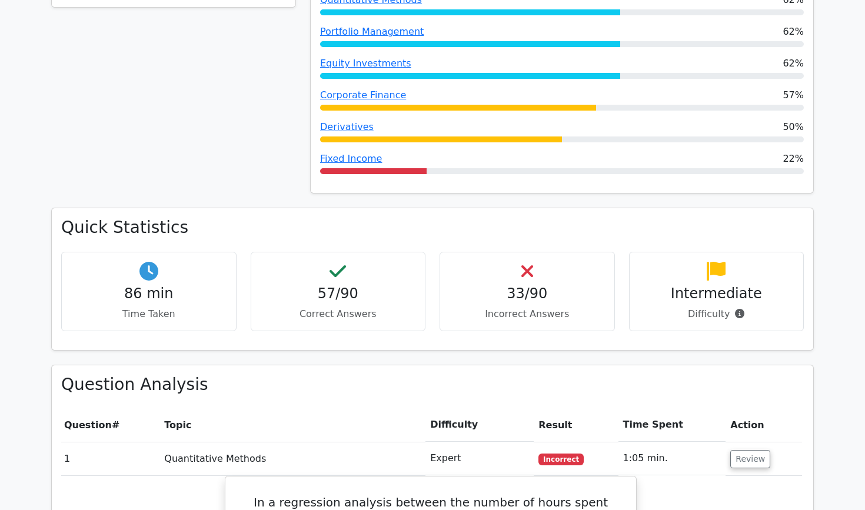
scroll to position [661, 0]
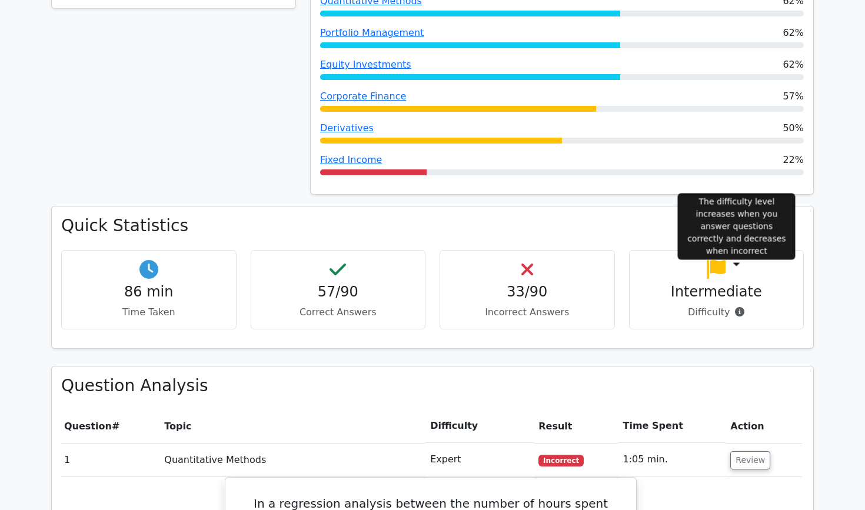
click at [742, 307] on icon at bounding box center [739, 311] width 9 height 9
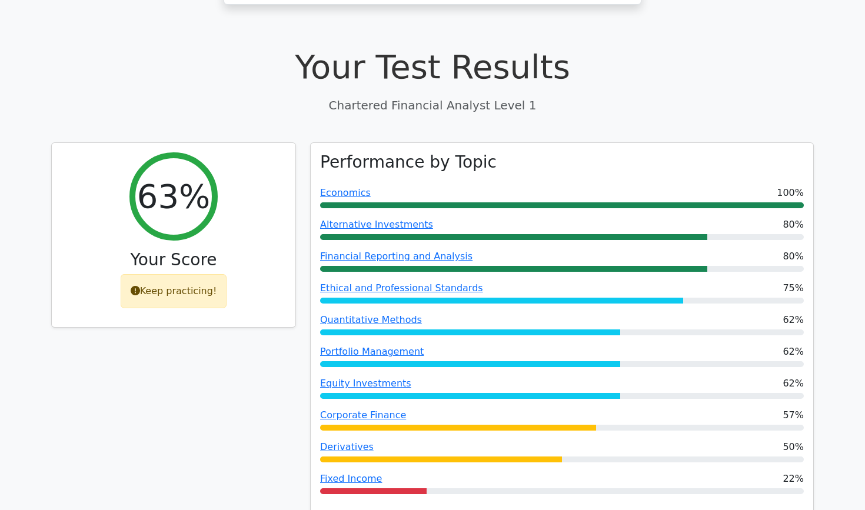
scroll to position [346, 0]
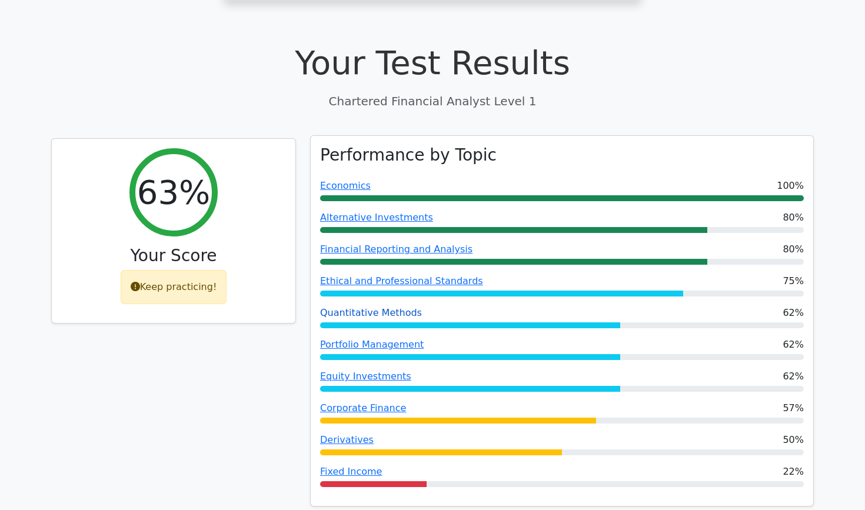
click at [370, 307] on link "Quantitative Methods" at bounding box center [371, 312] width 102 height 11
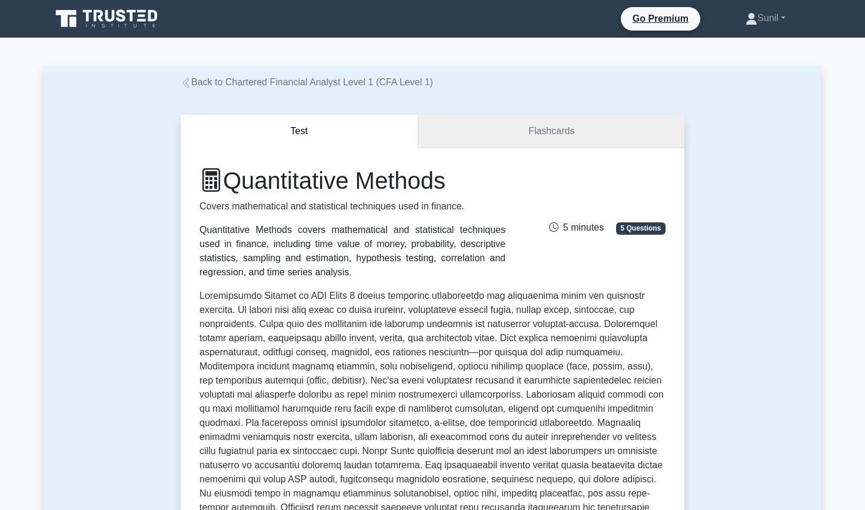
click at [508, 123] on link "Flashcards" at bounding box center [552, 132] width 266 height 34
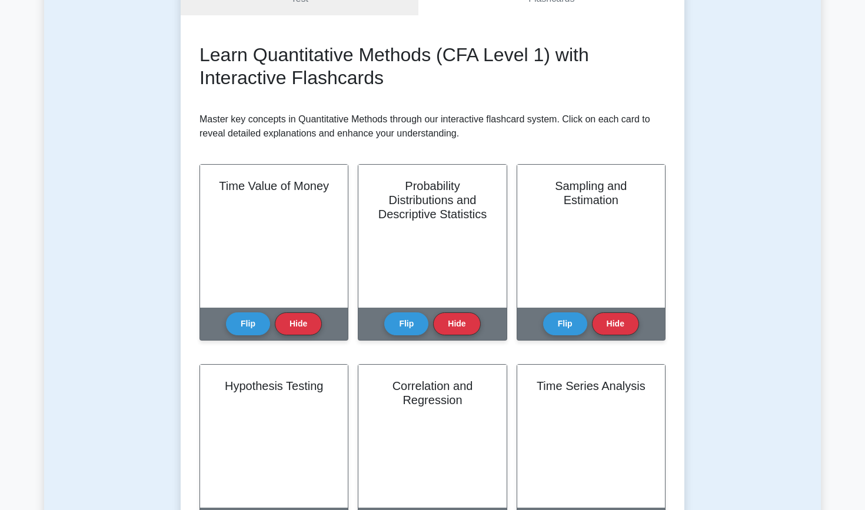
scroll to position [135, 0]
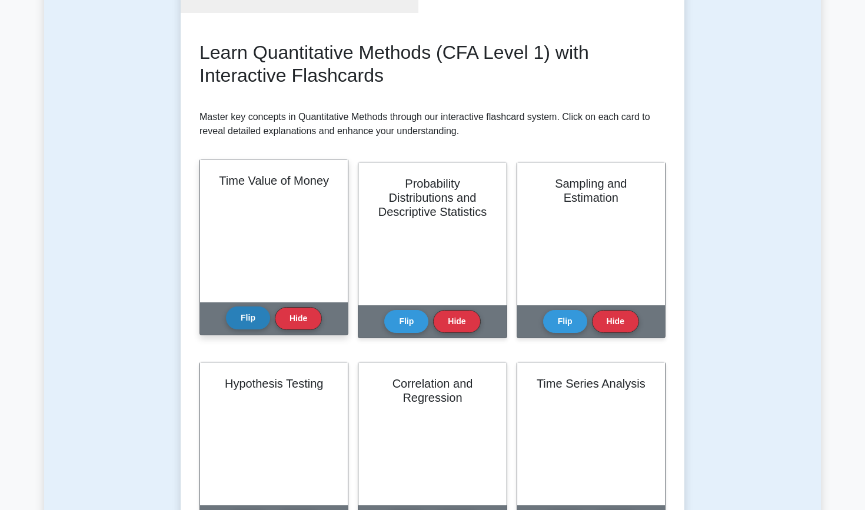
click at [238, 318] on button "Flip" at bounding box center [248, 318] width 44 height 23
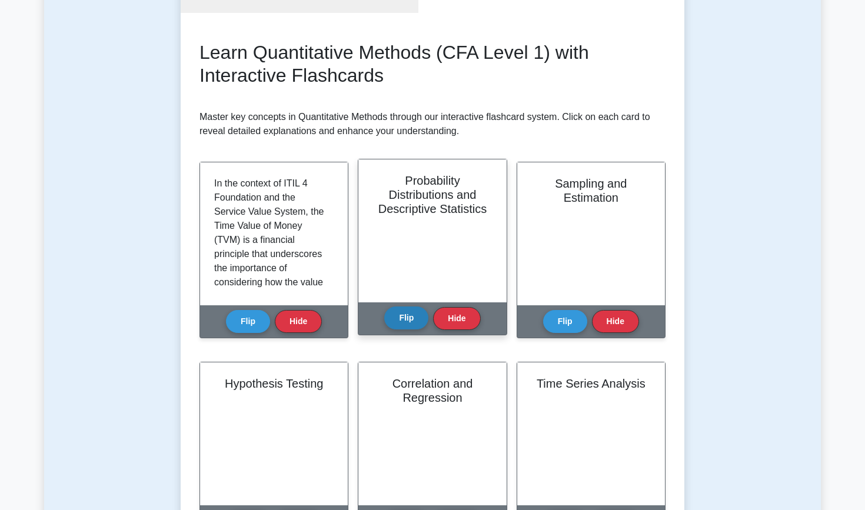
scroll to position [0, 0]
click at [411, 322] on button "Flip" at bounding box center [406, 318] width 44 height 23
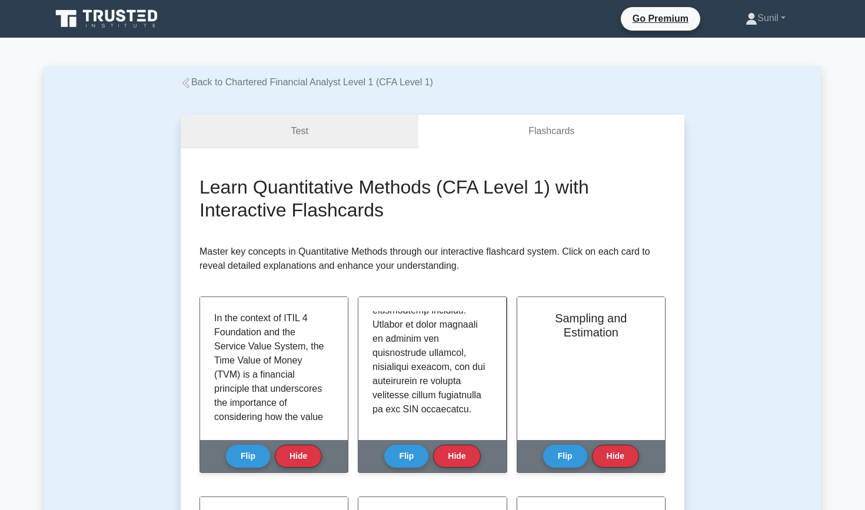
click at [291, 127] on link "Test" at bounding box center [300, 132] width 238 height 34
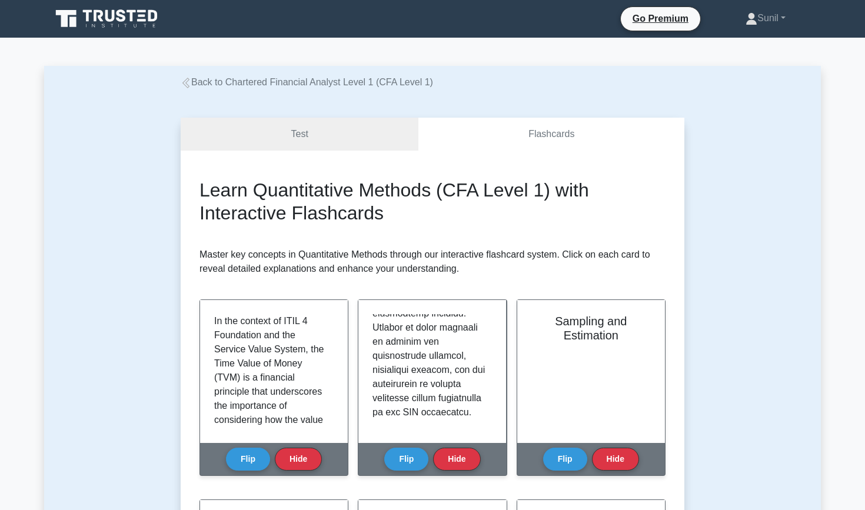
scroll to position [1180, 0]
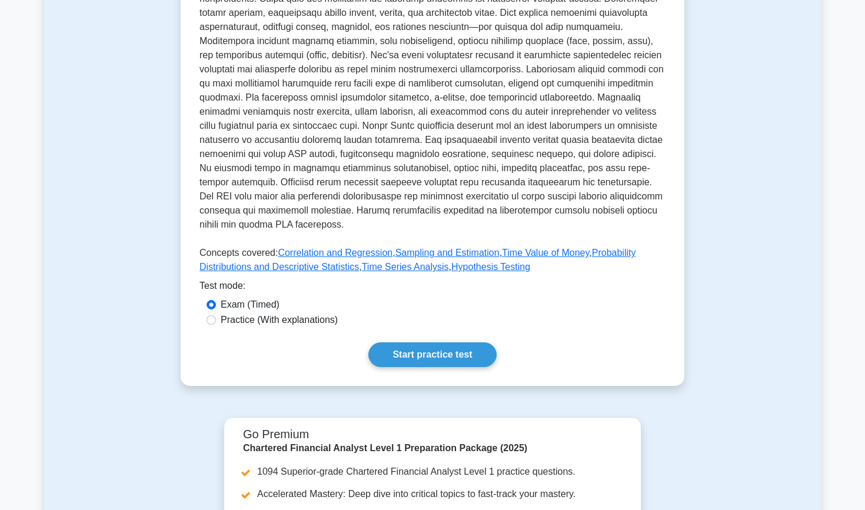
scroll to position [322, 0]
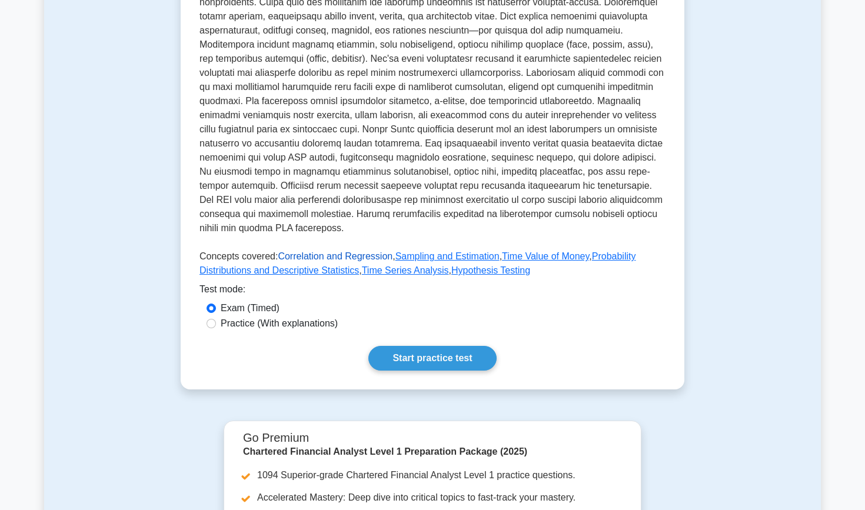
click at [348, 258] on link "Correlation and Regression" at bounding box center [335, 256] width 115 height 10
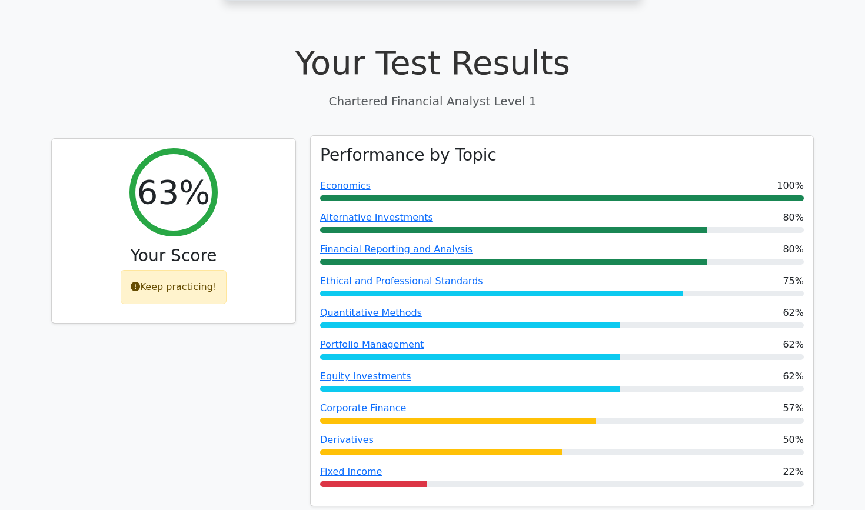
scroll to position [346, 0]
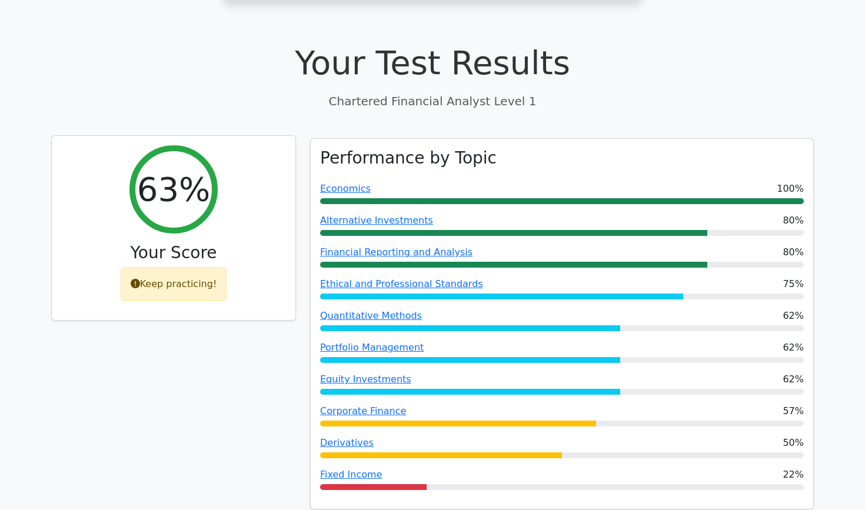
drag, startPoint x: 152, startPoint y: 241, endPoint x: 225, endPoint y: 241, distance: 73.6
click at [227, 241] on div "63% Your Score Keep practicing!" at bounding box center [174, 228] width 244 height 185
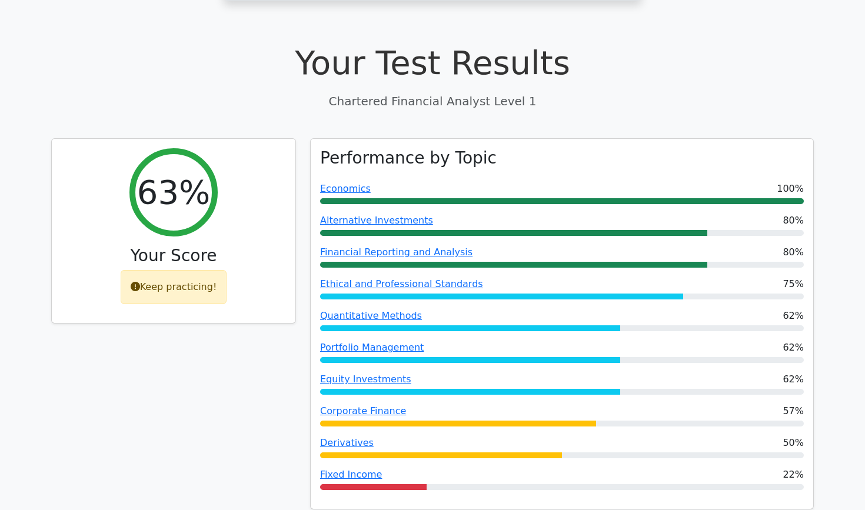
click at [230, 299] on div "63% Your Score Keep practicing!" at bounding box center [173, 331] width 259 height 386
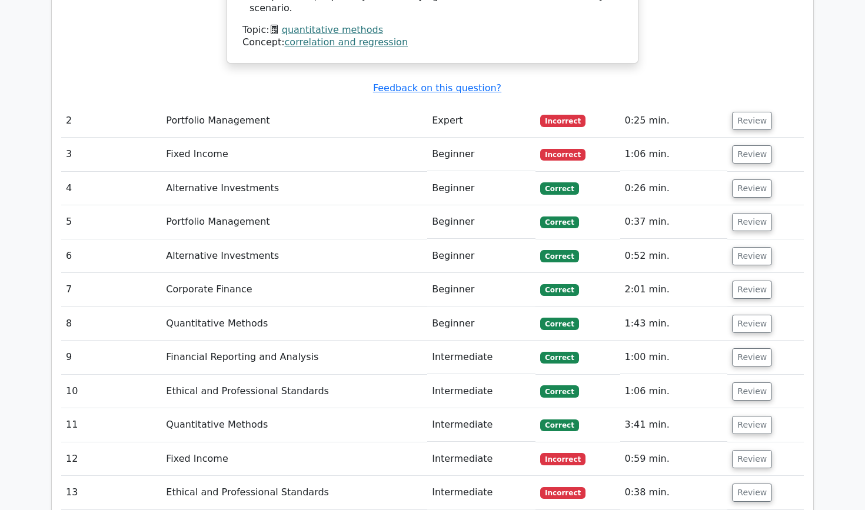
scroll to position [1756, 0]
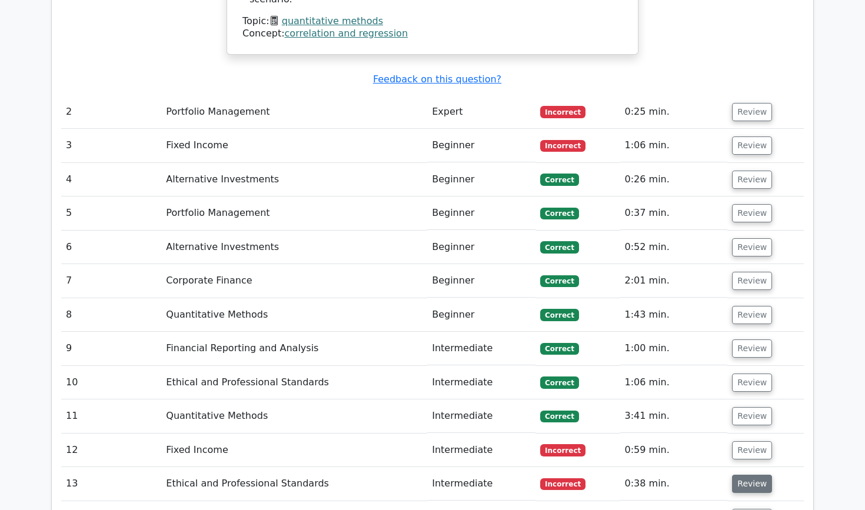
click at [744, 475] on button "Review" at bounding box center [752, 484] width 40 height 18
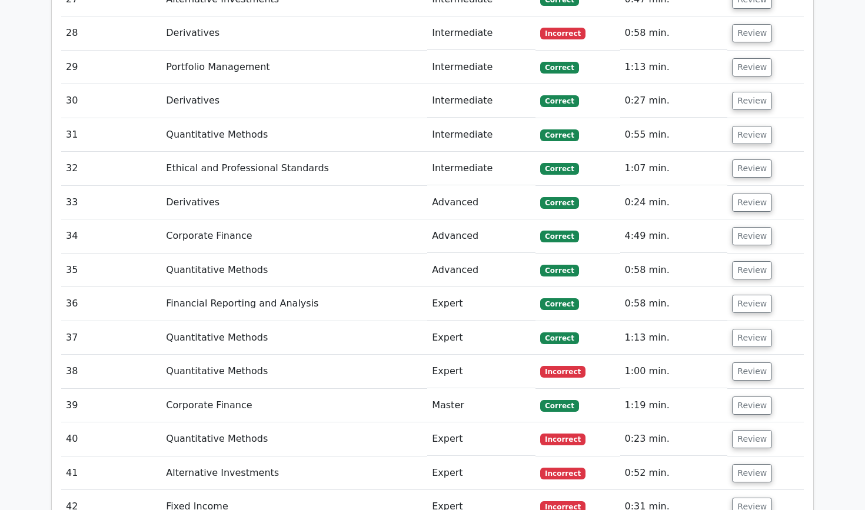
scroll to position [3396, 0]
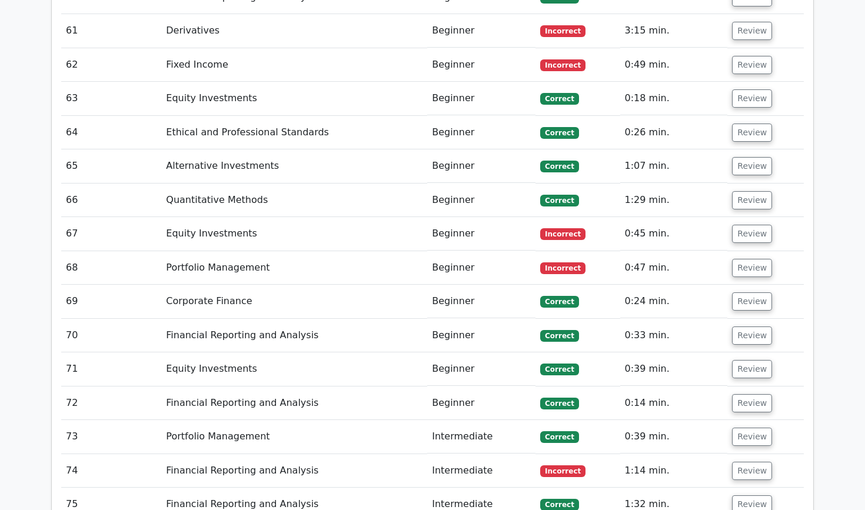
scroll to position [5105, 0]
click at [754, 462] on button "Review" at bounding box center [752, 471] width 40 height 18
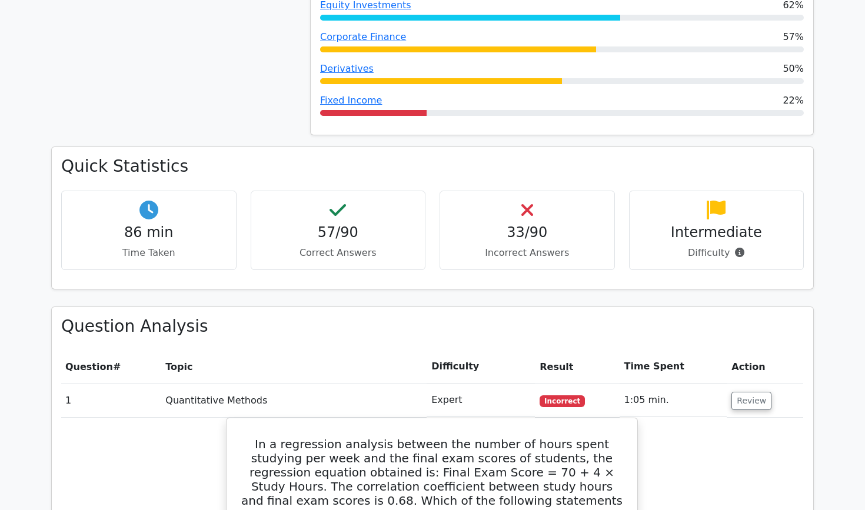
scroll to position [712, 0]
